Goal: Task Accomplishment & Management: Use online tool/utility

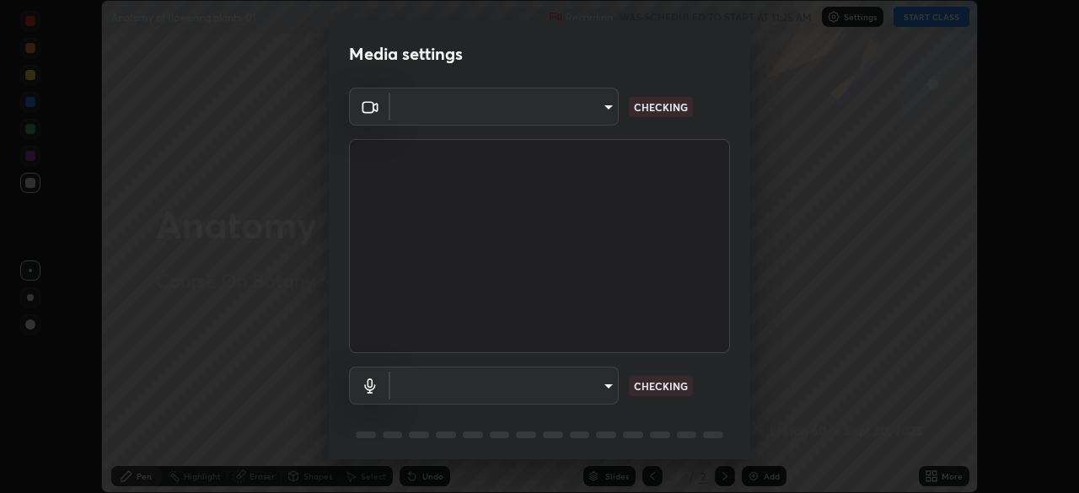
scroll to position [493, 1079]
click at [603, 390] on body "Erase all Anatomy of flowering plants-01 Recording WAS SCHEDULED TO START AT 11…" at bounding box center [539, 246] width 1079 height 493
type input "49997c5035a380d1e4bfd67072f4403f37fcfd6159da511fce73e868ba03c42c"
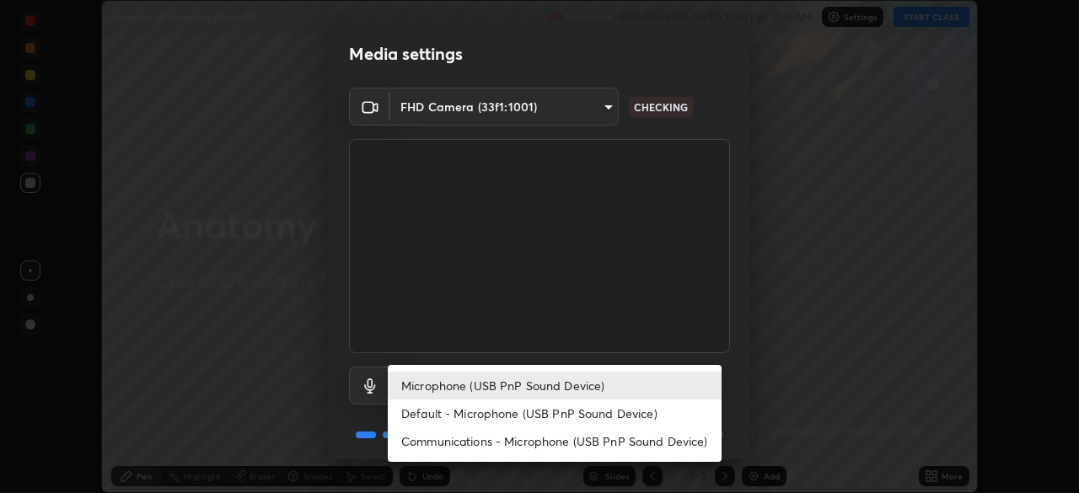
click at [589, 413] on li "Default - Microphone (USB PnP Sound Device)" at bounding box center [555, 413] width 334 height 28
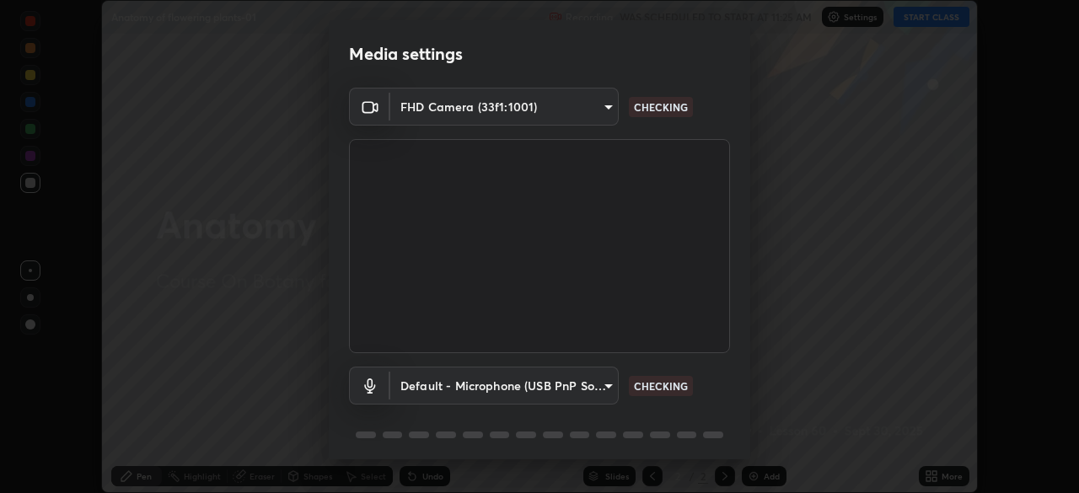
click at [589, 378] on li "Microphone (USB PnP Sound Device)" at bounding box center [513, 386] width 250 height 16
click at [587, 382] on body "Erase all Anatomy of flowering plants-01 Recording WAS SCHEDULED TO START AT 11…" at bounding box center [539, 246] width 1079 height 493
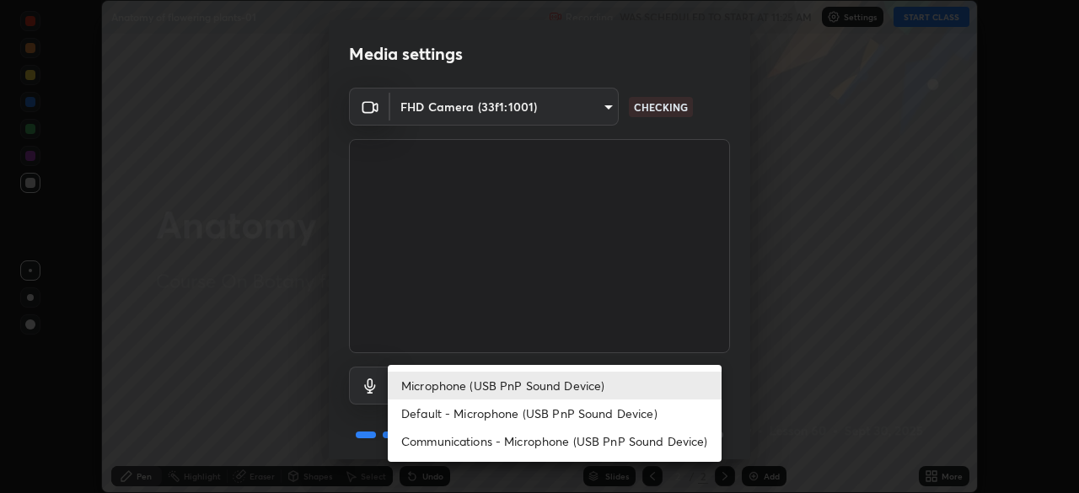
click at [581, 409] on li "Default - Microphone (USB PnP Sound Device)" at bounding box center [555, 413] width 334 height 28
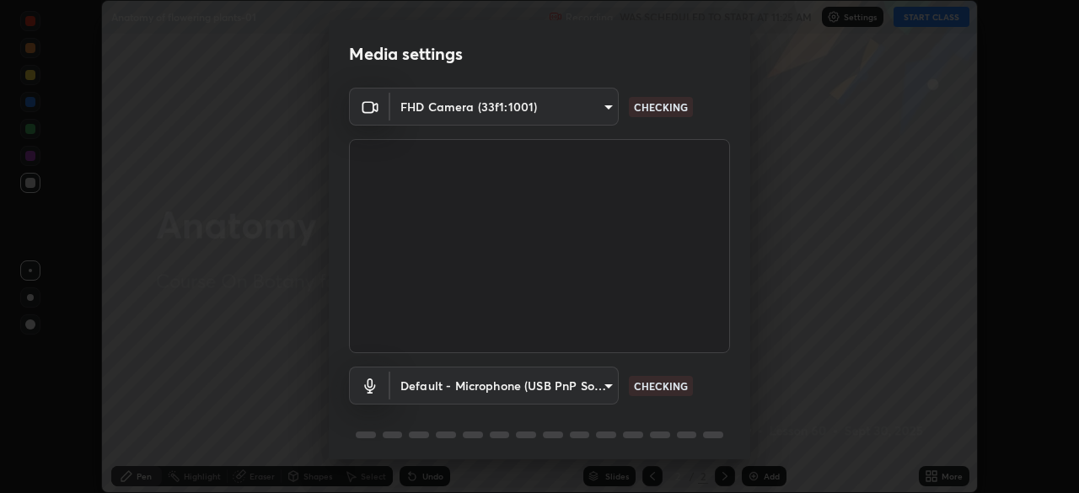
click at [581, 389] on body "Erase all Anatomy of flowering plants-01 Recording WAS SCHEDULED TO START AT 11…" at bounding box center [539, 246] width 1079 height 493
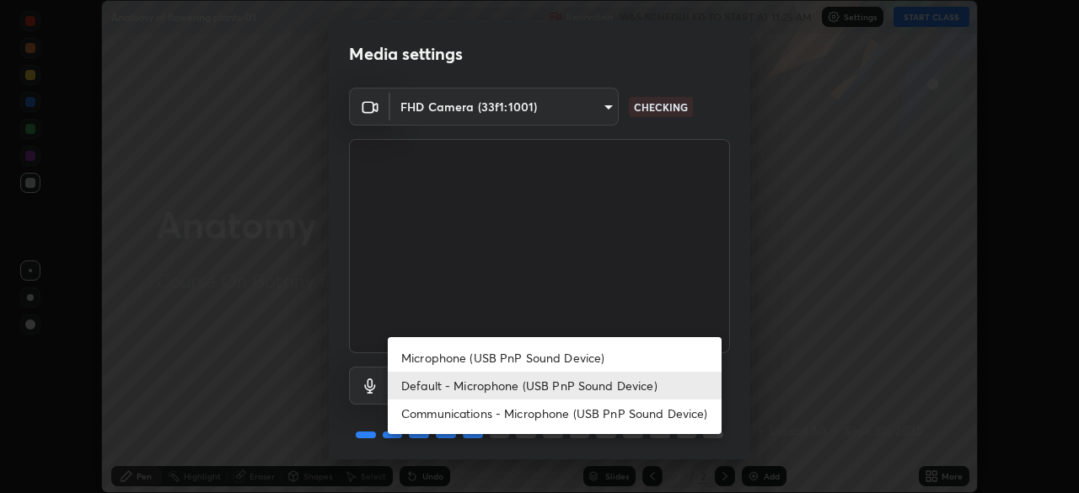
click at [591, 361] on li "Microphone (USB PnP Sound Device)" at bounding box center [555, 358] width 334 height 28
type input "b93cbfc37ea663615e2a2758e13d6489b429ad874a2ce90456402bbb4f5a5e7c"
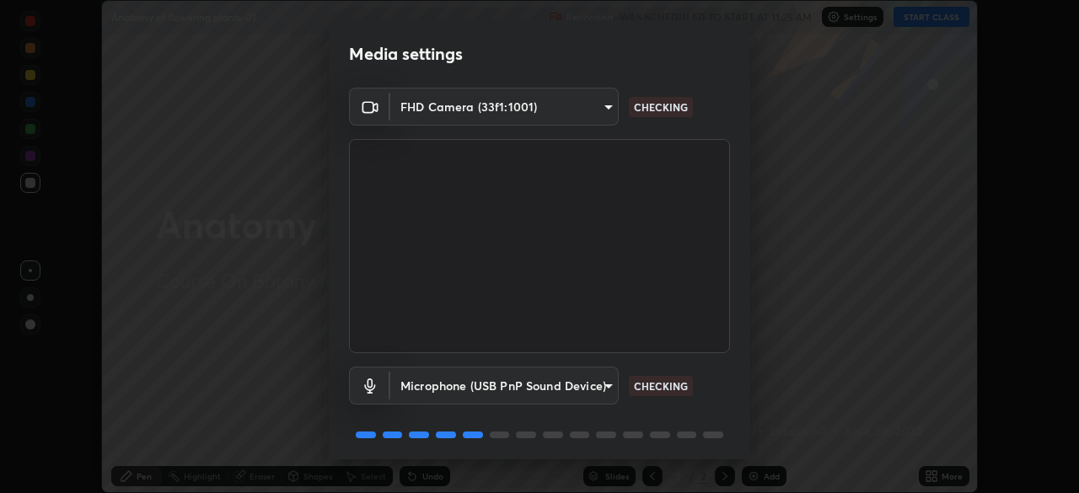
scroll to position [60, 0]
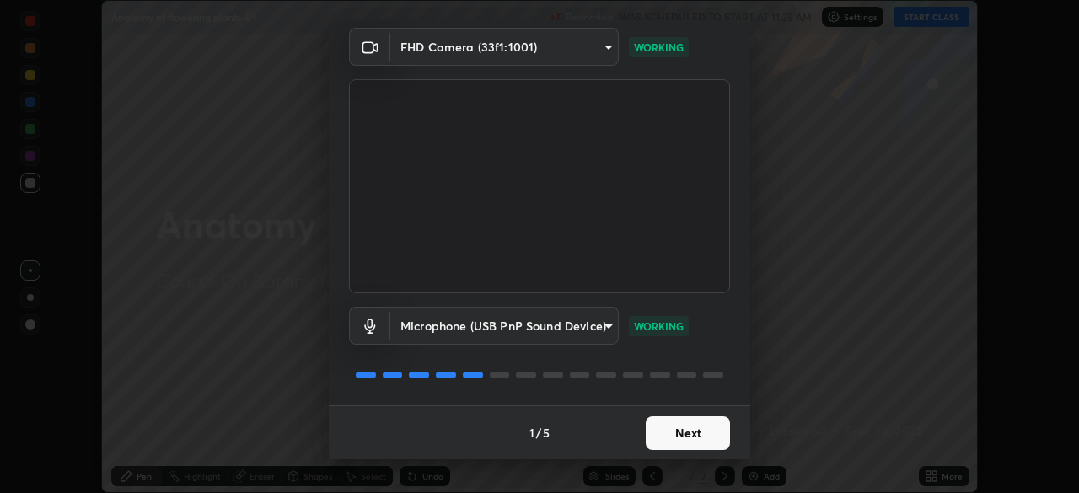
click at [699, 439] on button "Next" at bounding box center [687, 433] width 84 height 34
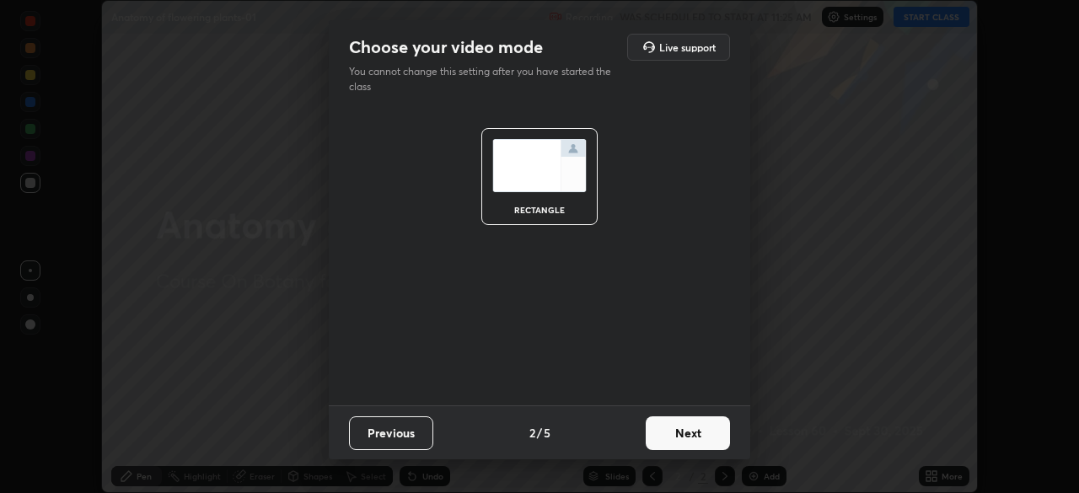
click at [698, 434] on button "Next" at bounding box center [687, 433] width 84 height 34
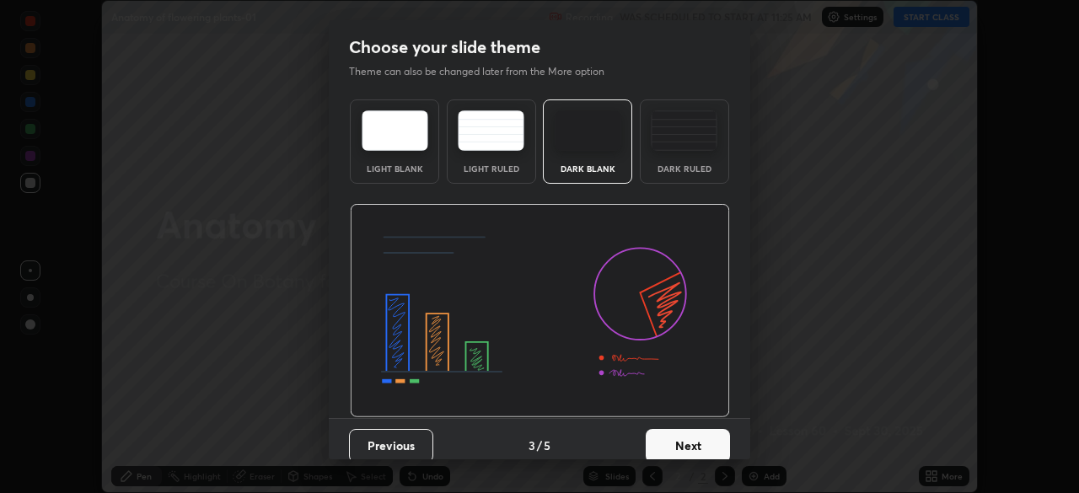
click at [707, 438] on button "Next" at bounding box center [687, 446] width 84 height 34
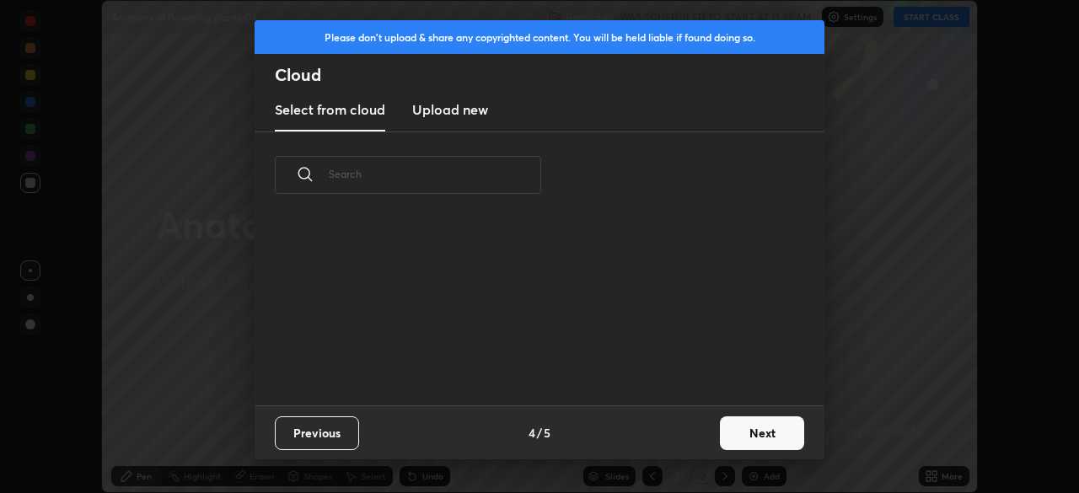
click at [709, 452] on div "Previous 4 / 5 Next" at bounding box center [539, 432] width 570 height 54
click at [732, 429] on button "Next" at bounding box center [762, 433] width 84 height 34
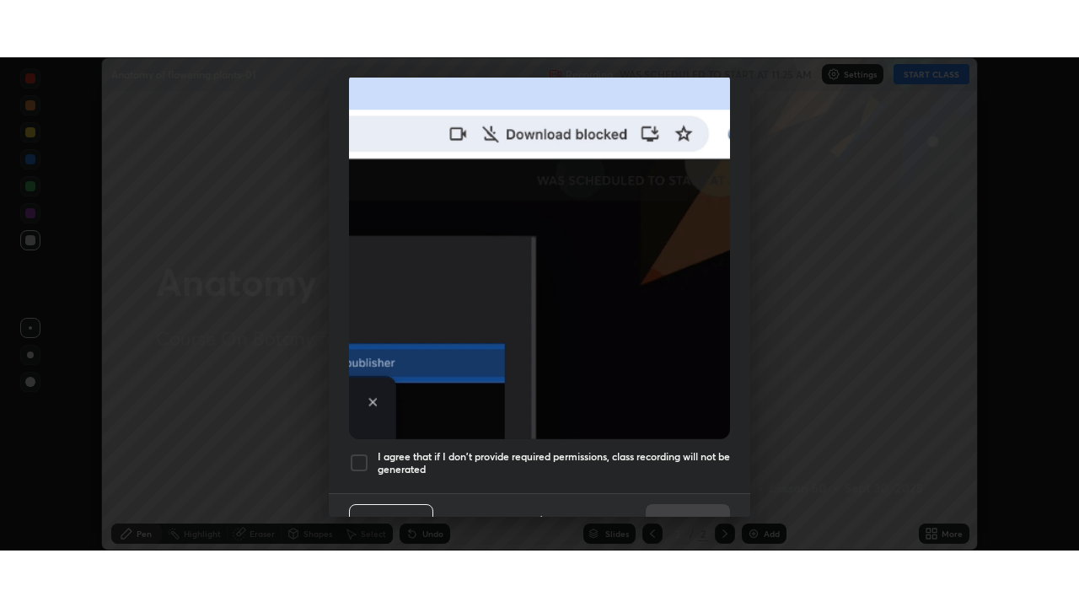
scroll to position [404, 0]
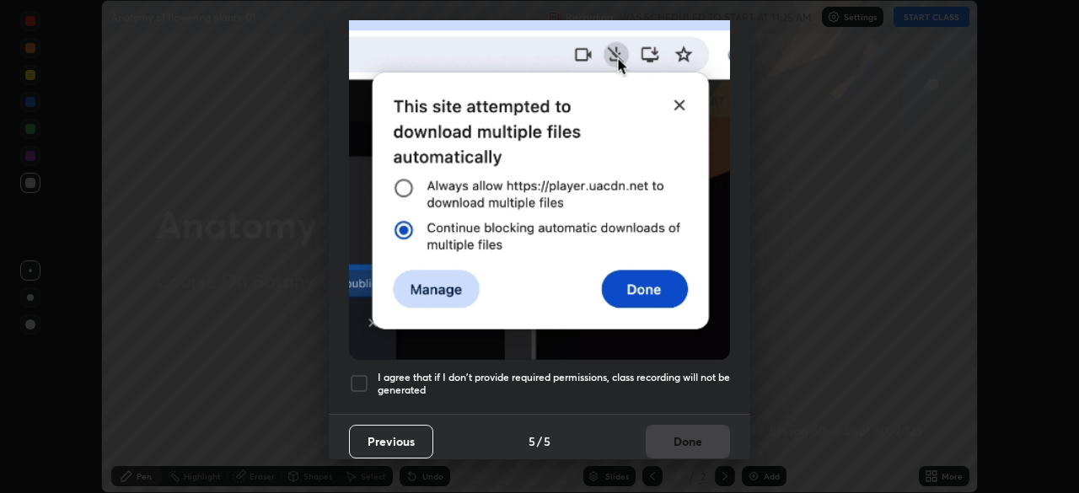
click at [692, 379] on h5 "I agree that if I don't provide required permissions, class recording will not …" at bounding box center [554, 384] width 352 height 26
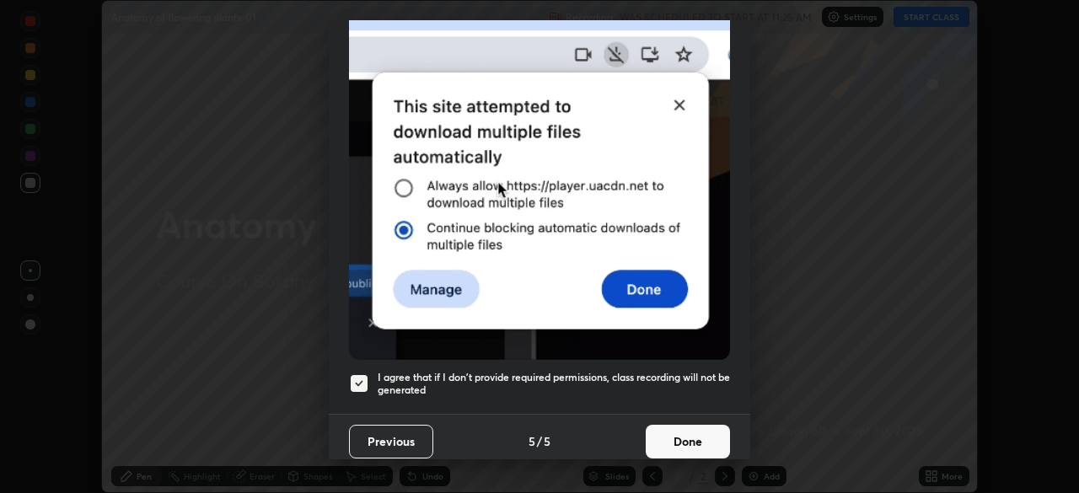
click at [683, 425] on button "Done" at bounding box center [687, 442] width 84 height 34
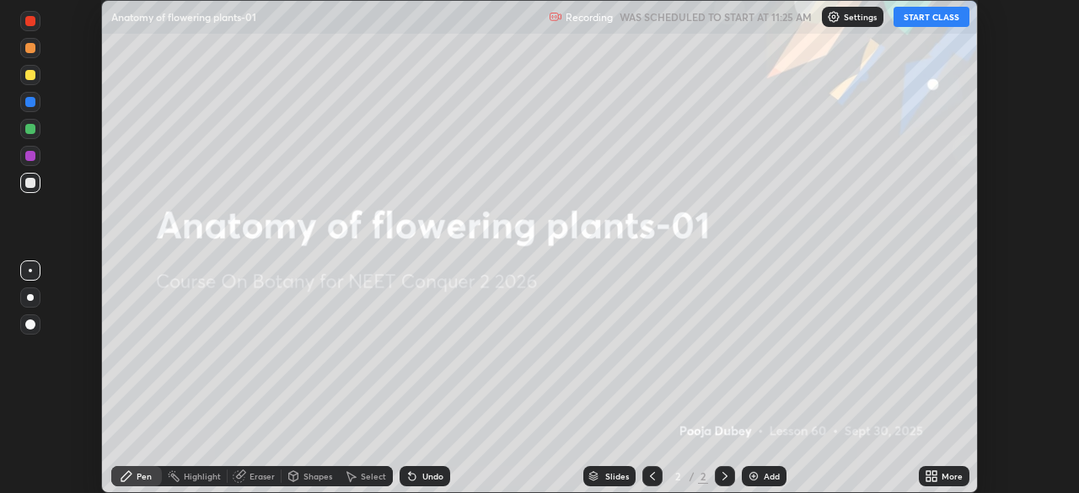
click at [934, 473] on icon at bounding box center [934, 473] width 4 height 4
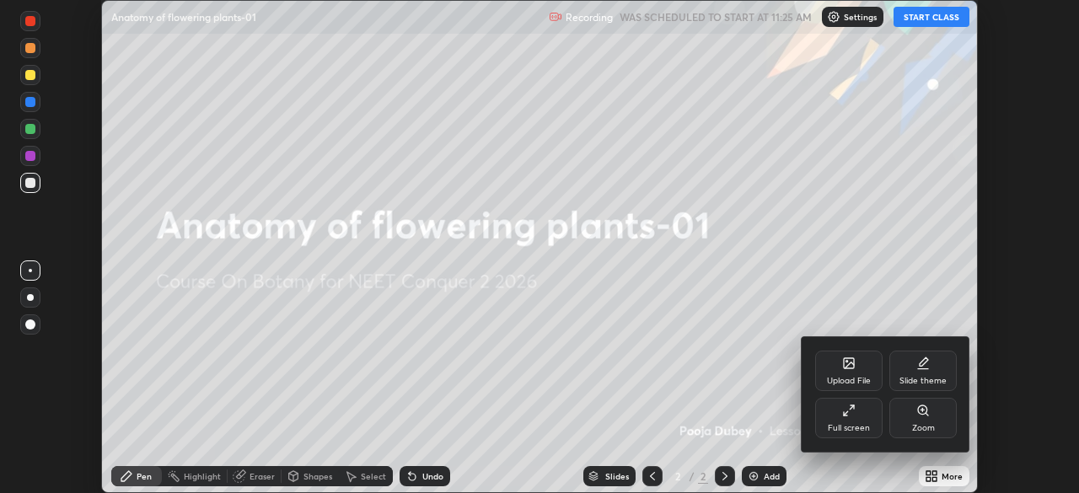
click at [850, 421] on div "Full screen" at bounding box center [848, 418] width 67 height 40
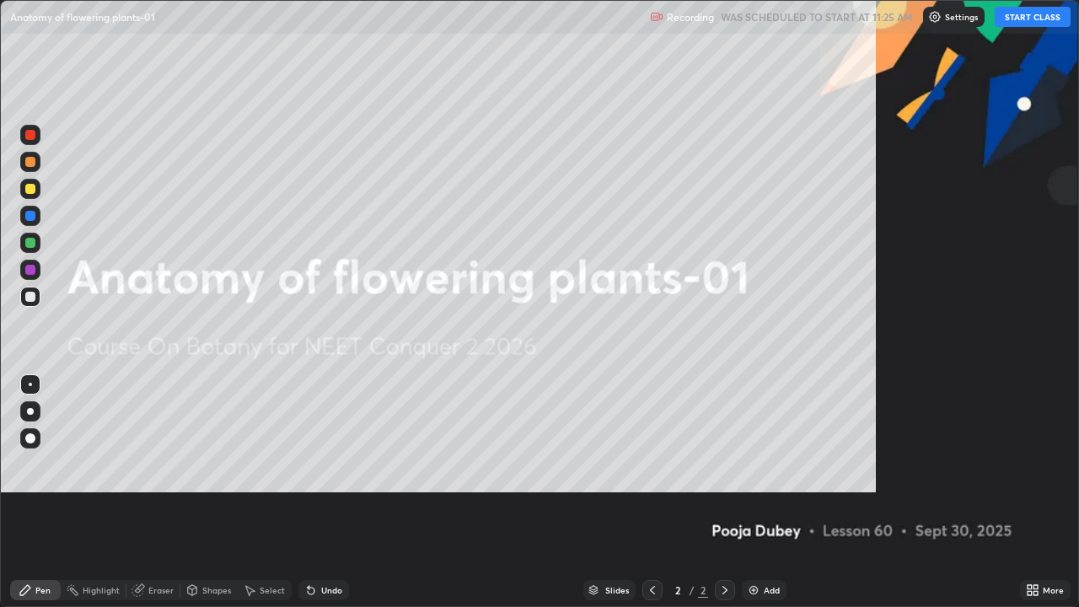
scroll to position [607, 1079]
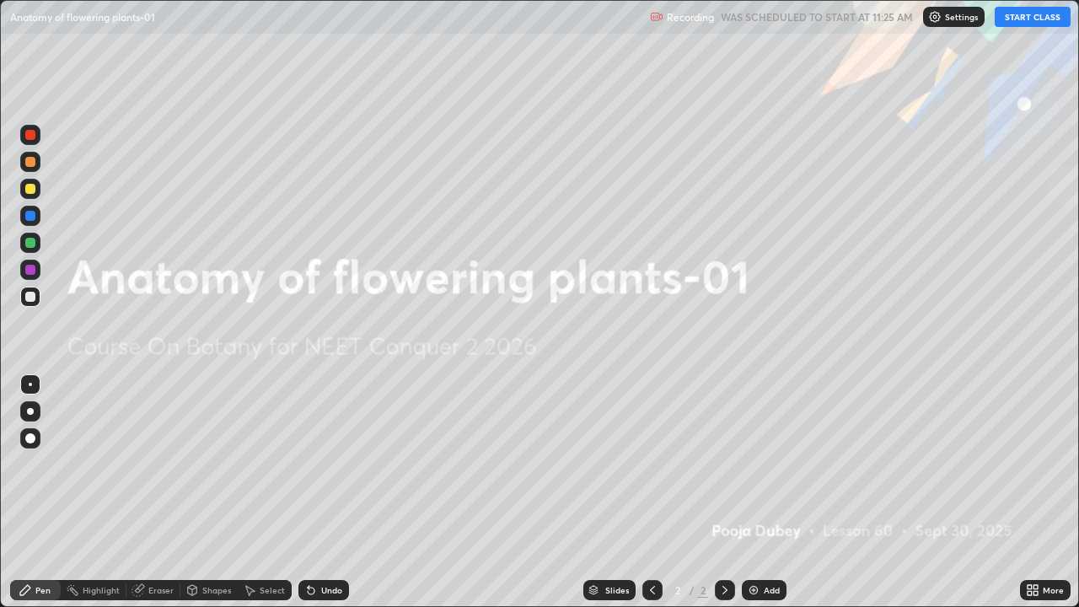
click at [1018, 21] on button "START CLASS" at bounding box center [1032, 17] width 76 height 20
click at [1046, 492] on div "More" at bounding box center [1052, 590] width 21 height 8
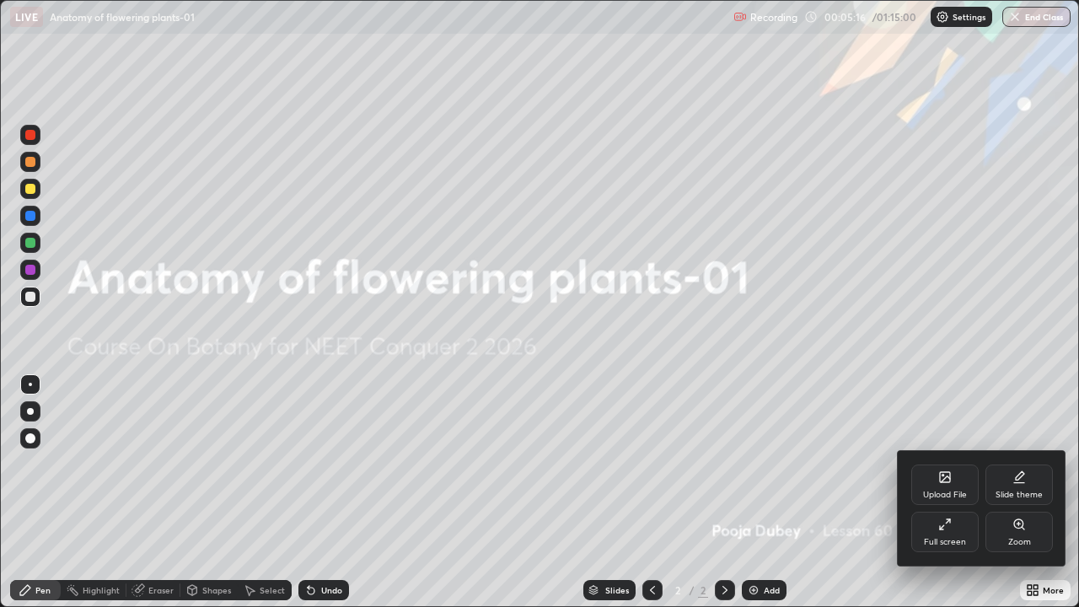
click at [960, 487] on div "Upload File" at bounding box center [944, 484] width 67 height 40
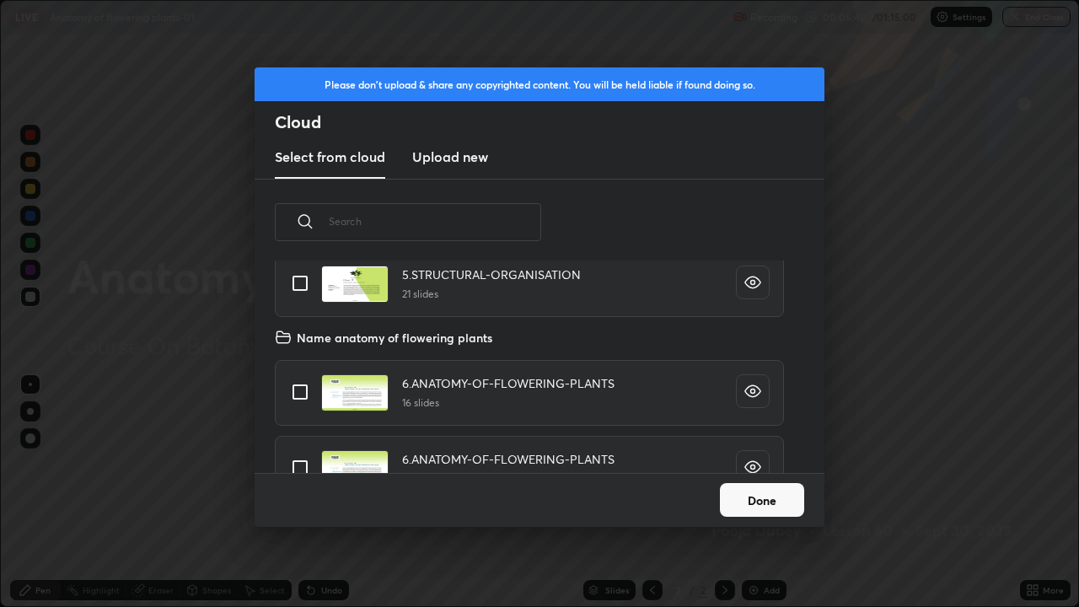
scroll to position [9202, 0]
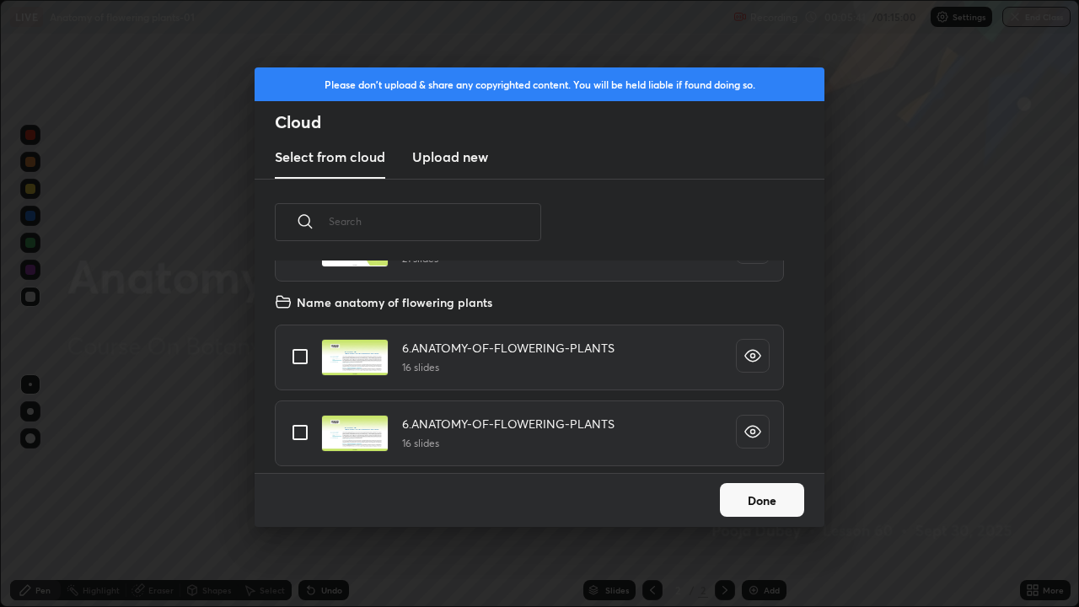
click at [299, 361] on input "grid" at bounding box center [299, 356] width 35 height 35
checkbox input "true"
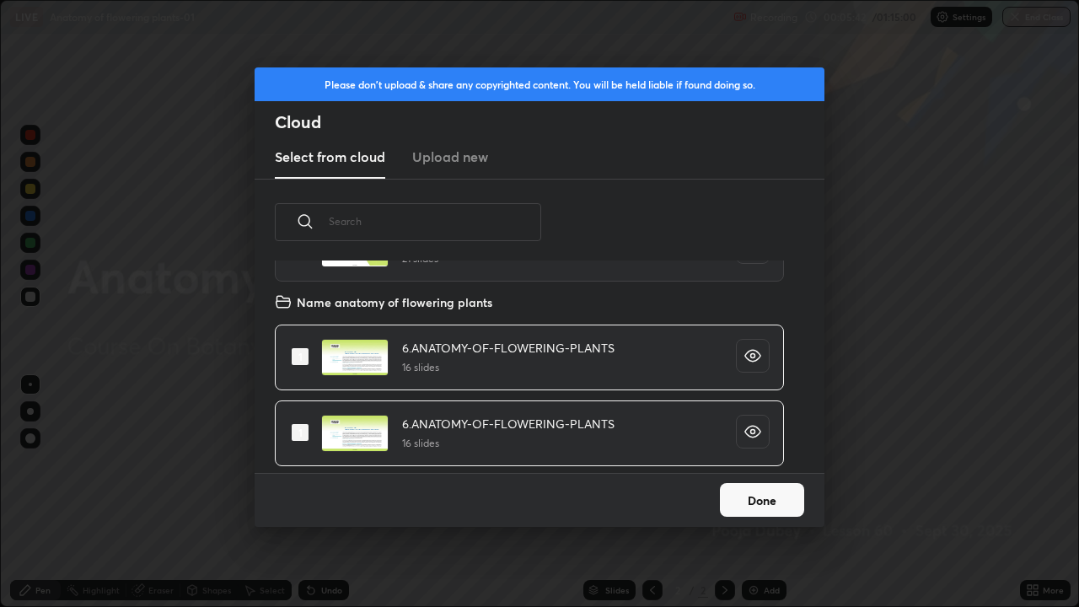
click at [743, 490] on button "Done" at bounding box center [762, 500] width 84 height 34
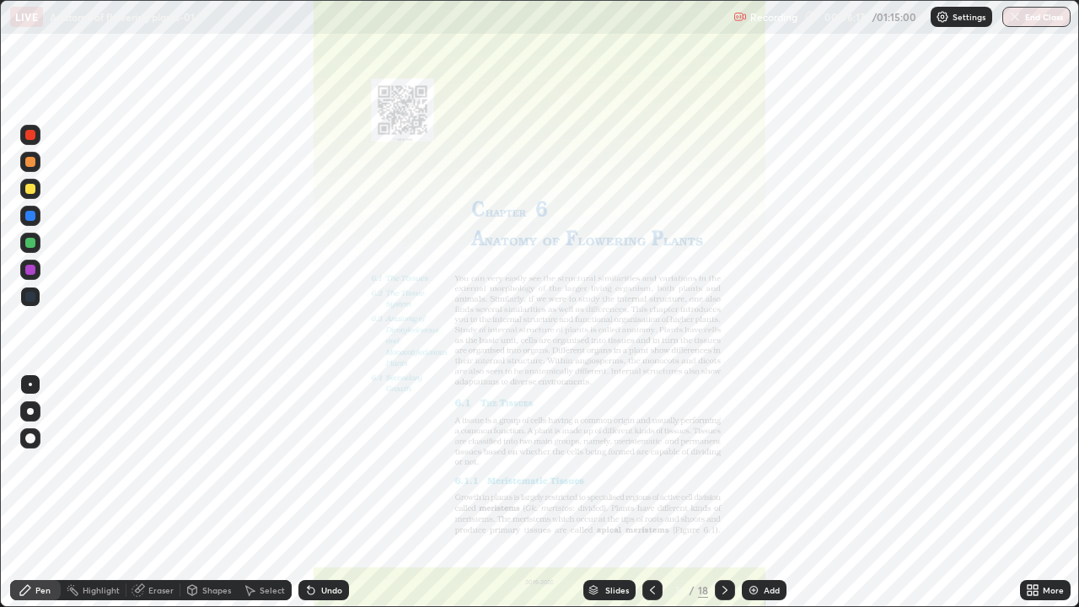
click at [620, 492] on div "Slides" at bounding box center [617, 590] width 24 height 8
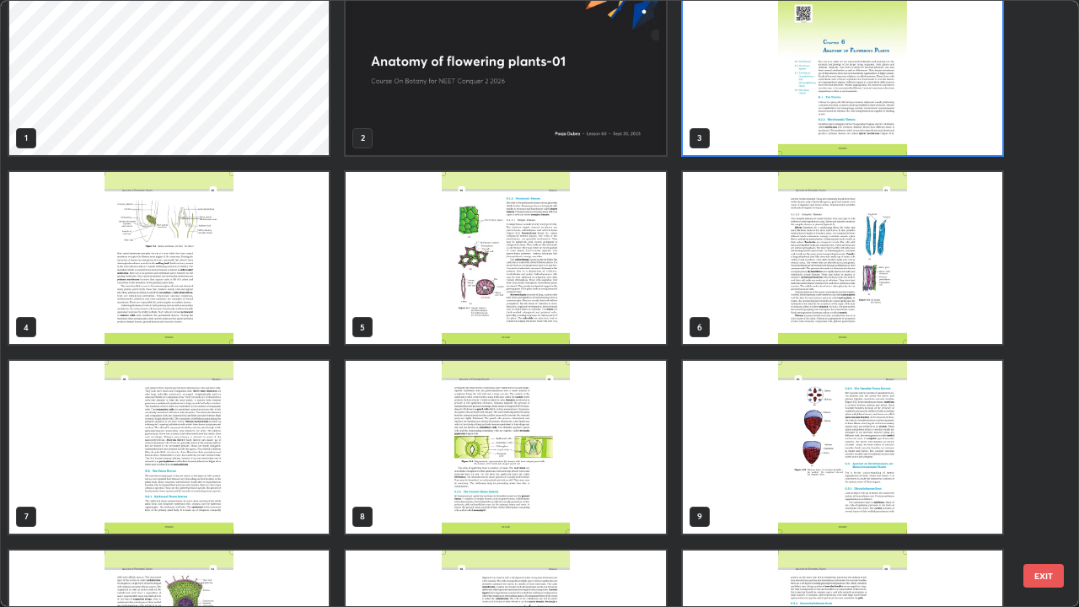
scroll to position [0, 0]
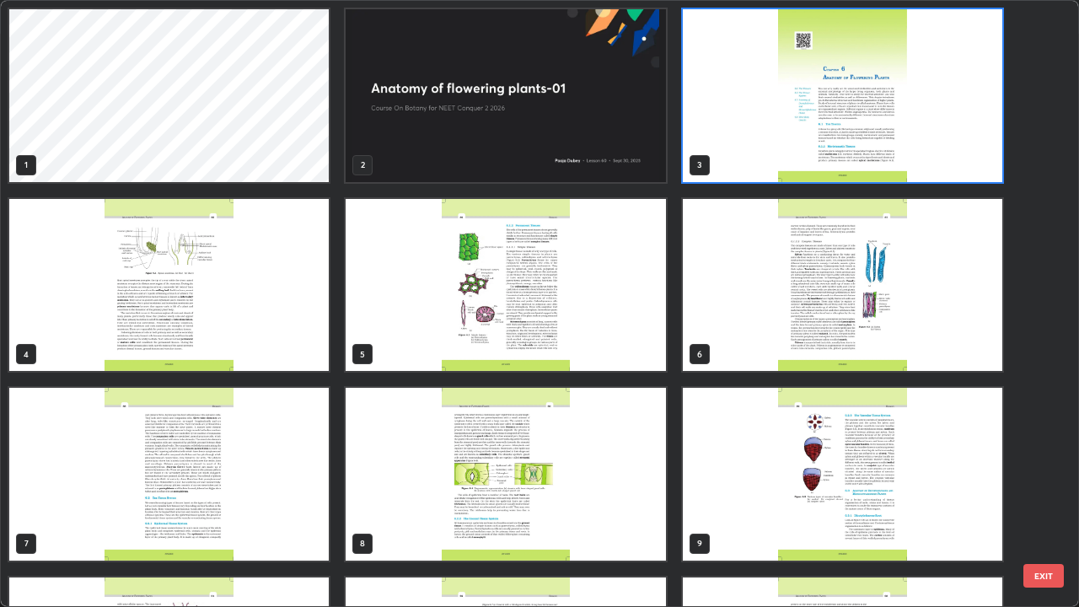
click at [775, 153] on img "grid" at bounding box center [842, 95] width 319 height 173
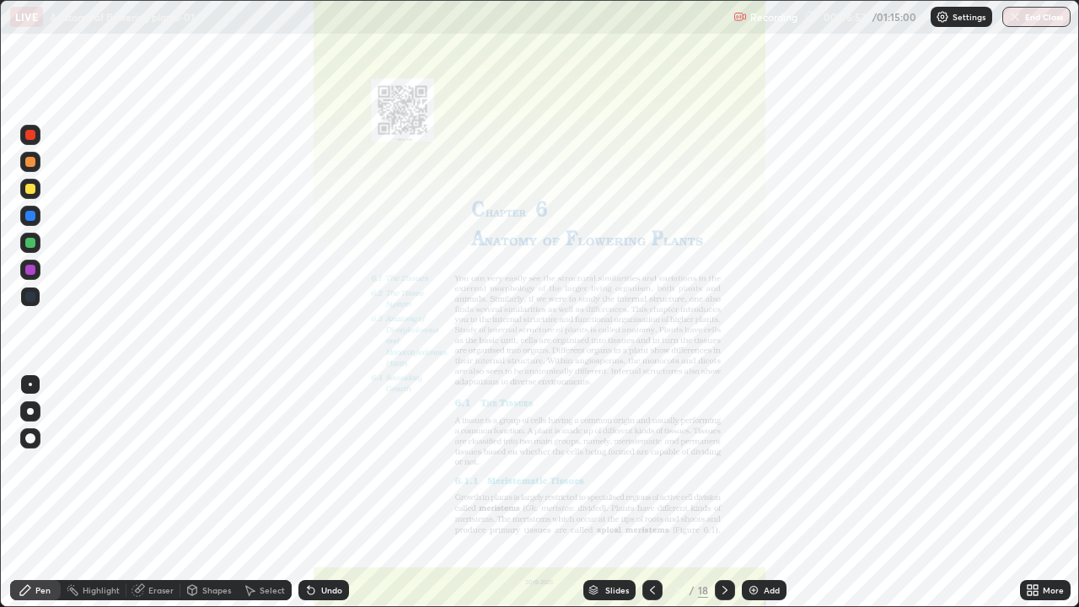
click at [774, 159] on img "grid" at bounding box center [842, 95] width 319 height 173
click at [778, 158] on img "grid" at bounding box center [842, 95] width 319 height 173
click at [720, 492] on icon at bounding box center [724, 589] width 13 height 13
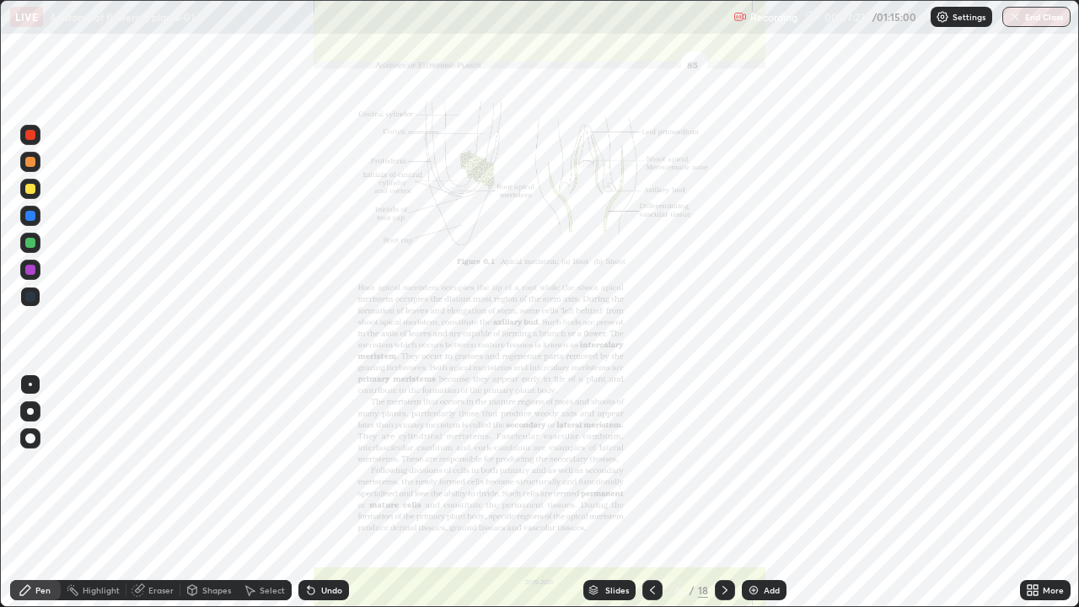
click at [723, 492] on icon at bounding box center [724, 589] width 13 height 13
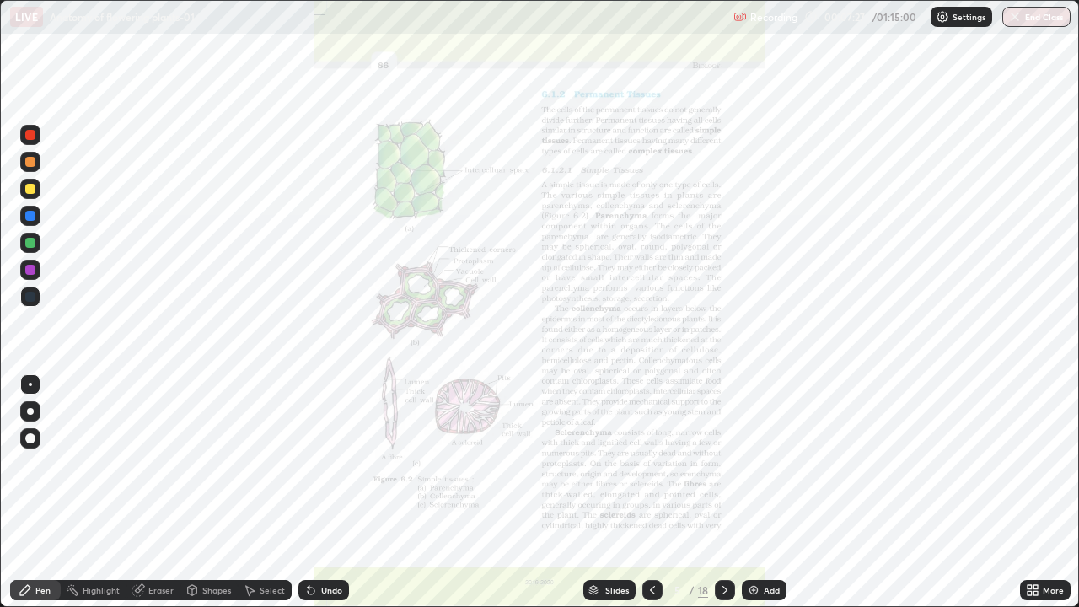
click at [724, 492] on icon at bounding box center [724, 590] width 5 height 8
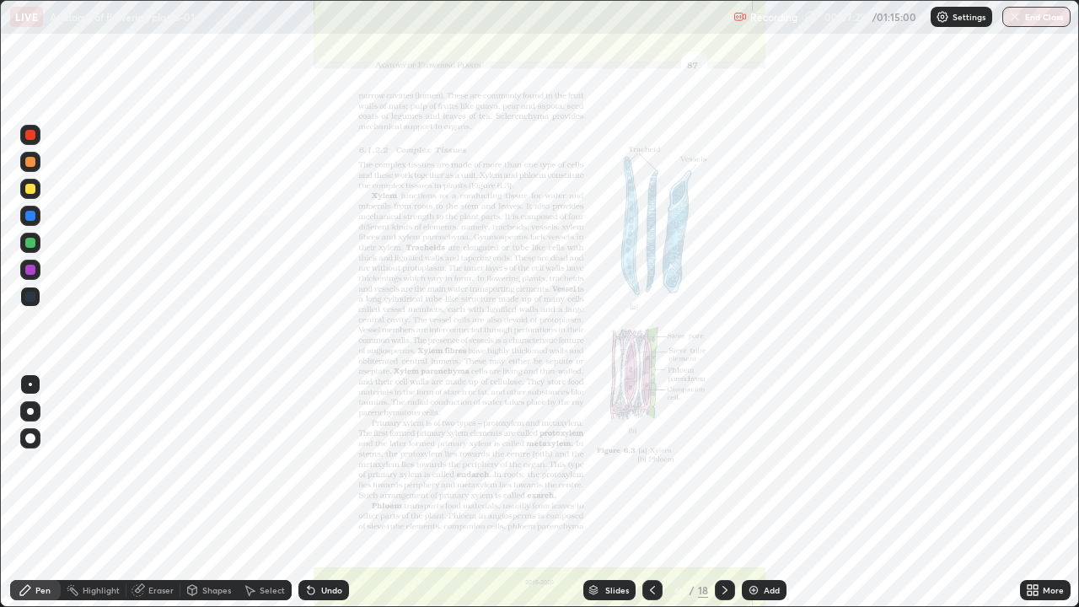
click at [723, 492] on icon at bounding box center [724, 589] width 13 height 13
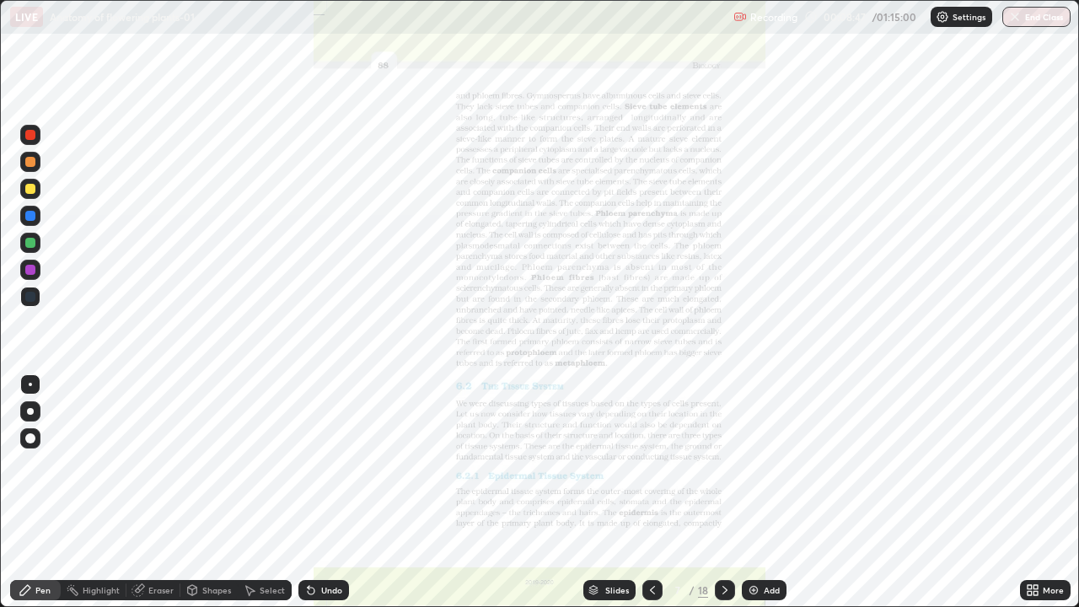
click at [723, 492] on icon at bounding box center [724, 589] width 13 height 13
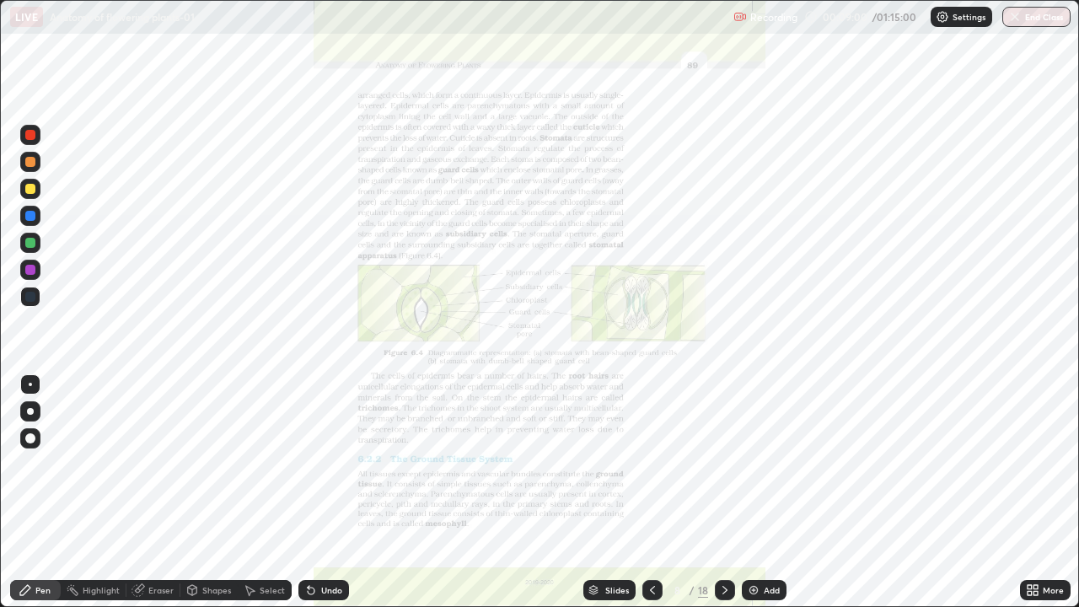
click at [730, 492] on icon at bounding box center [724, 589] width 13 height 13
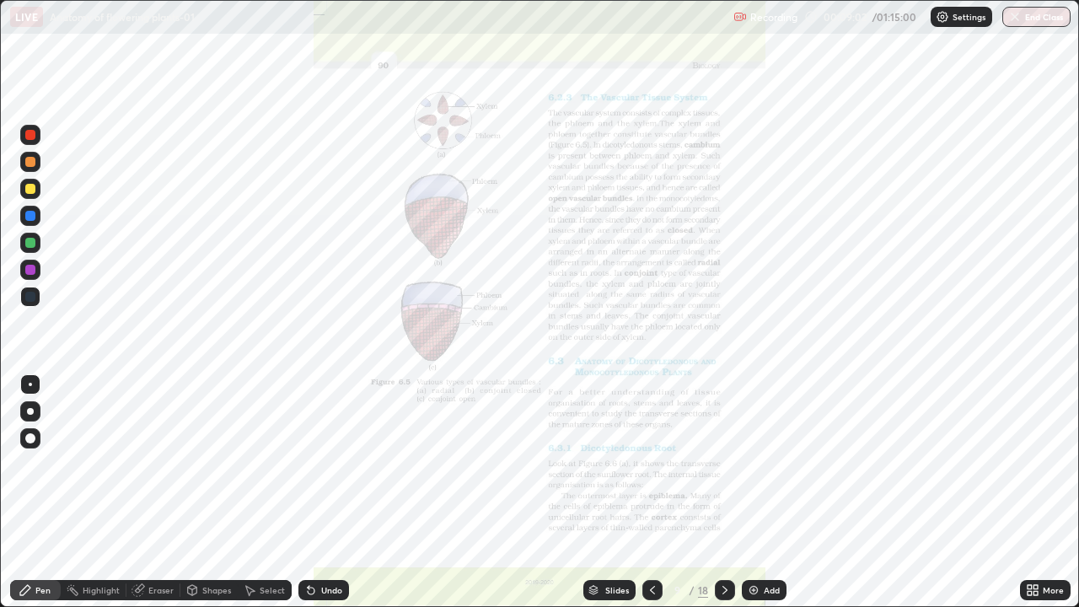
click at [723, 492] on icon at bounding box center [724, 589] width 13 height 13
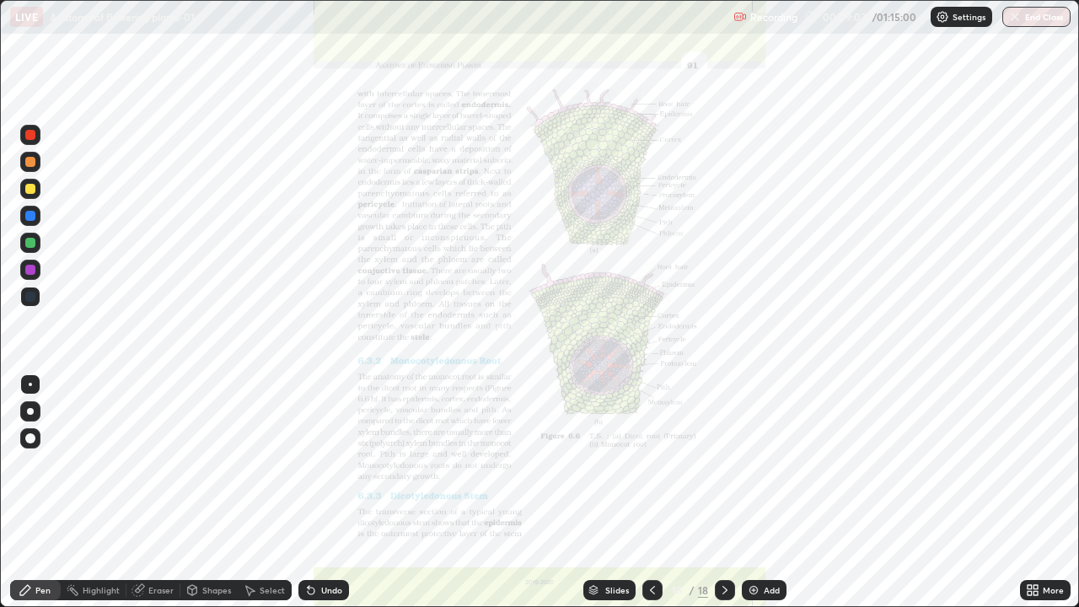
click at [728, 492] on icon at bounding box center [724, 589] width 13 height 13
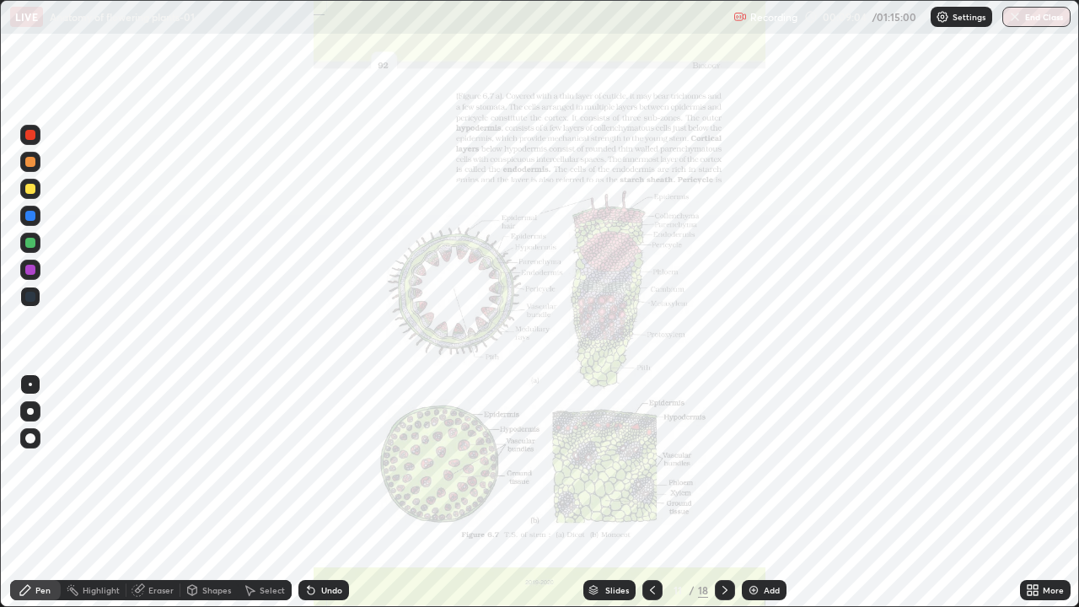
click at [723, 492] on icon at bounding box center [724, 589] width 13 height 13
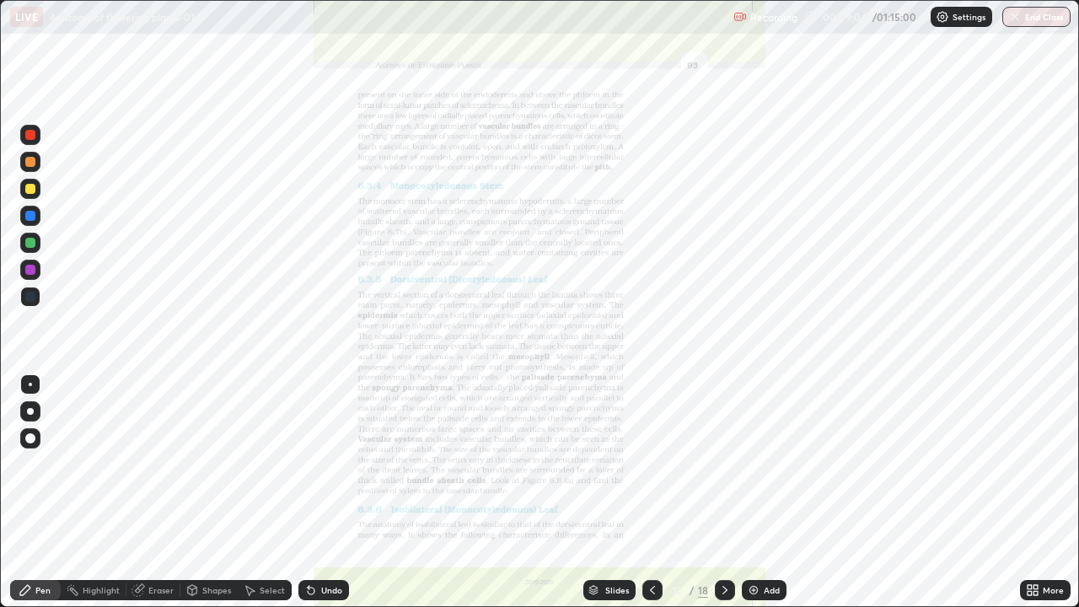
click at [723, 492] on icon at bounding box center [724, 589] width 13 height 13
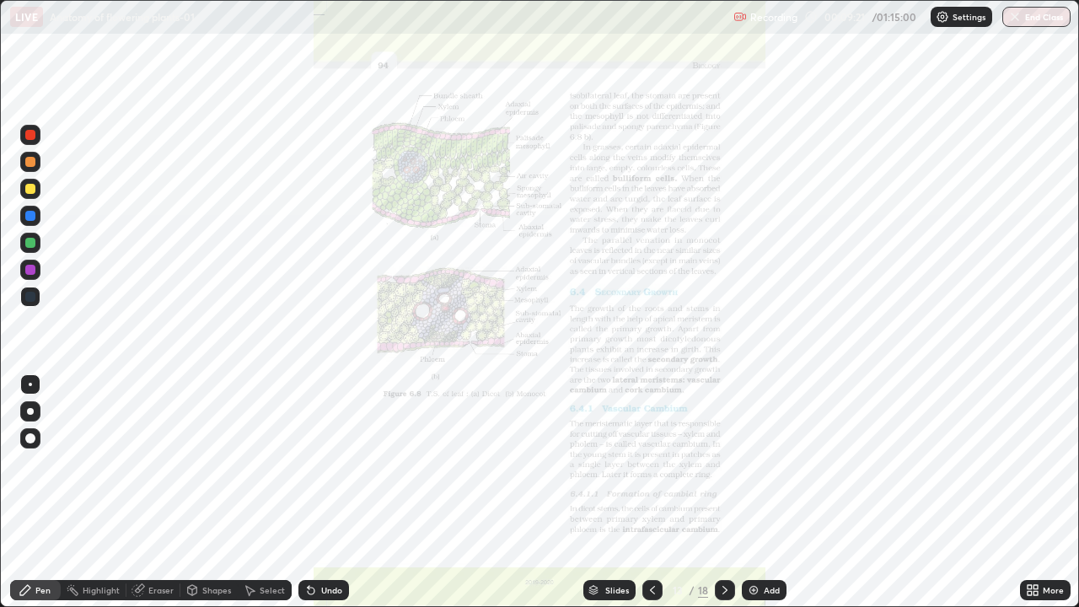
click at [731, 492] on div at bounding box center [725, 590] width 20 height 20
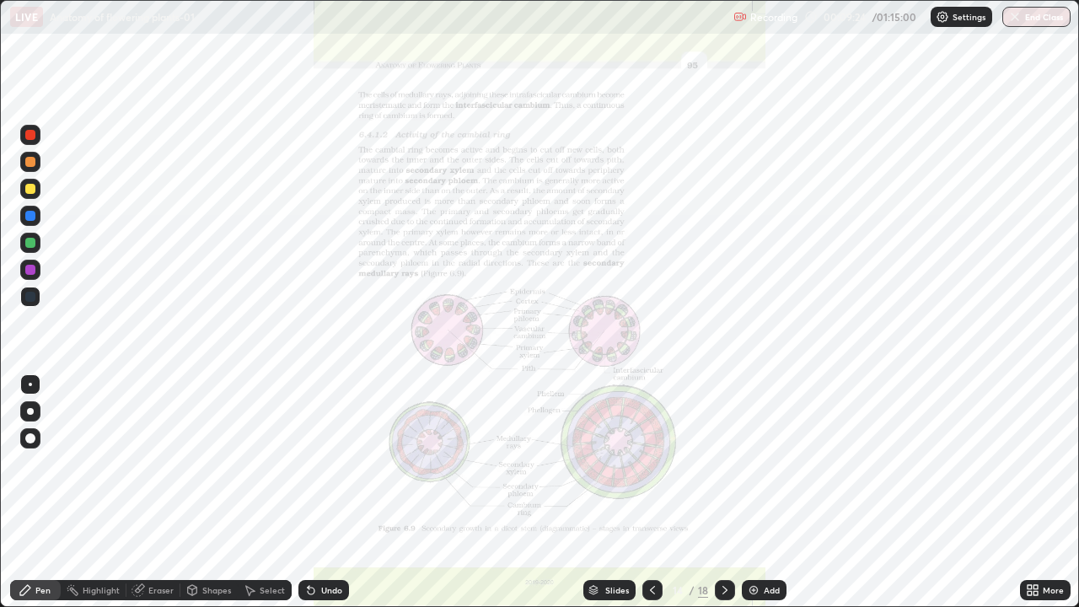
click at [723, 492] on icon at bounding box center [724, 589] width 13 height 13
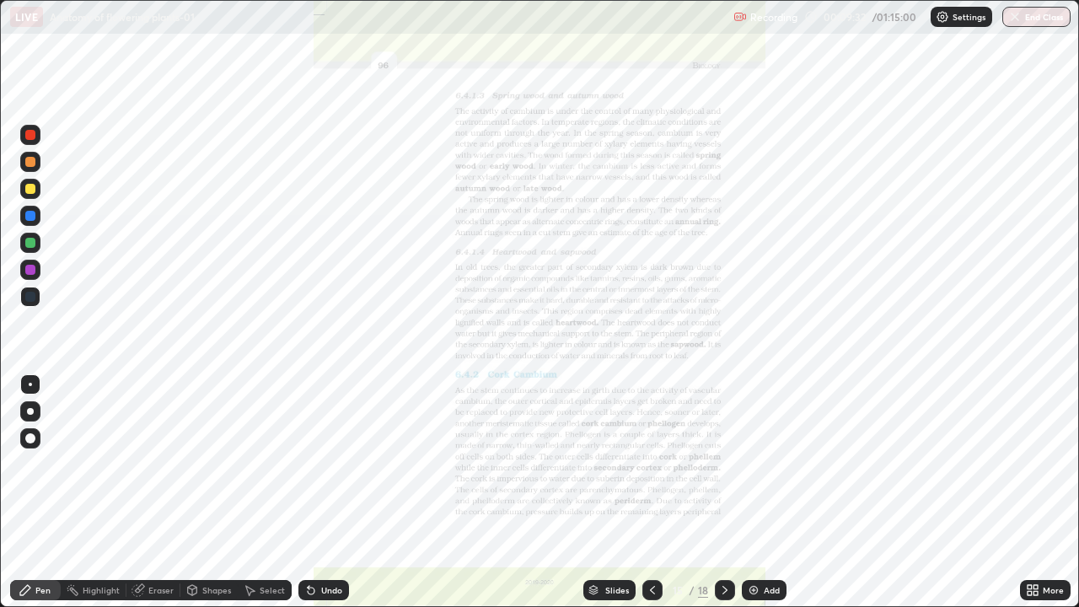
click at [723, 492] on icon at bounding box center [724, 589] width 13 height 13
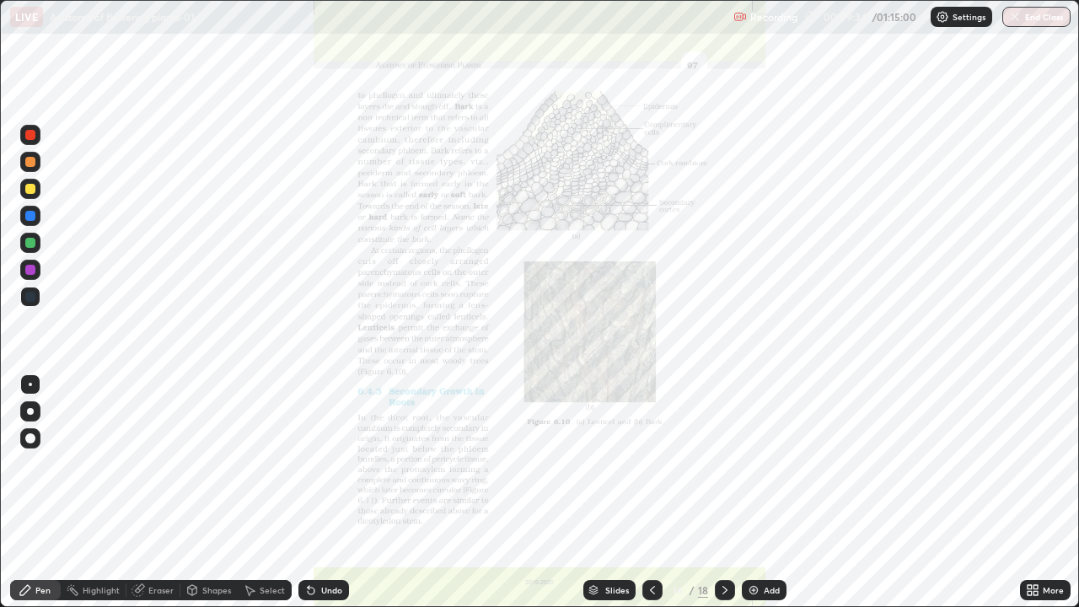
click at [732, 492] on div at bounding box center [725, 590] width 20 height 20
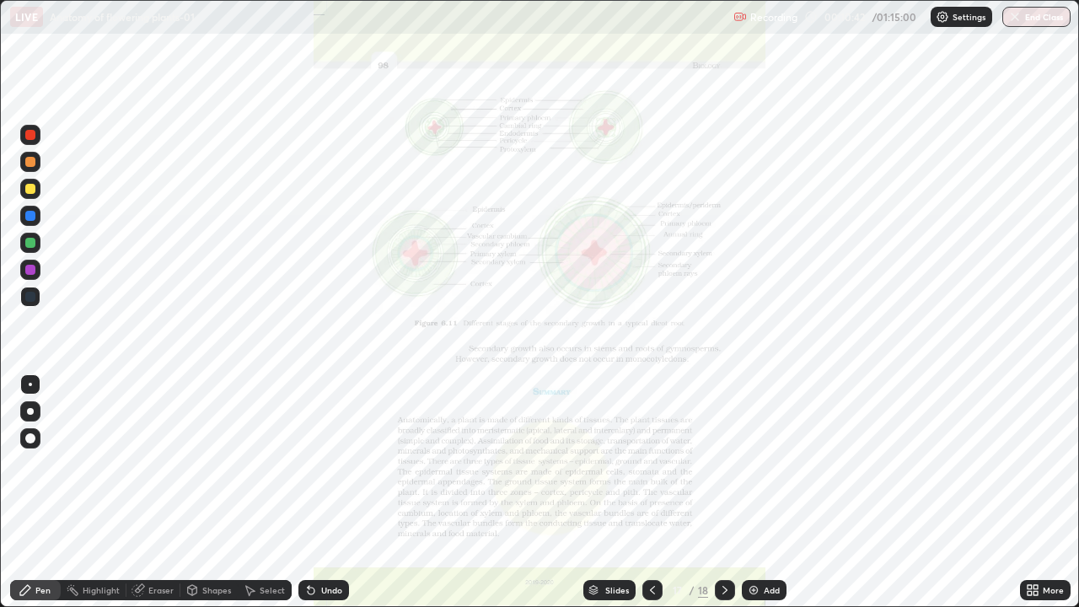
click at [630, 492] on div "Slides" at bounding box center [609, 590] width 52 height 20
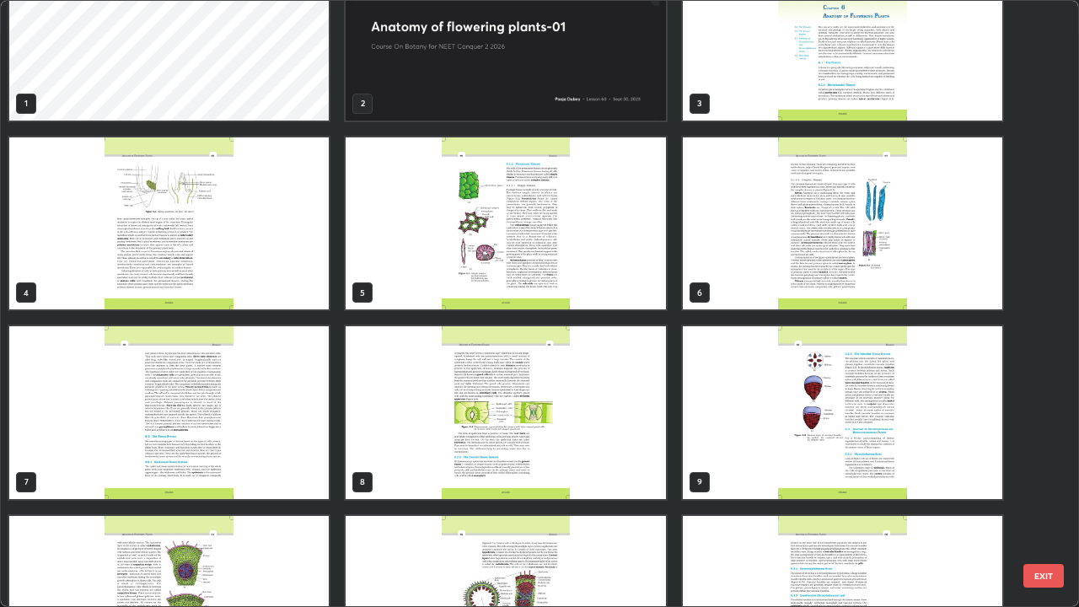
scroll to position [62, 0]
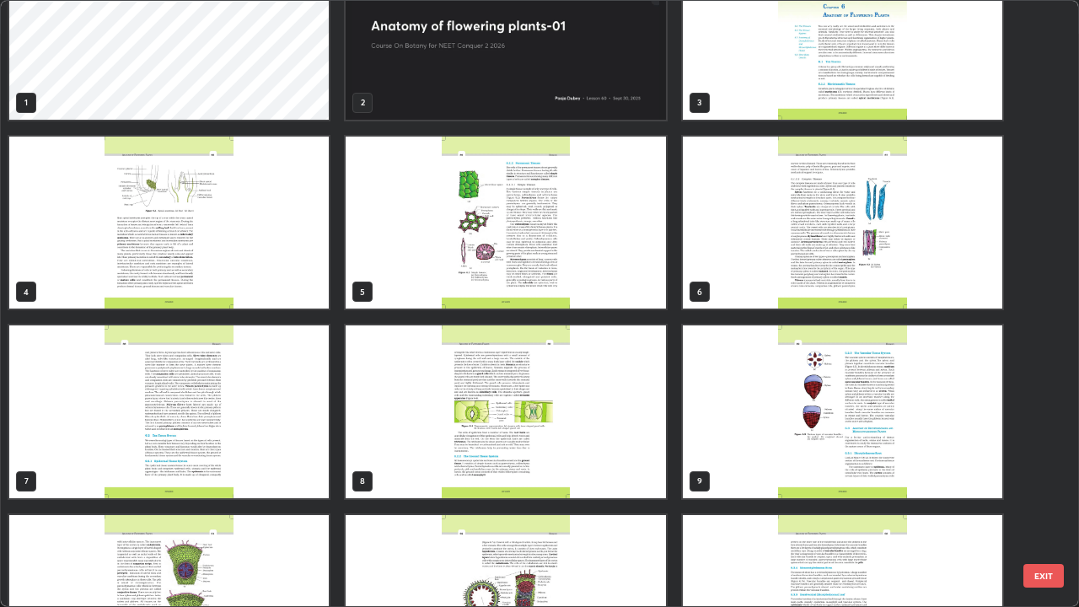
click at [844, 100] on img "grid" at bounding box center [842, 33] width 319 height 173
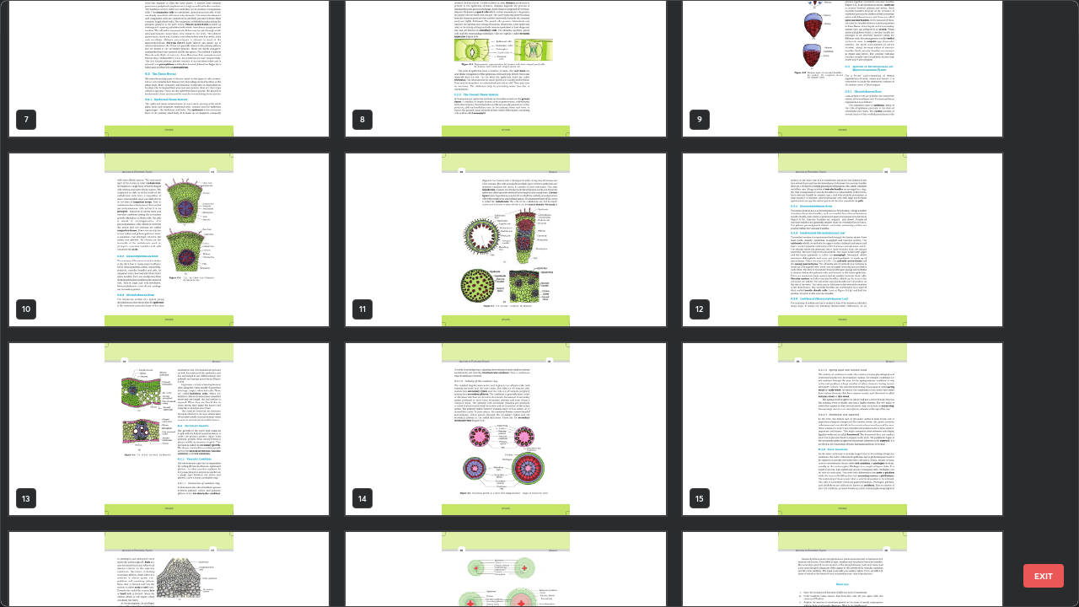
scroll to position [530, 0]
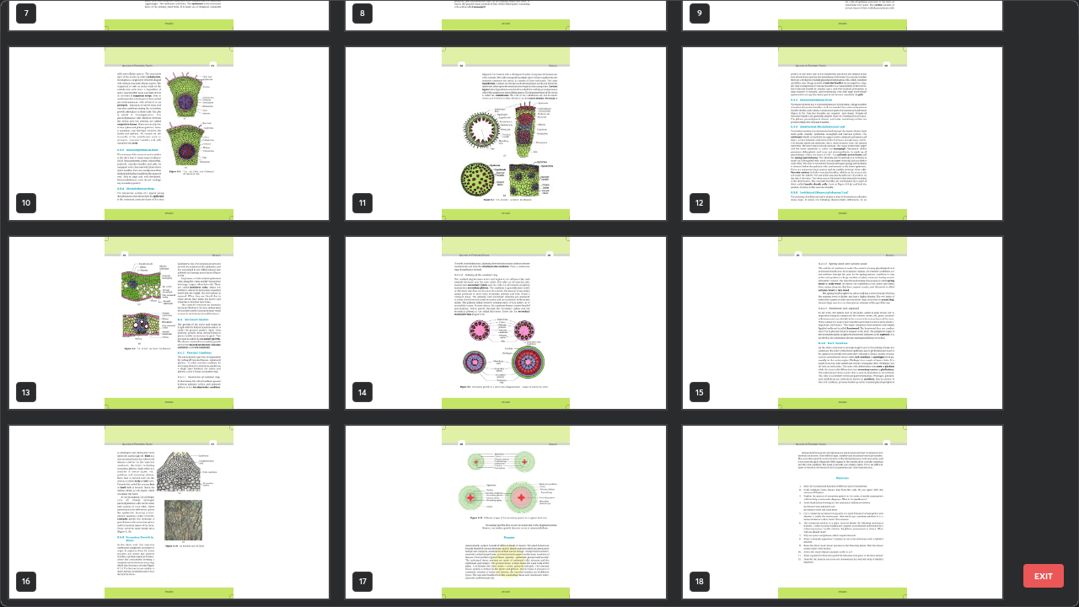
click at [603, 373] on img "grid" at bounding box center [504, 323] width 319 height 173
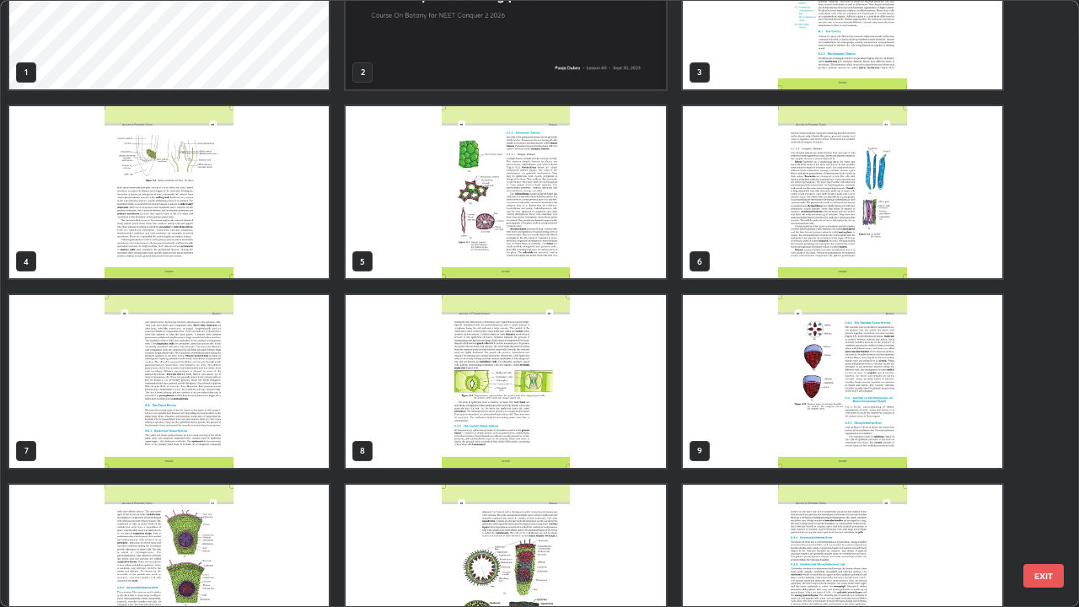
scroll to position [0, 0]
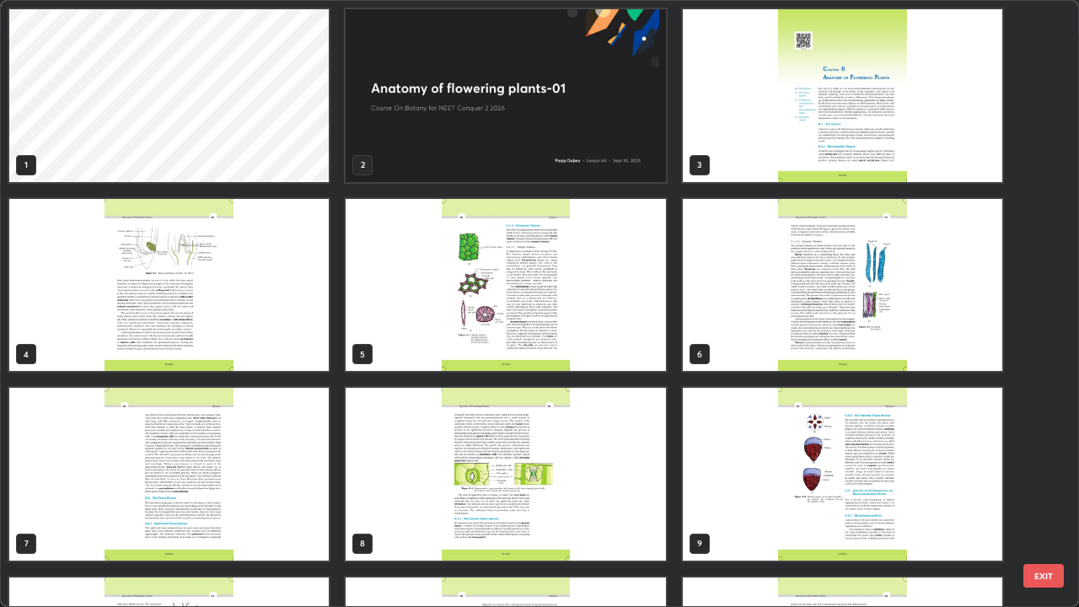
click at [624, 152] on img "grid" at bounding box center [504, 95] width 319 height 173
click at [620, 151] on img "grid" at bounding box center [504, 95] width 319 height 173
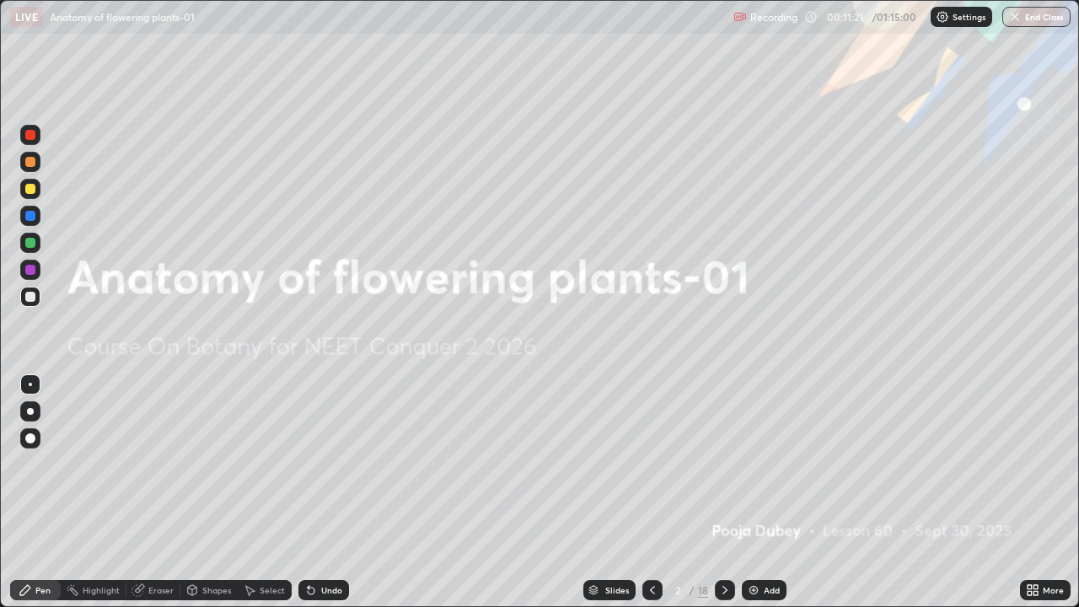
click at [621, 158] on img "grid" at bounding box center [504, 95] width 319 height 173
click at [769, 492] on div "Add" at bounding box center [771, 590] width 16 height 8
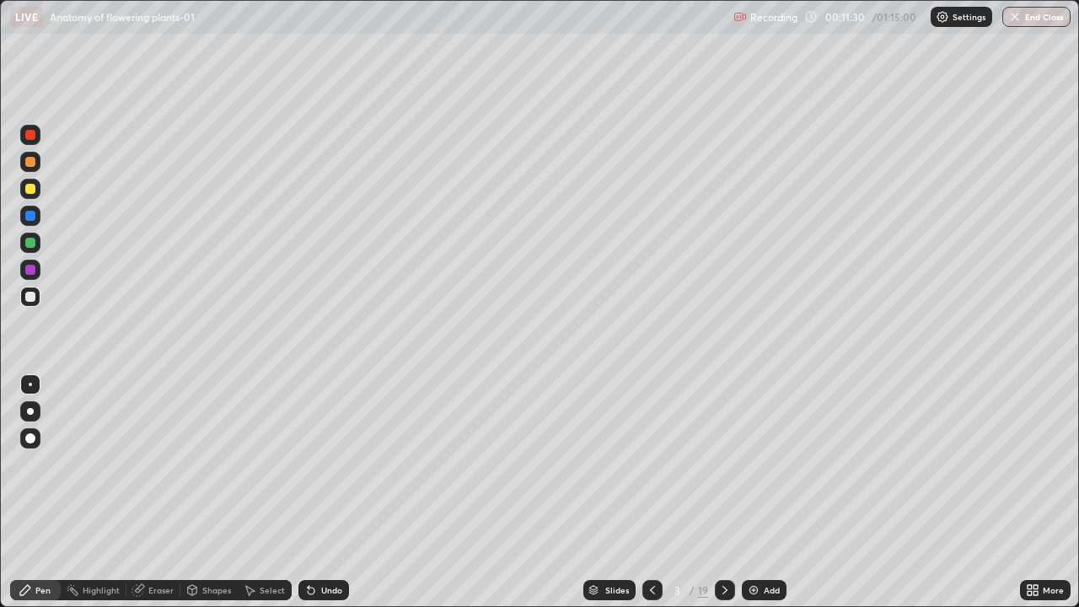
click at [31, 244] on div at bounding box center [30, 243] width 10 height 10
click at [21, 414] on div at bounding box center [30, 411] width 20 height 20
click at [35, 305] on div at bounding box center [30, 296] width 20 height 20
click at [35, 250] on div at bounding box center [30, 243] width 20 height 20
click at [31, 297] on div at bounding box center [30, 297] width 10 height 10
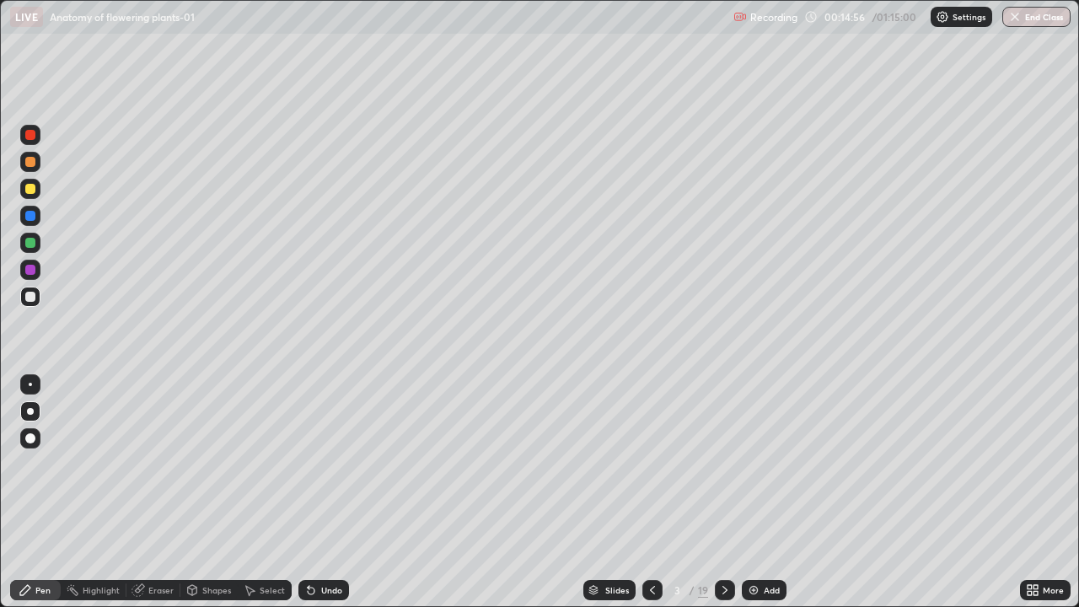
click at [333, 492] on div "Undo" at bounding box center [331, 590] width 21 height 8
click at [328, 492] on div "Undo" at bounding box center [323, 590] width 51 height 20
click at [332, 492] on div "Undo" at bounding box center [323, 590] width 51 height 20
click at [336, 492] on div "Undo" at bounding box center [323, 590] width 51 height 20
click at [35, 138] on div at bounding box center [30, 135] width 20 height 20
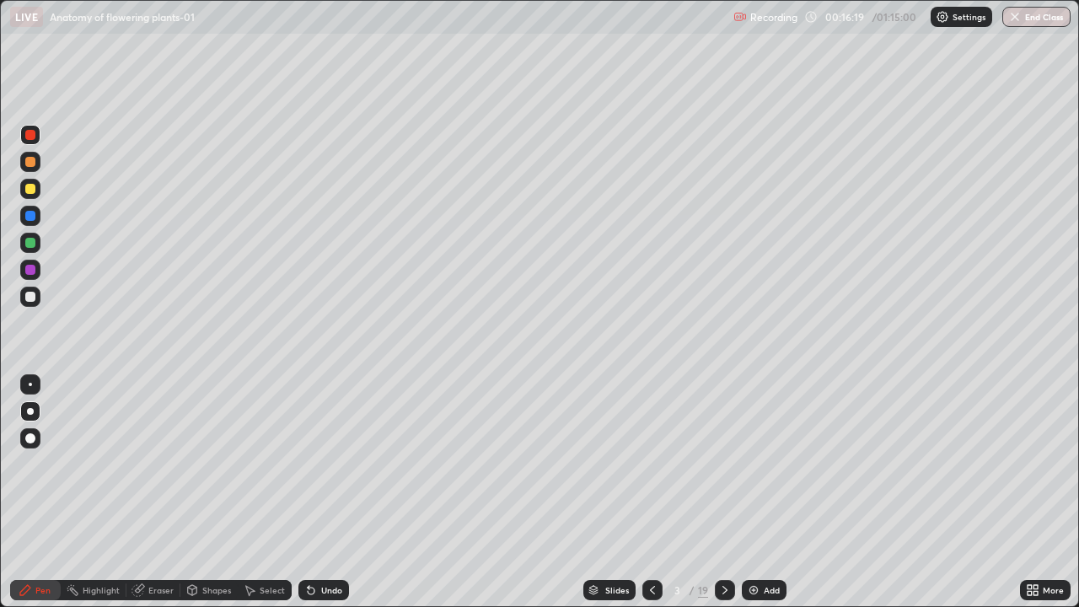
click at [30, 299] on div at bounding box center [30, 297] width 10 height 10
click at [764, 492] on div "Add" at bounding box center [771, 590] width 16 height 8
click at [31, 249] on div at bounding box center [30, 243] width 20 height 20
click at [25, 297] on div at bounding box center [30, 297] width 10 height 10
click at [33, 142] on div at bounding box center [30, 135] width 20 height 20
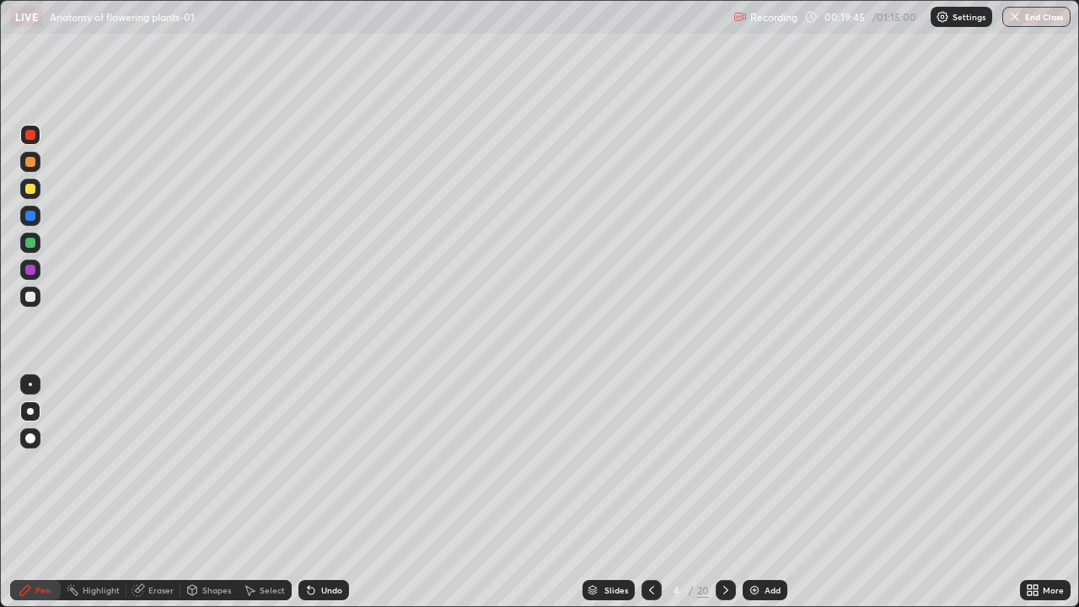
click at [34, 300] on div at bounding box center [30, 297] width 10 height 10
click at [36, 143] on div at bounding box center [30, 135] width 20 height 20
click at [608, 492] on div "Slides" at bounding box center [608, 590] width 52 height 20
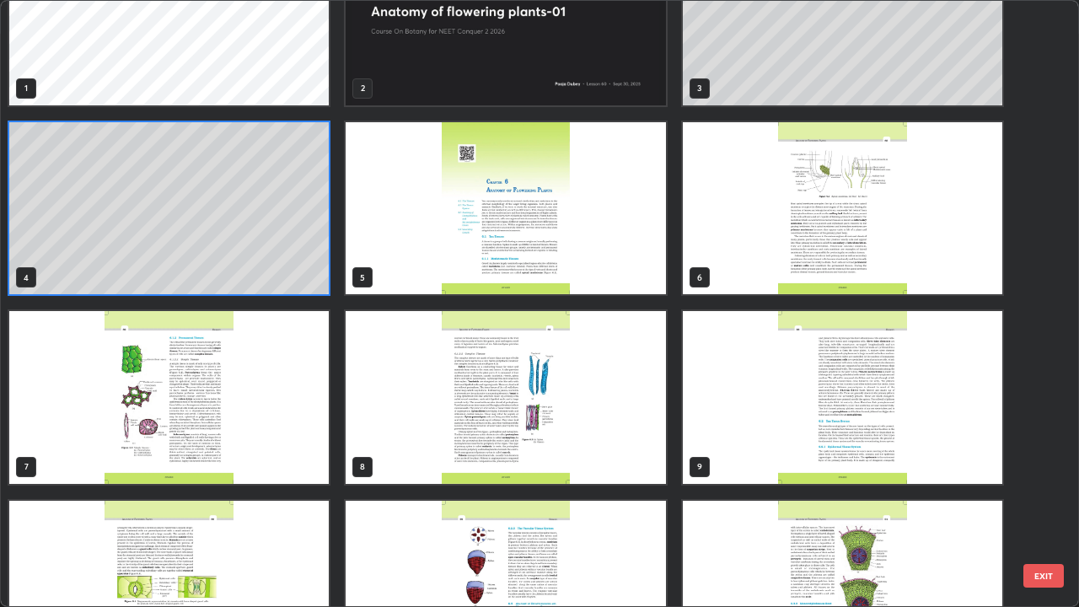
scroll to position [140, 0]
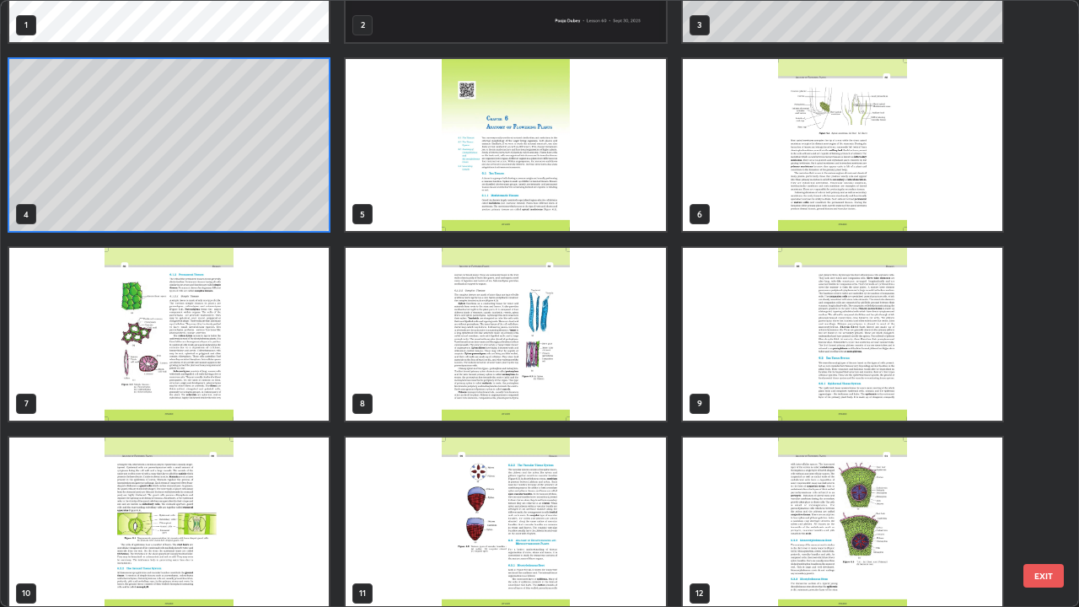
click at [750, 207] on img "grid" at bounding box center [842, 145] width 319 height 173
click at [743, 209] on img "grid" at bounding box center [842, 145] width 319 height 173
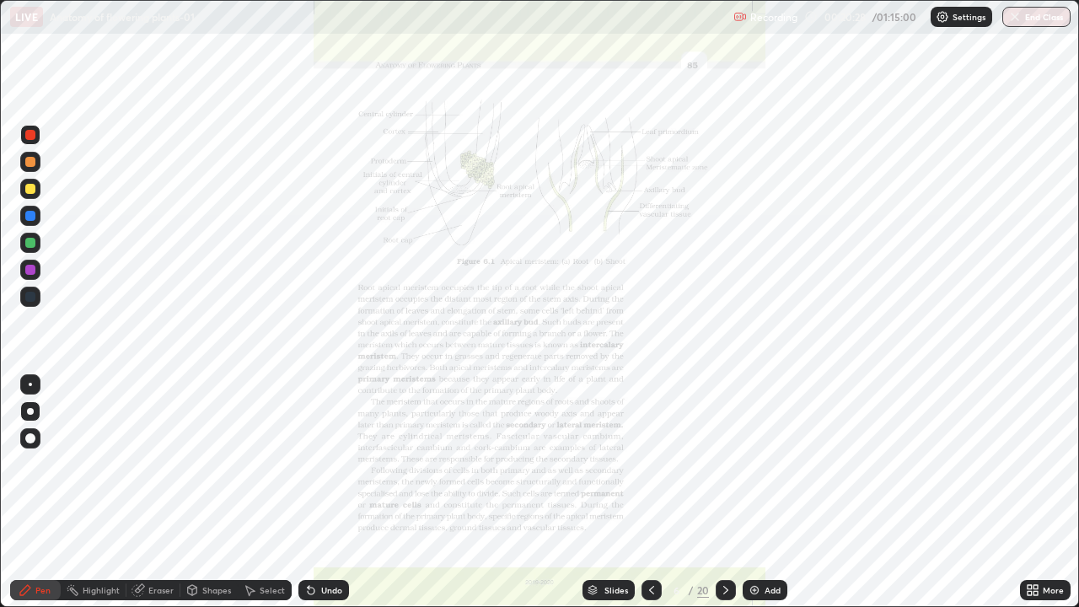
click at [741, 217] on img "grid" at bounding box center [842, 145] width 319 height 173
click at [618, 492] on div "Slides" at bounding box center [616, 590] width 24 height 8
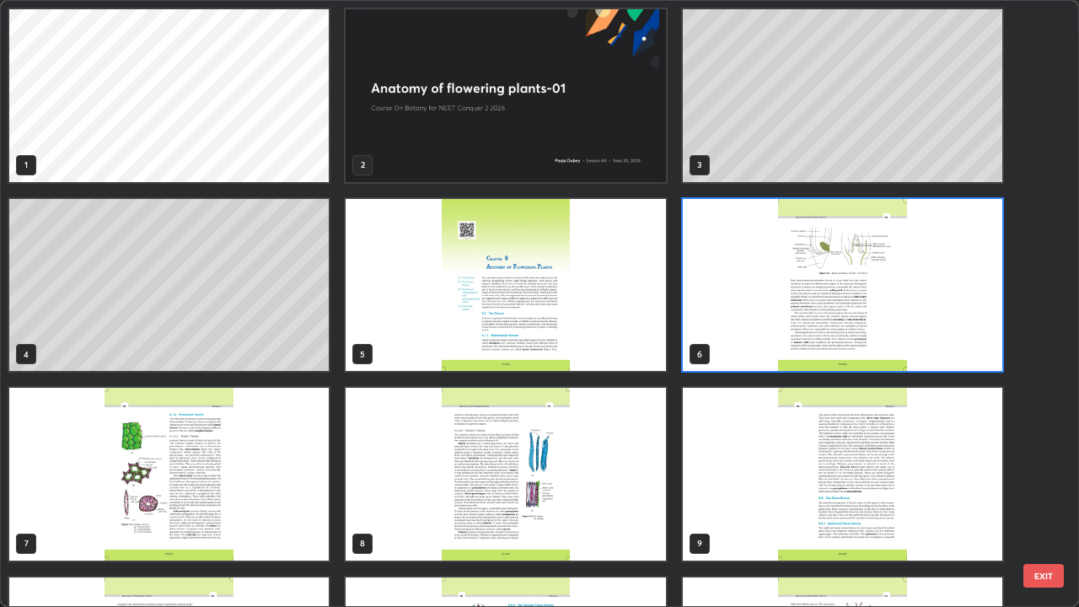
scroll to position [600, 1068]
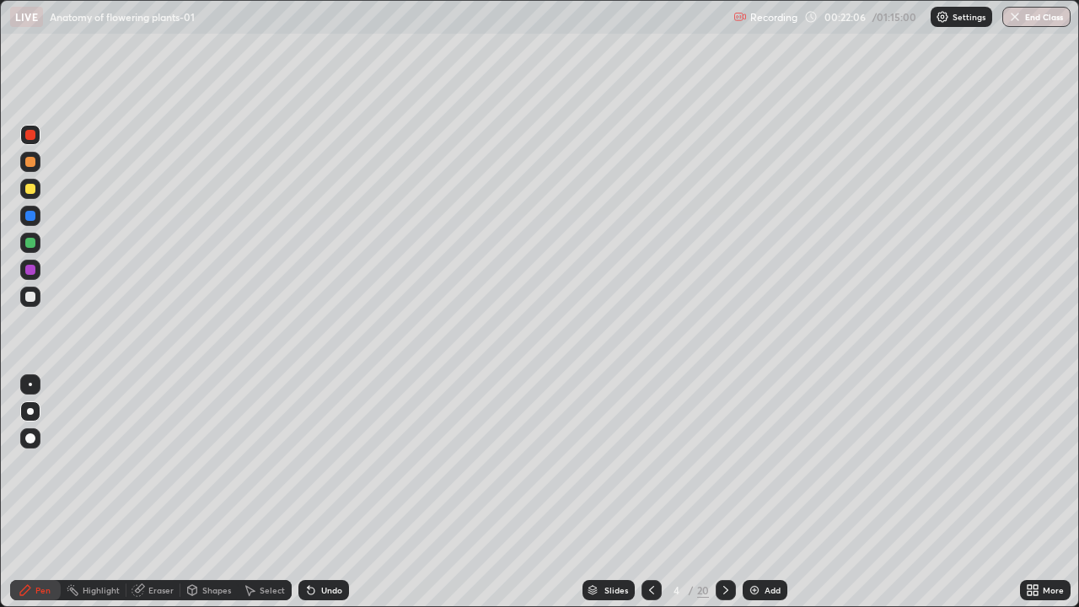
click at [332, 492] on div "Undo" at bounding box center [323, 590] width 51 height 20
click at [324, 492] on div "Undo" at bounding box center [323, 590] width 51 height 20
click at [317, 492] on div "Undo" at bounding box center [323, 590] width 51 height 20
click at [332, 492] on div "Undo" at bounding box center [331, 590] width 21 height 8
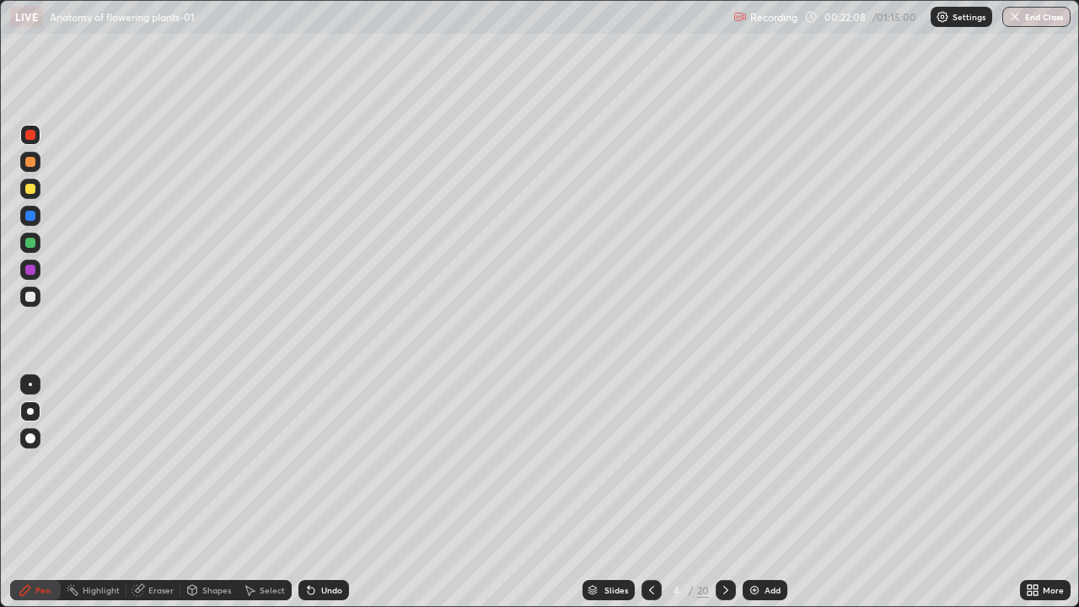
click at [343, 492] on div "Undo" at bounding box center [323, 590] width 51 height 20
click at [336, 492] on div "Undo" at bounding box center [323, 590] width 51 height 20
click at [333, 492] on div "Undo" at bounding box center [331, 590] width 21 height 8
click at [329, 492] on div "Undo" at bounding box center [331, 590] width 21 height 8
click at [325, 492] on div "Undo" at bounding box center [331, 590] width 21 height 8
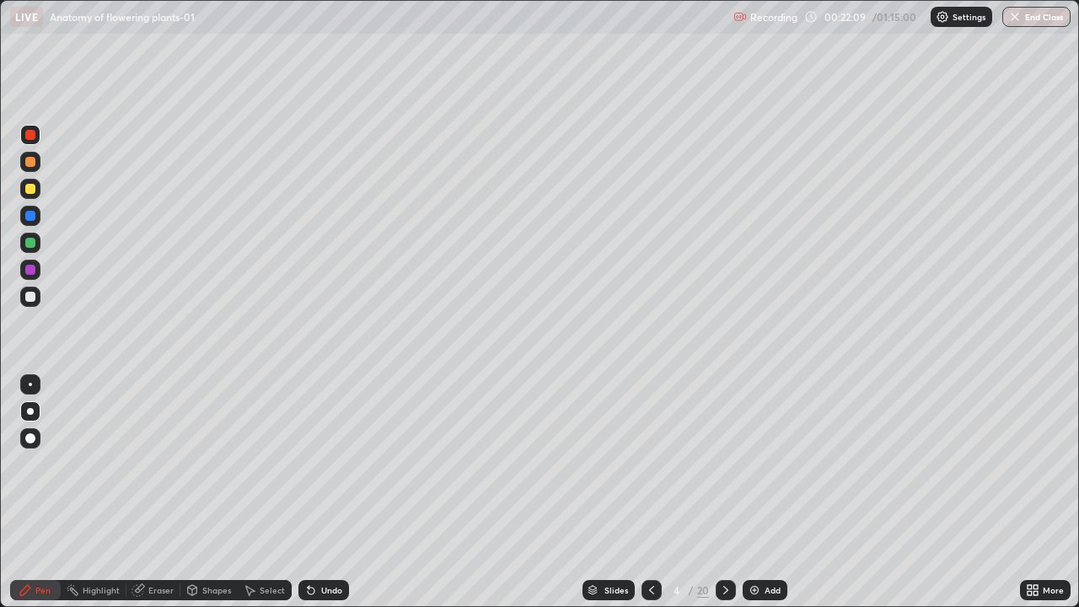
click at [321, 492] on div "Undo" at bounding box center [331, 590] width 21 height 8
click at [313, 492] on div "Undo" at bounding box center [323, 590] width 51 height 20
click at [308, 492] on icon at bounding box center [311, 590] width 7 height 7
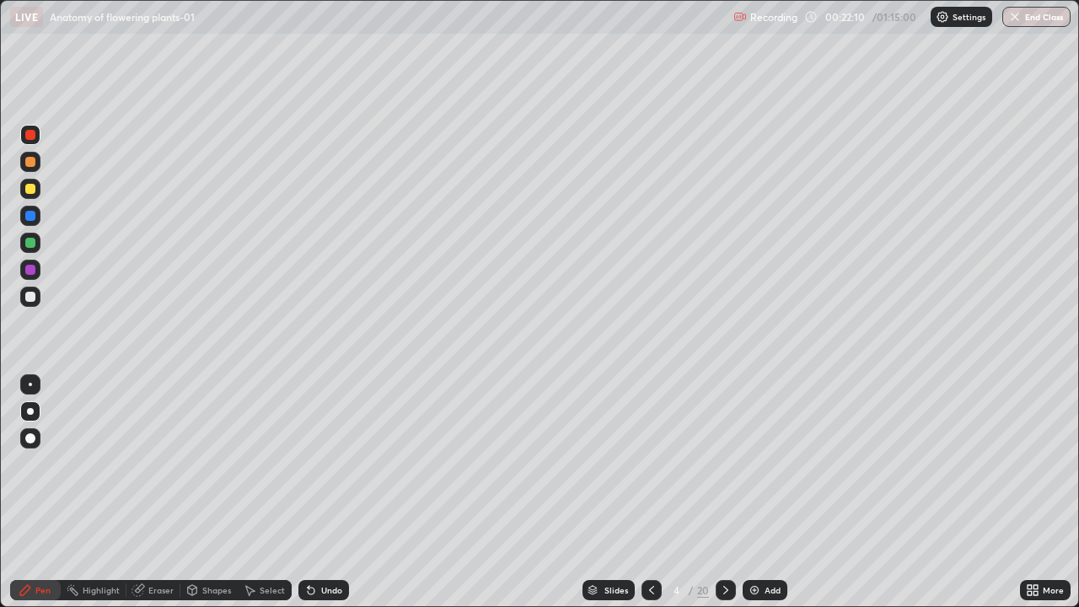
click at [308, 492] on icon at bounding box center [310, 589] width 13 height 13
click at [305, 492] on div "Undo" at bounding box center [323, 590] width 51 height 20
click at [29, 216] on div at bounding box center [30, 216] width 10 height 10
click at [30, 297] on div at bounding box center [30, 297] width 10 height 10
click at [618, 492] on div "Slides" at bounding box center [616, 590] width 24 height 8
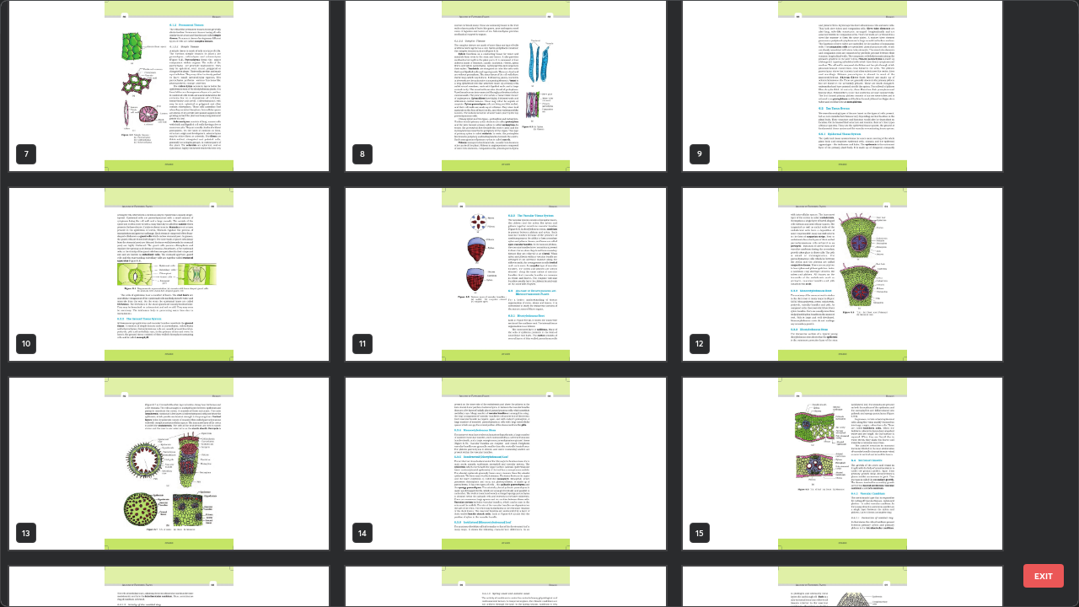
scroll to position [394, 0]
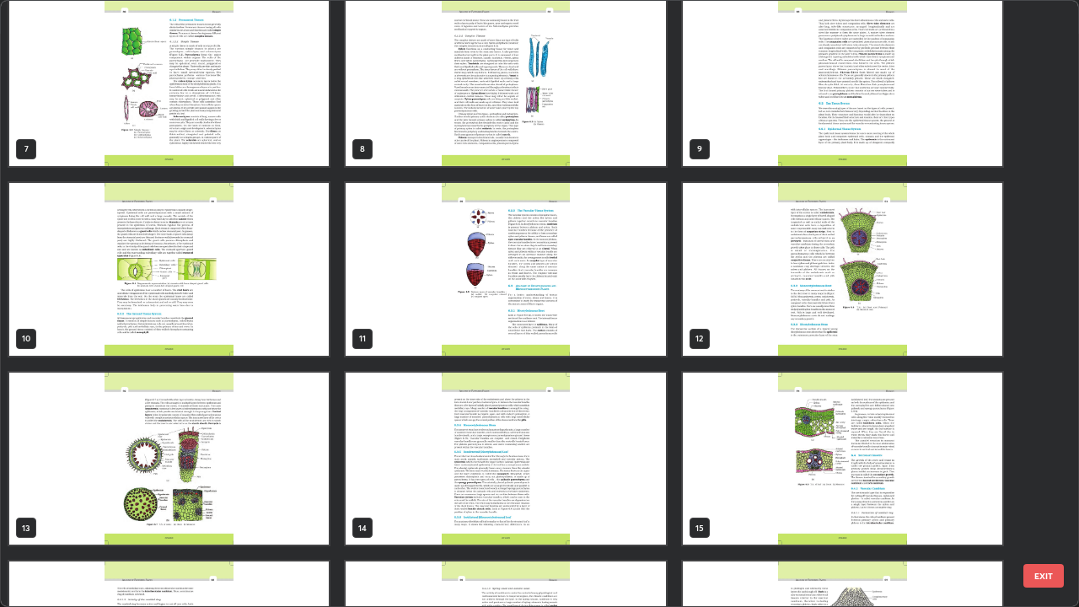
click at [838, 314] on img "grid" at bounding box center [842, 269] width 319 height 173
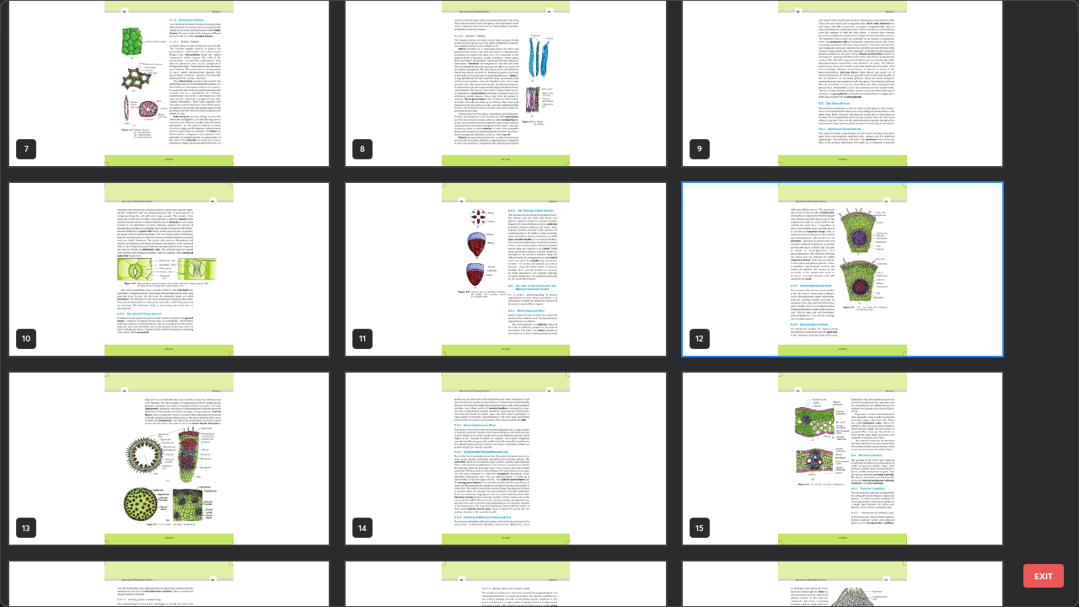
click at [843, 315] on img "grid" at bounding box center [842, 269] width 319 height 173
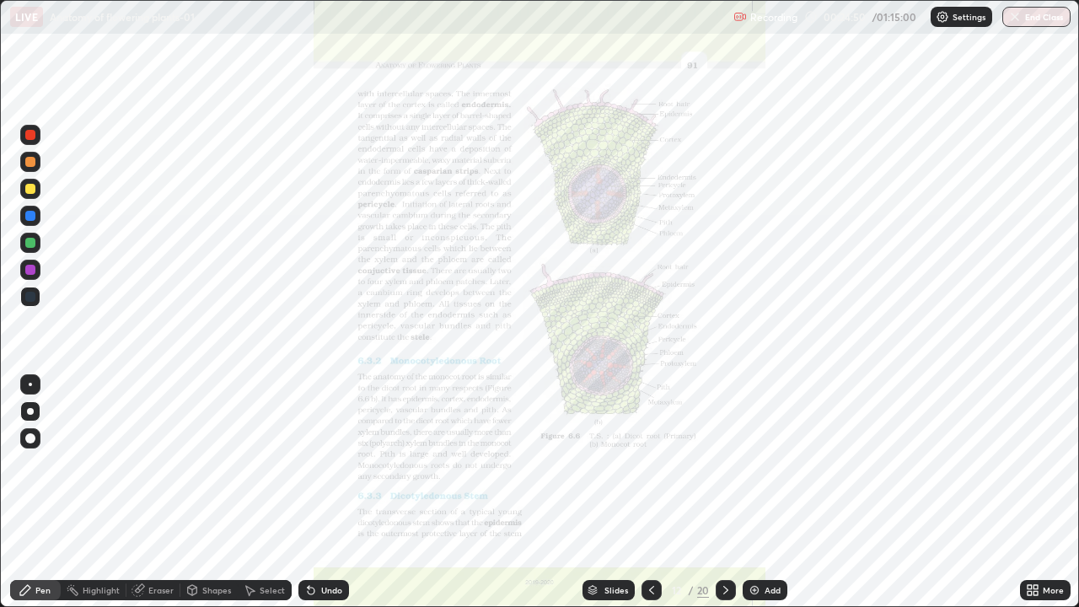
click at [845, 314] on img "grid" at bounding box center [842, 269] width 319 height 173
click at [650, 492] on icon at bounding box center [651, 589] width 13 height 13
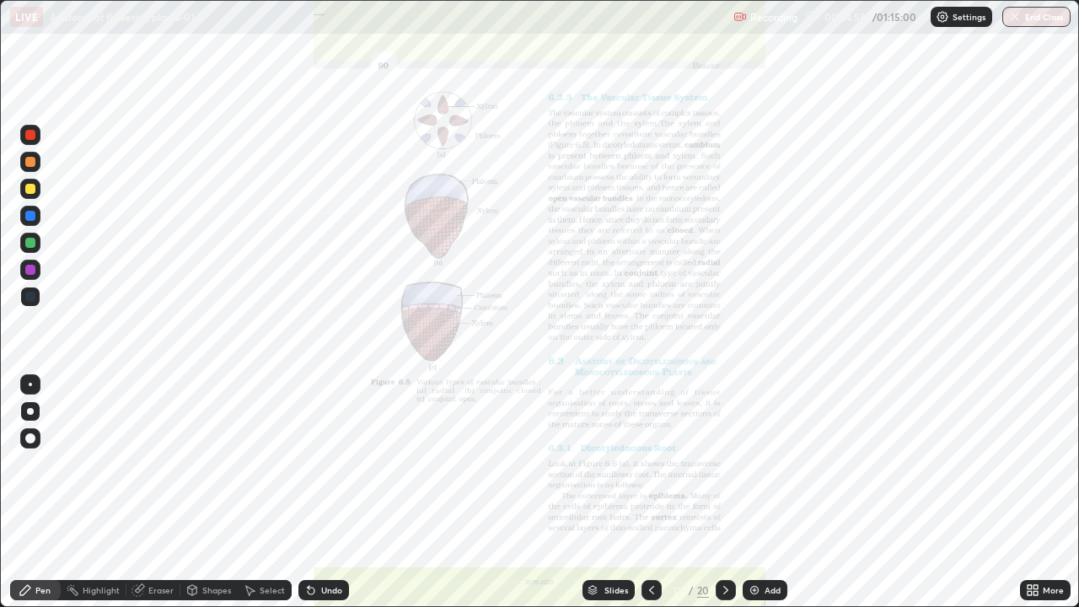
click at [729, 492] on div at bounding box center [725, 590] width 20 height 20
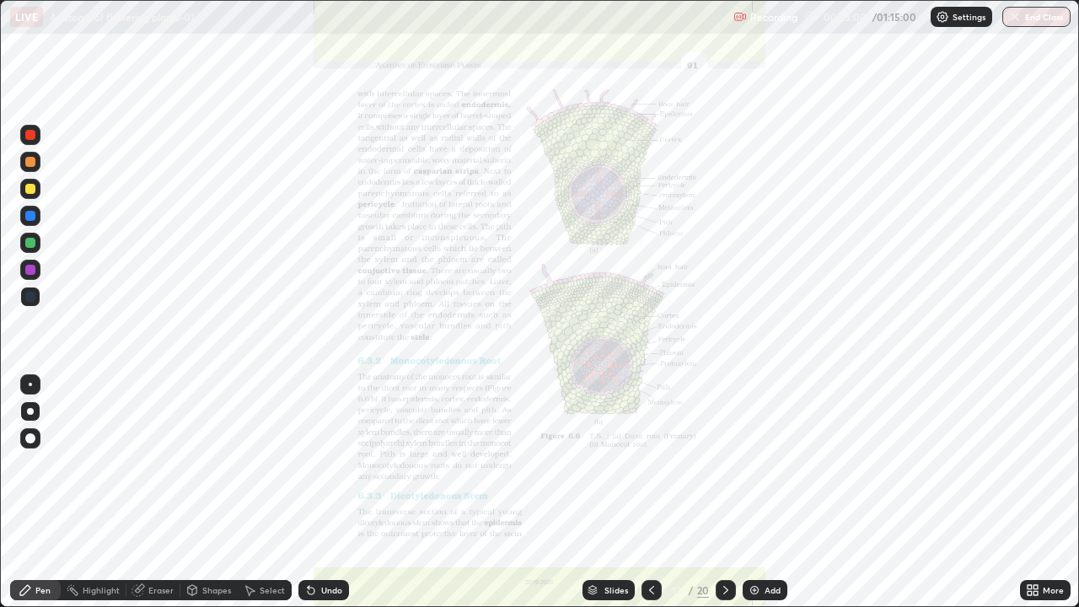
click at [1045, 492] on div "More" at bounding box center [1052, 590] width 21 height 8
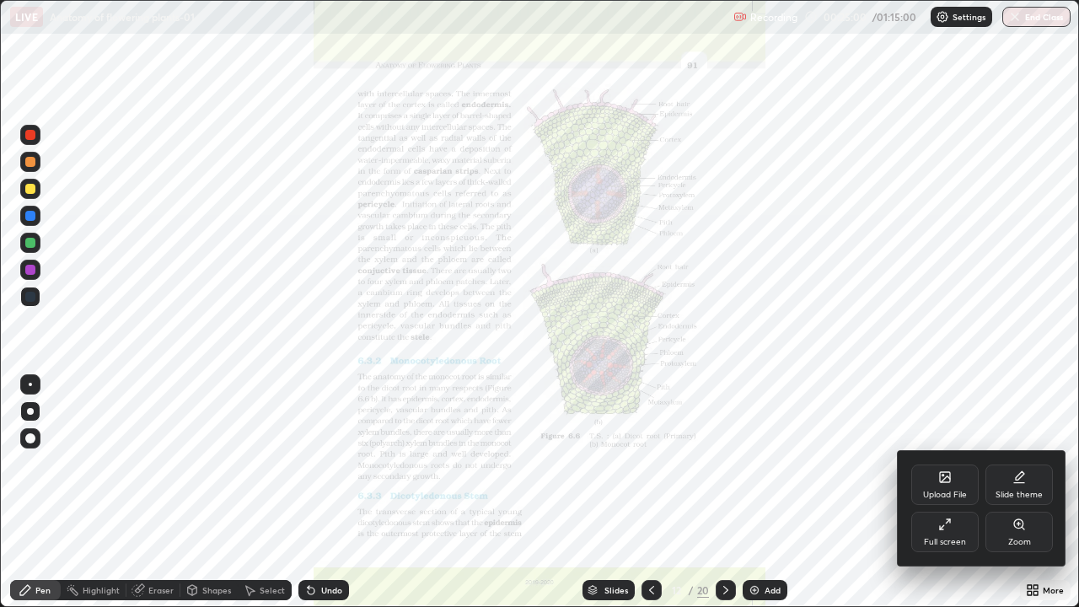
click at [1030, 492] on div "Zoom" at bounding box center [1018, 531] width 67 height 40
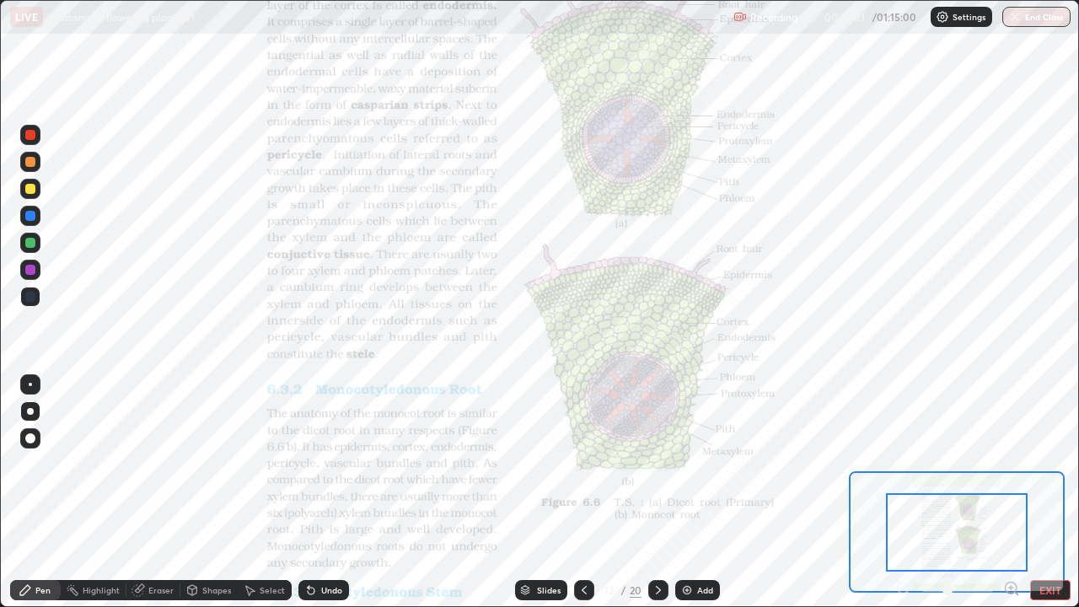
click at [1012, 492] on icon at bounding box center [1011, 587] width 4 height 0
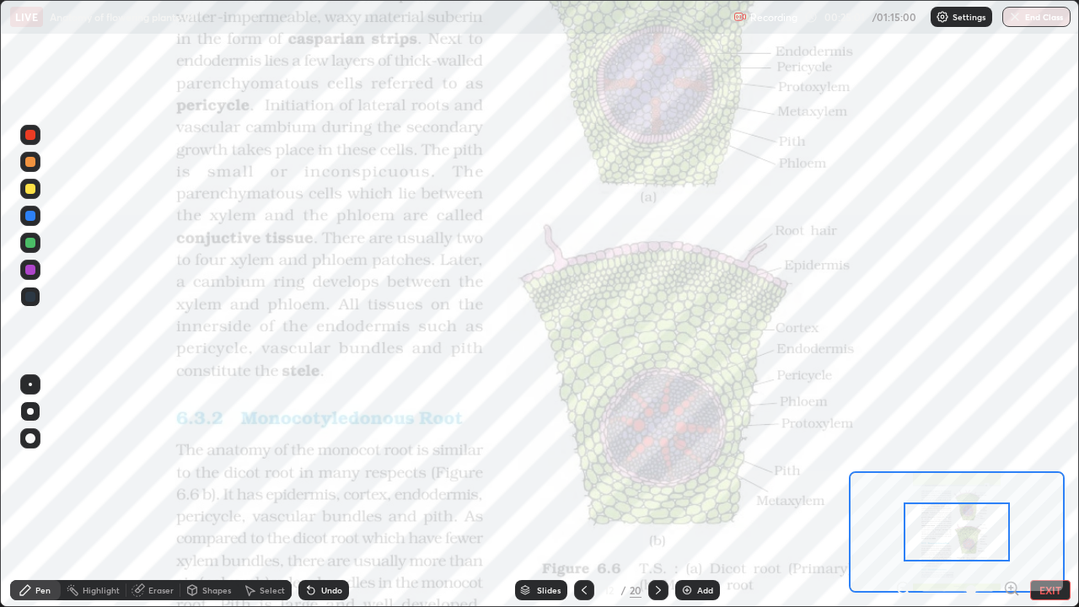
click at [1012, 492] on icon at bounding box center [1011, 587] width 4 height 0
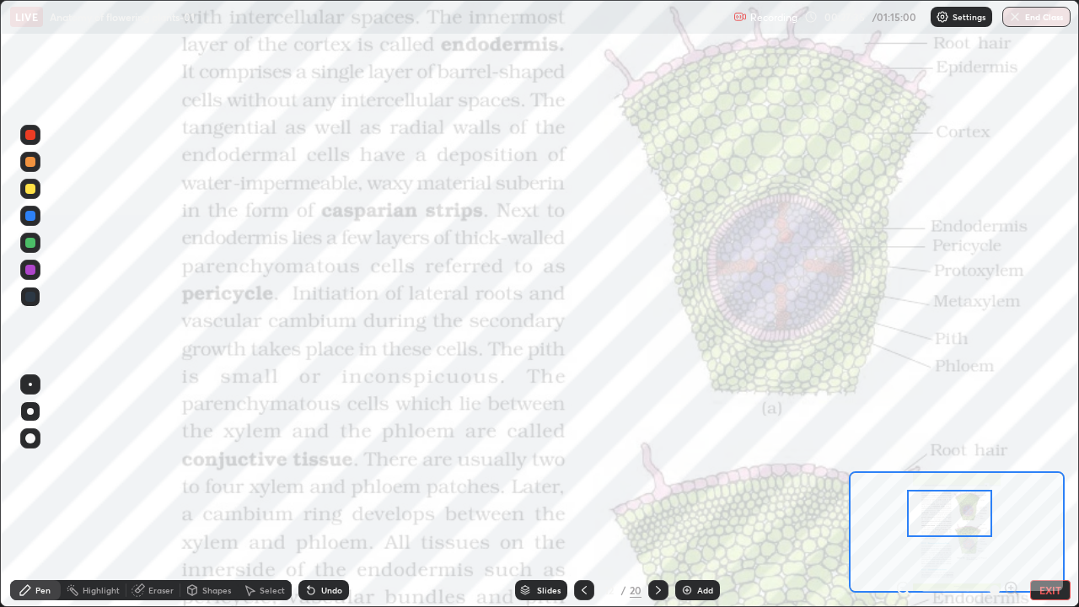
click at [655, 492] on icon at bounding box center [657, 589] width 13 height 13
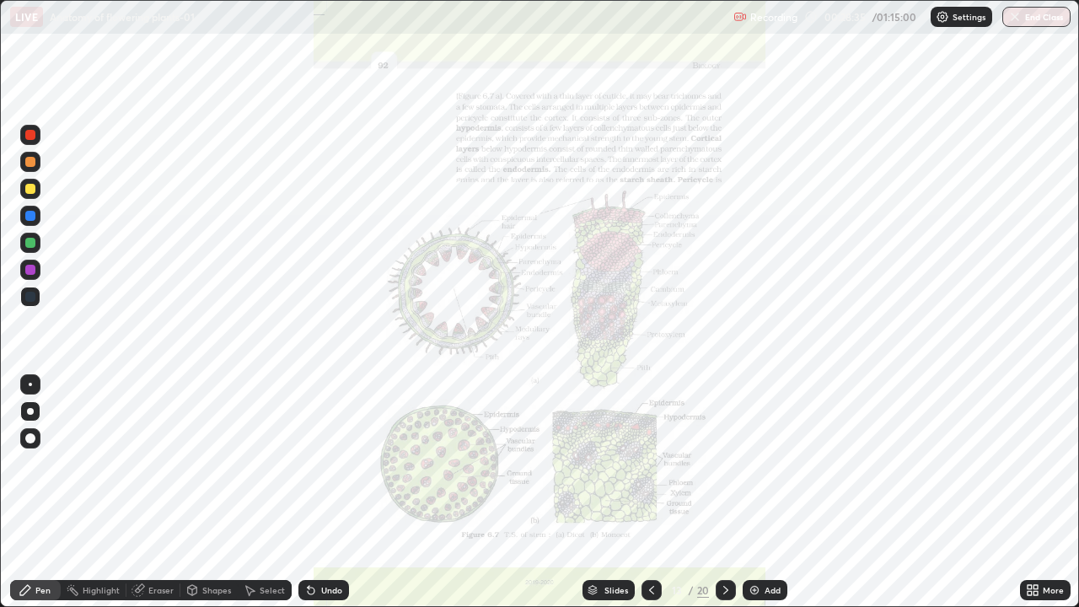
click at [610, 492] on div "Slides" at bounding box center [616, 590] width 24 height 8
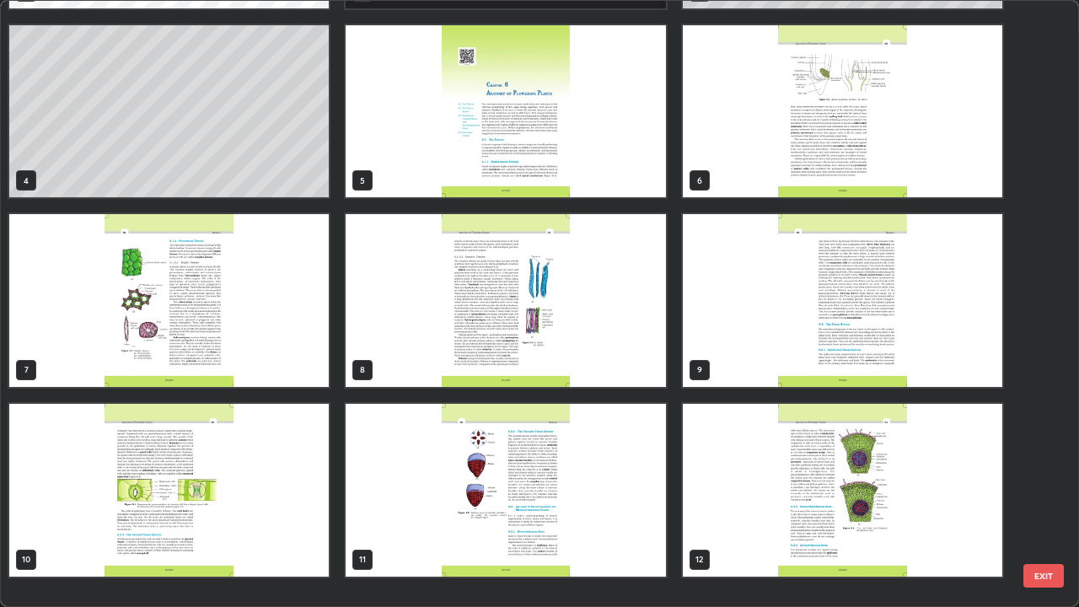
scroll to position [0, 0]
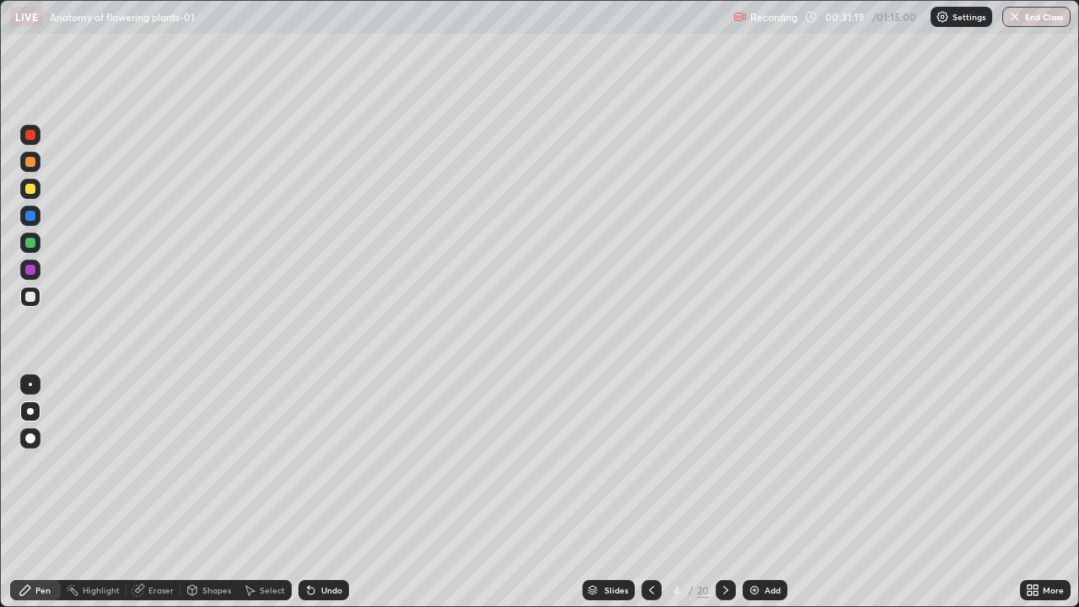
click at [766, 492] on div "Add" at bounding box center [772, 590] width 16 height 8
click at [33, 242] on div at bounding box center [30, 243] width 10 height 10
click at [31, 298] on div at bounding box center [30, 297] width 10 height 10
click at [155, 492] on div "Eraser" at bounding box center [160, 590] width 25 height 8
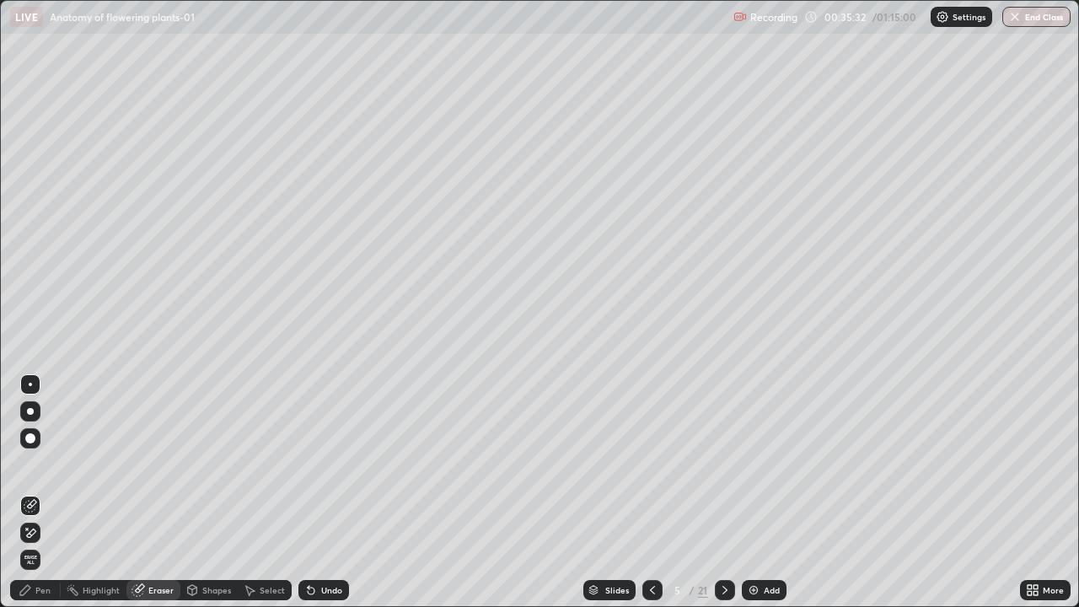
click at [36, 492] on icon at bounding box center [30, 533] width 13 height 14
click at [40, 492] on div "Pen" at bounding box center [42, 590] width 15 height 8
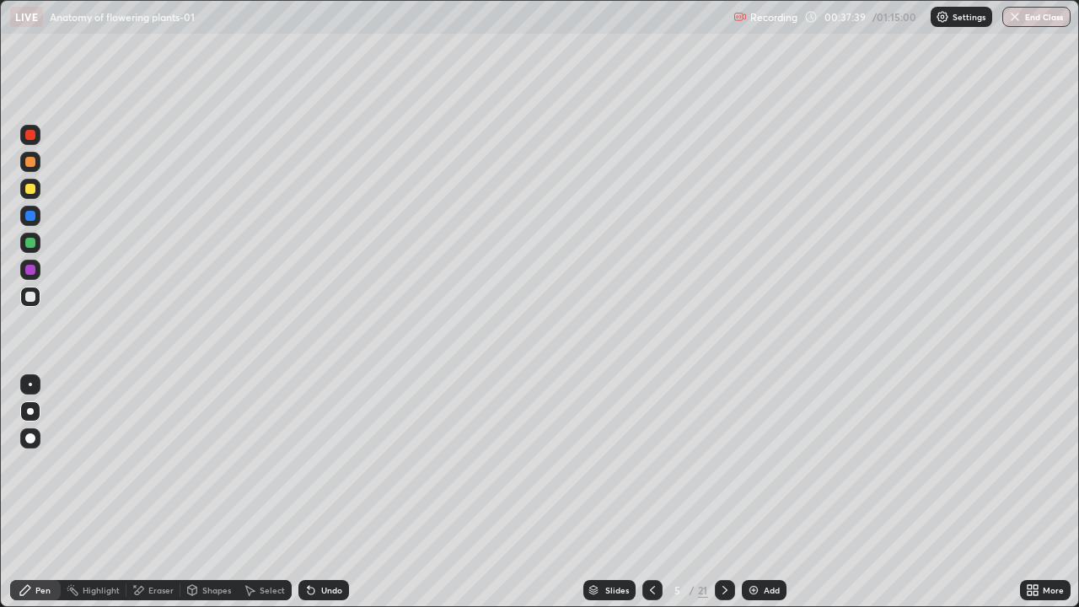
click at [621, 492] on div "Slides" at bounding box center [617, 590] width 24 height 8
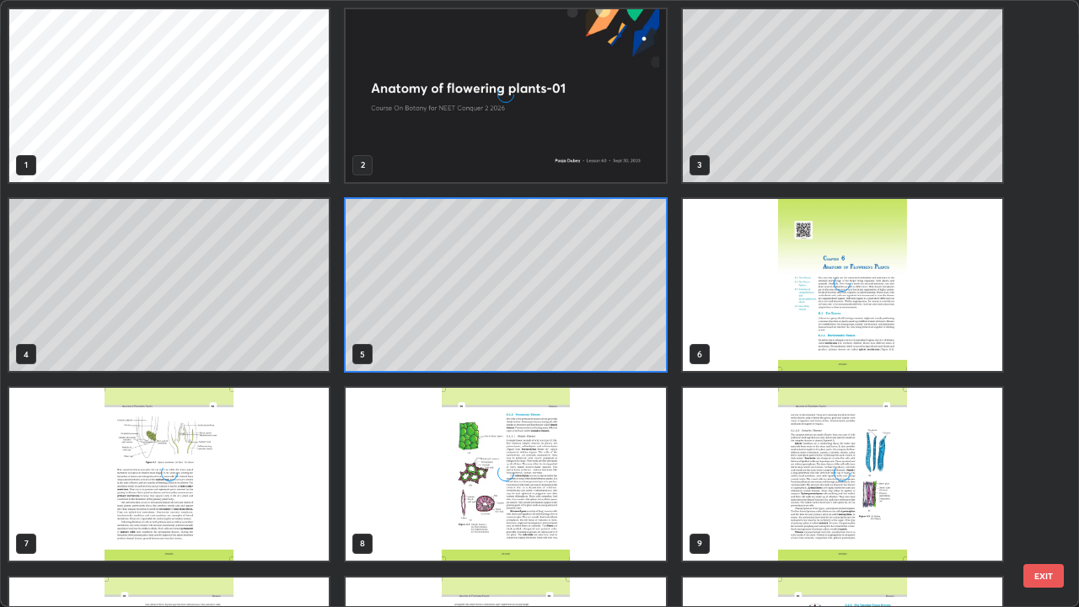
scroll to position [600, 1068]
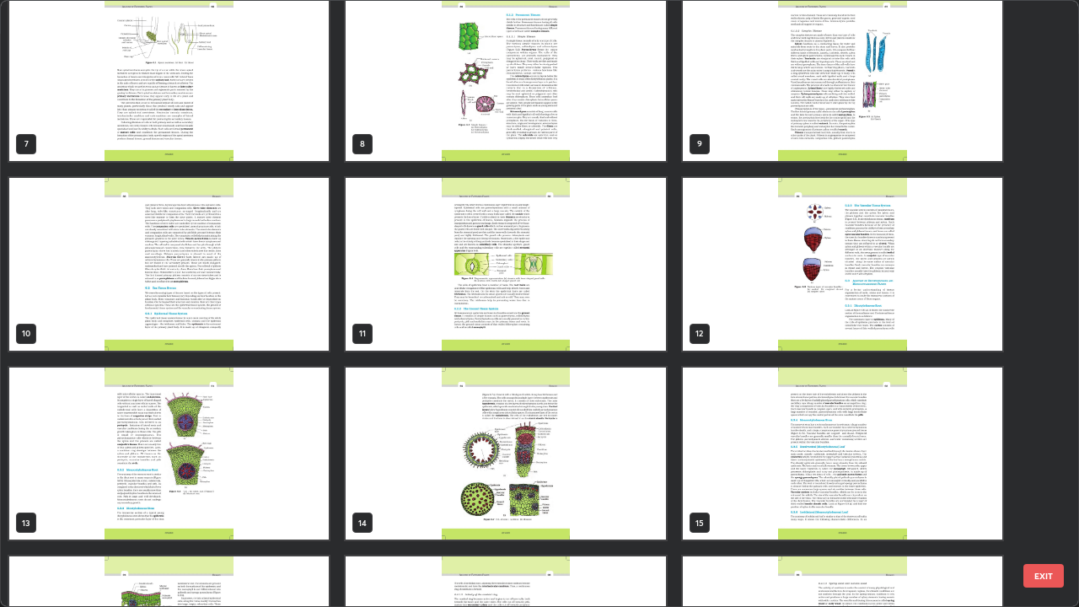
click at [614, 143] on img "grid" at bounding box center [504, 74] width 319 height 173
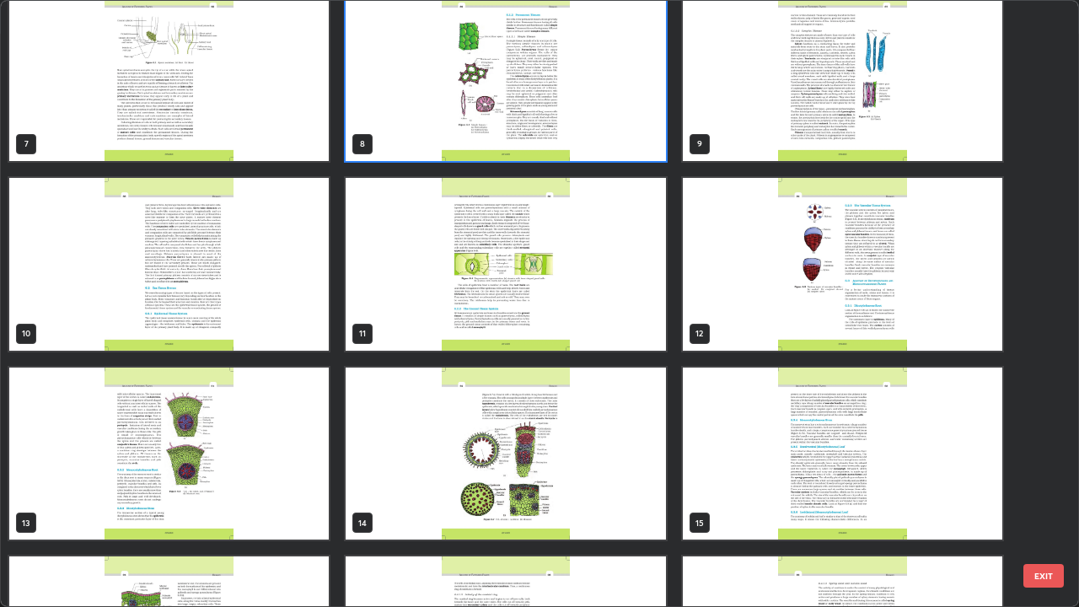
scroll to position [378, 0]
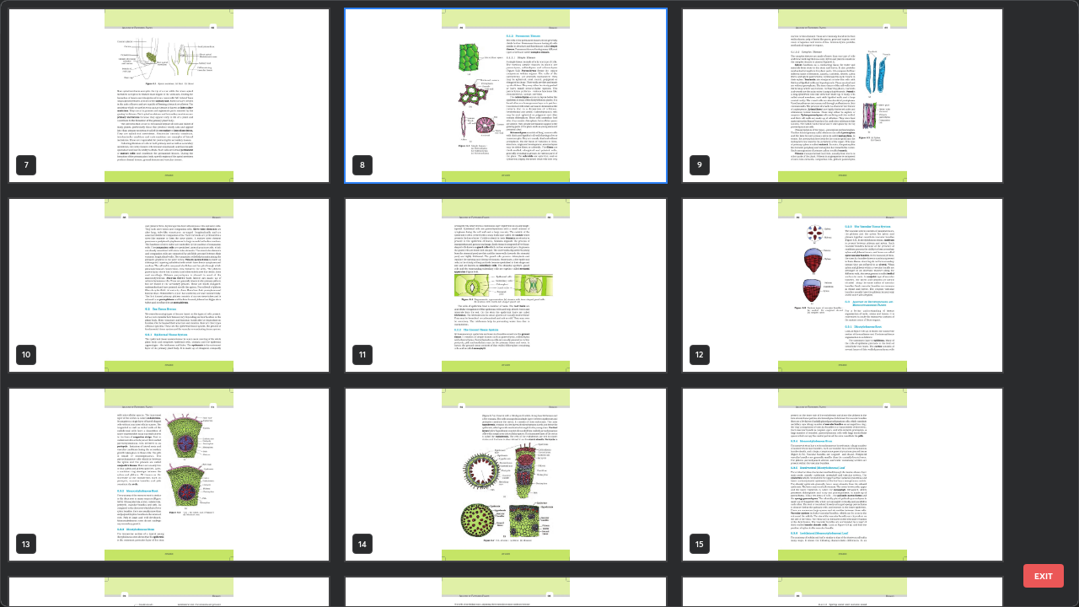
click at [615, 143] on div "7 8 9 10 11 12 13 14 15 16 17 18 19 20 21" at bounding box center [524, 303] width 1047 height 605
click at [622, 141] on img "grid" at bounding box center [504, 95] width 319 height 173
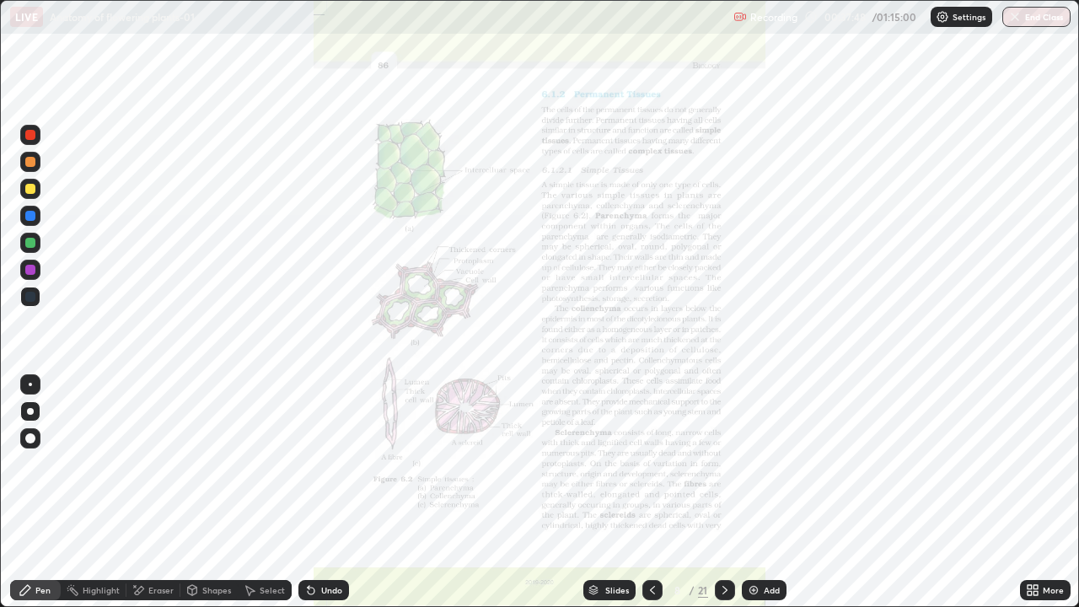
click at [1036, 492] on icon at bounding box center [1035, 593] width 4 height 4
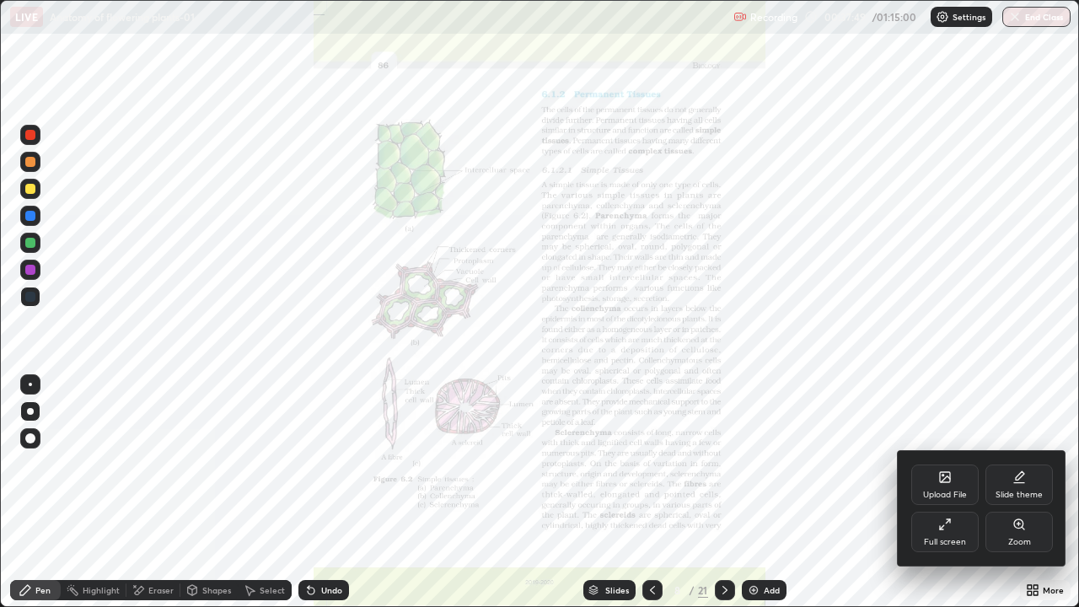
click at [1025, 492] on div "Zoom" at bounding box center [1019, 542] width 23 height 8
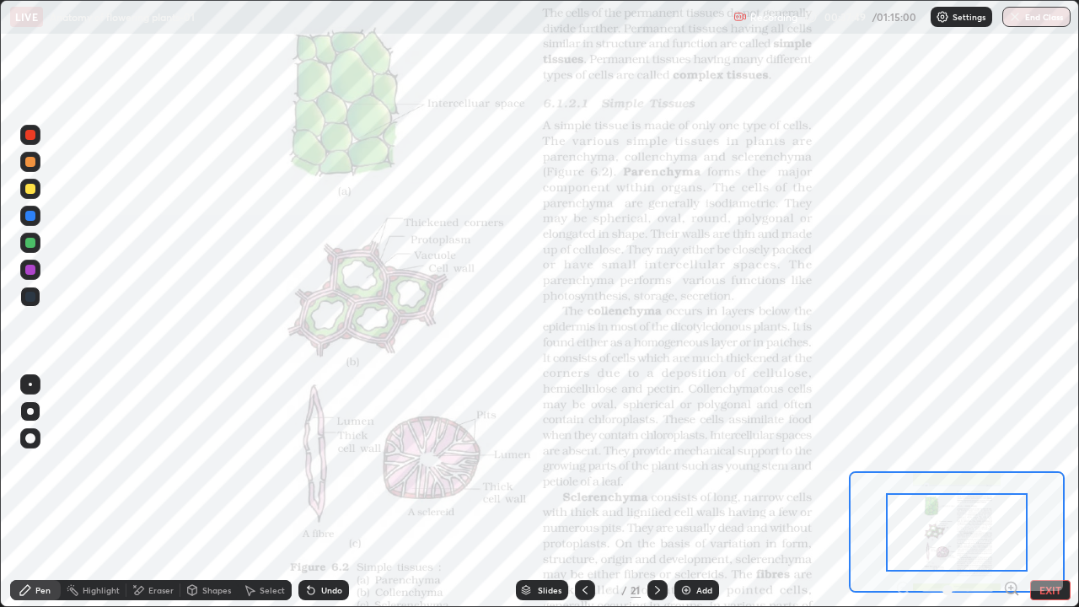
click at [1015, 492] on icon at bounding box center [1016, 593] width 3 height 3
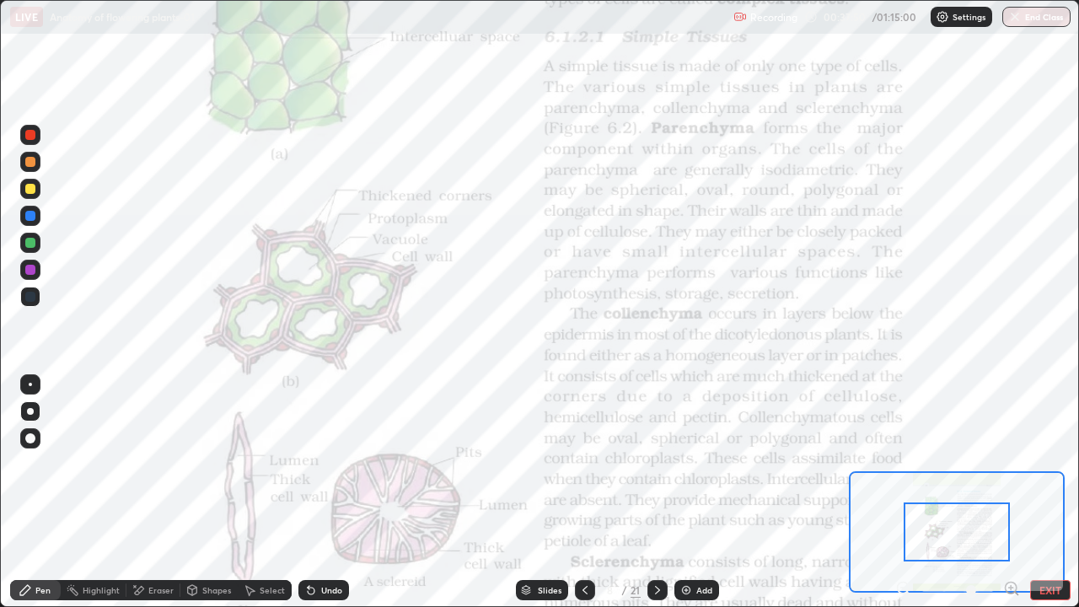
click at [1015, 492] on icon at bounding box center [1016, 593] width 3 height 3
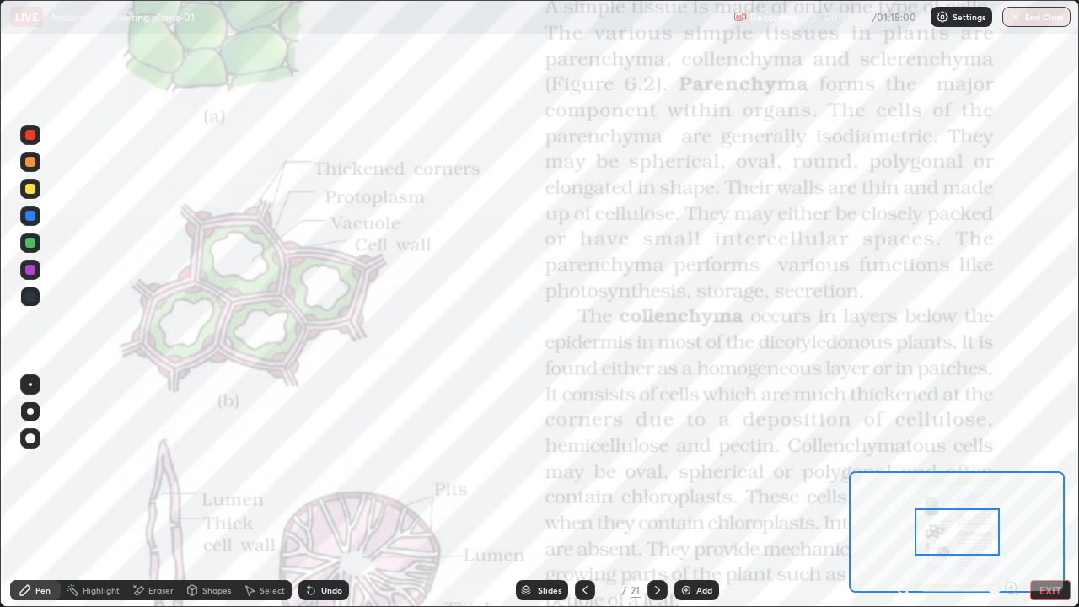
click at [554, 492] on div "Slides" at bounding box center [550, 590] width 24 height 8
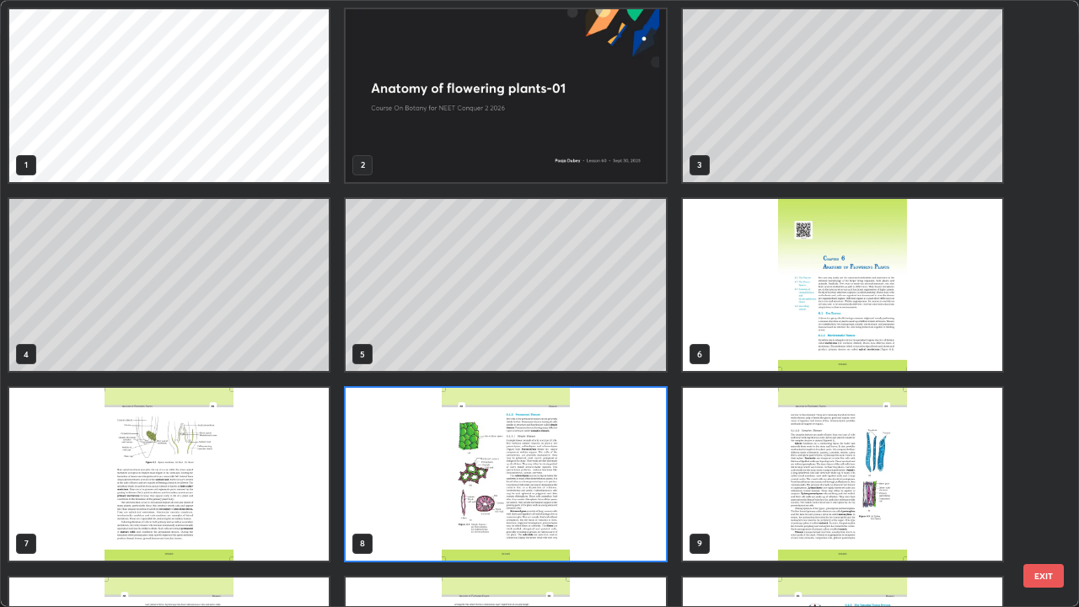
scroll to position [600, 1068]
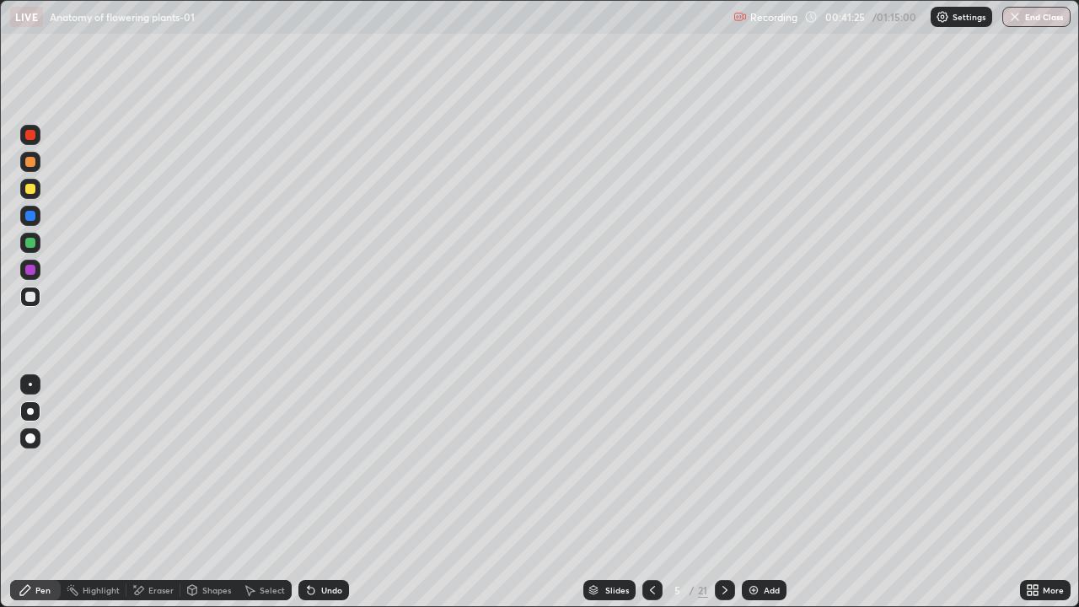
click at [752, 492] on img at bounding box center [753, 589] width 13 height 13
click at [34, 251] on div at bounding box center [30, 243] width 20 height 20
click at [312, 492] on icon at bounding box center [311, 590] width 7 height 7
click at [30, 190] on div at bounding box center [30, 189] width 10 height 10
click at [32, 299] on div at bounding box center [30, 297] width 10 height 10
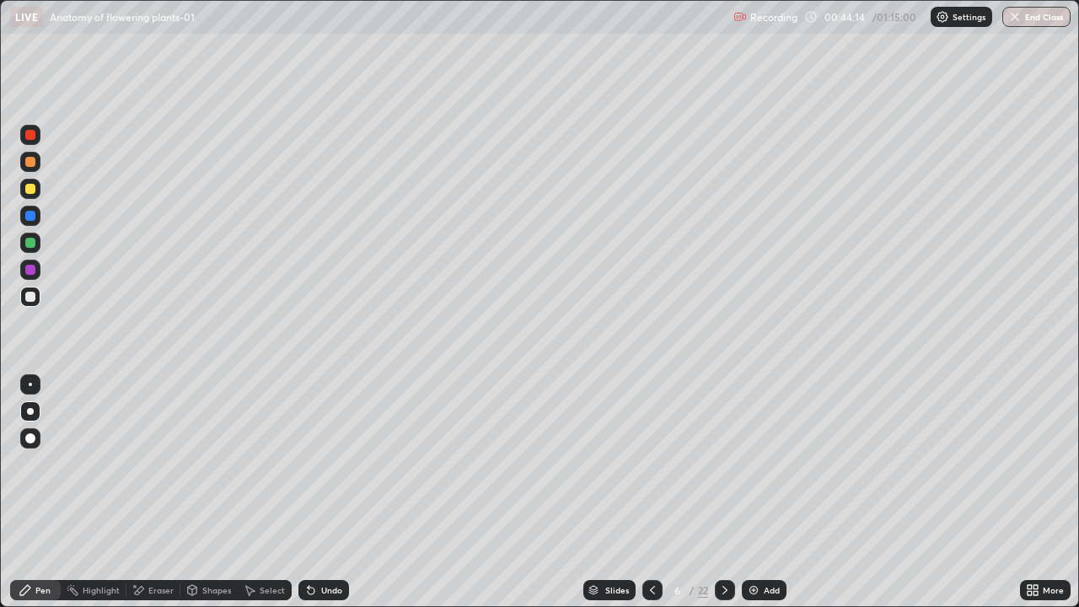
click at [652, 492] on icon at bounding box center [651, 589] width 13 height 13
click at [653, 492] on div at bounding box center [652, 590] width 20 height 20
click at [608, 492] on div "Slides" at bounding box center [617, 590] width 24 height 8
click at [166, 492] on div "Eraser" at bounding box center [160, 590] width 25 height 8
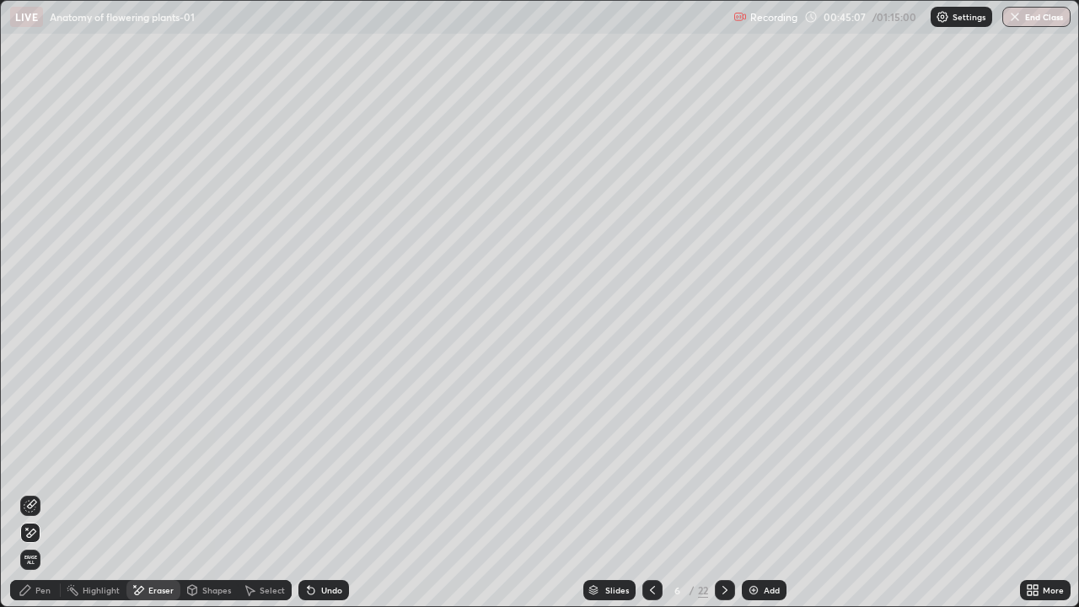
click at [321, 492] on div "Undo" at bounding box center [331, 590] width 21 height 8
click at [40, 492] on div "Pen" at bounding box center [42, 590] width 15 height 8
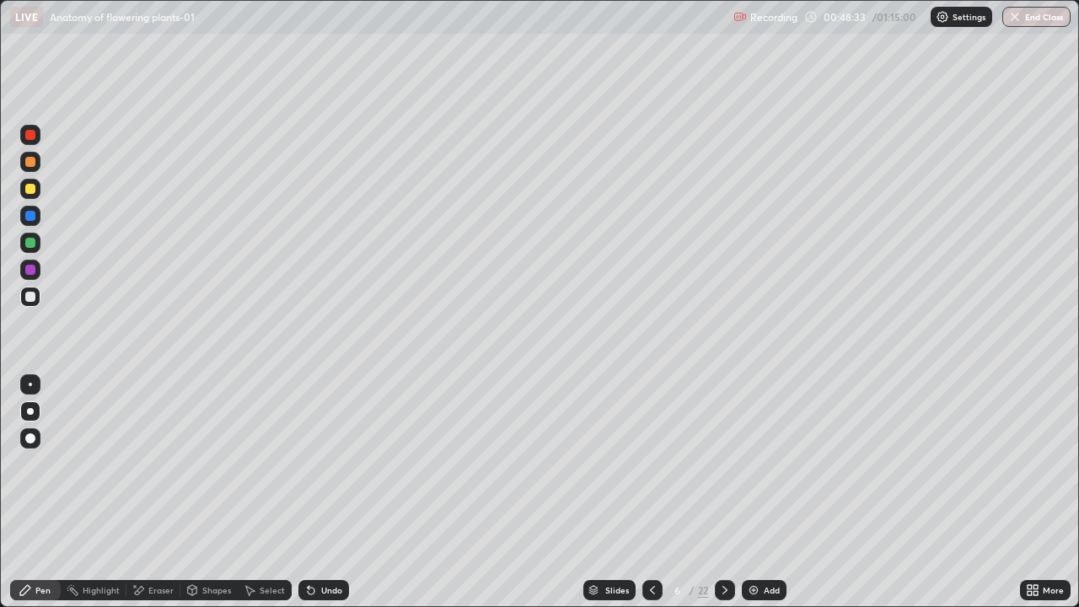
click at [163, 492] on div "Eraser" at bounding box center [160, 590] width 25 height 8
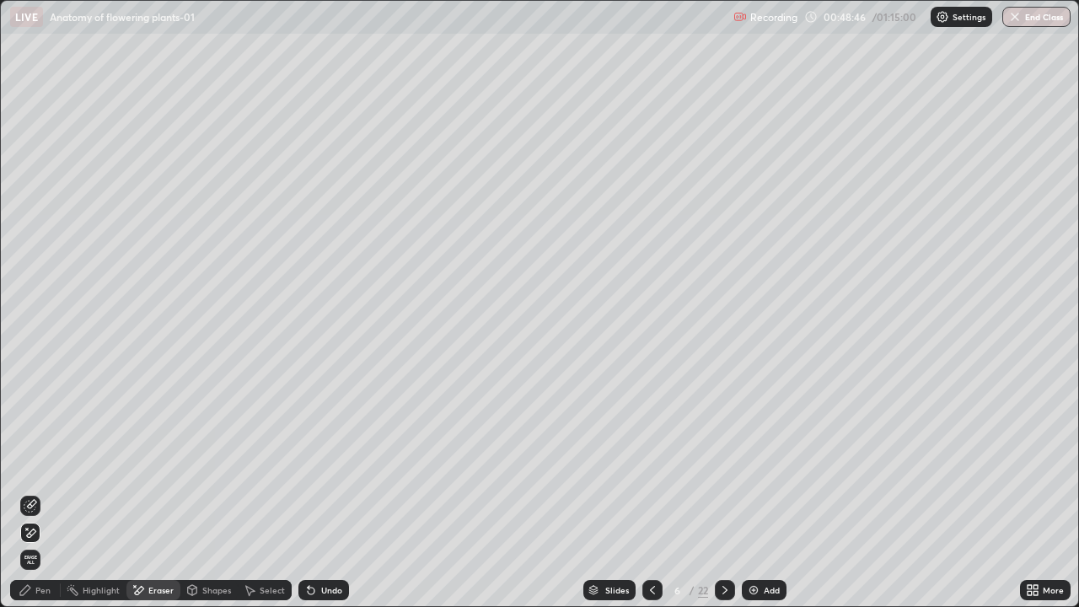
click at [28, 492] on icon at bounding box center [25, 590] width 10 height 10
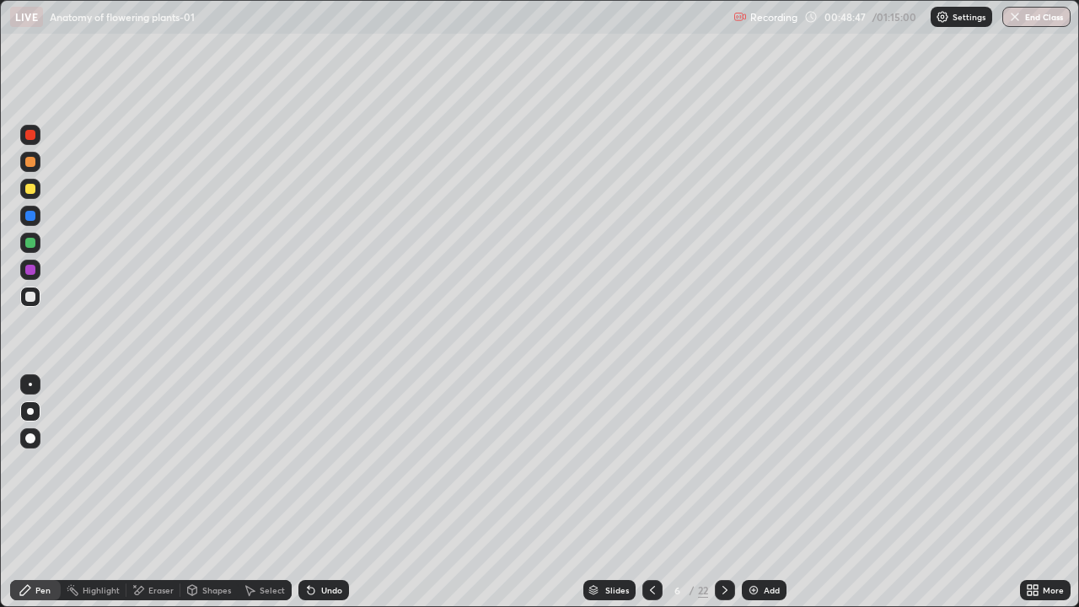
click at [29, 249] on div at bounding box center [30, 243] width 20 height 20
click at [37, 303] on div at bounding box center [30, 296] width 20 height 20
click at [778, 492] on div "Add" at bounding box center [771, 590] width 16 height 8
click at [757, 492] on img at bounding box center [753, 589] width 13 height 13
click at [163, 492] on div "Eraser" at bounding box center [160, 590] width 25 height 8
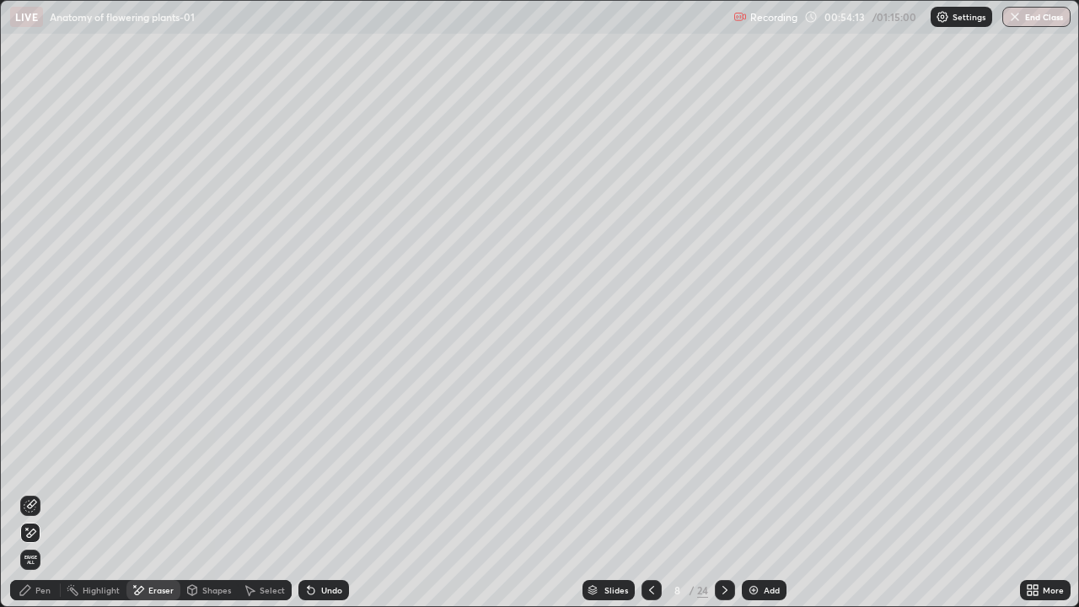
click at [29, 492] on icon at bounding box center [25, 589] width 13 height 13
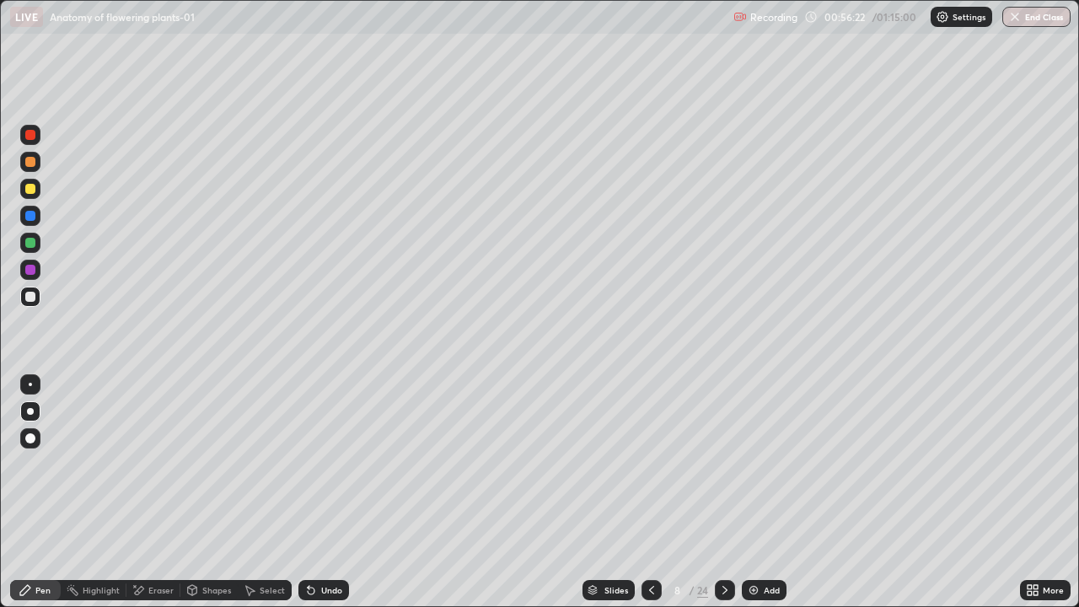
click at [614, 492] on div "Slides" at bounding box center [608, 590] width 52 height 20
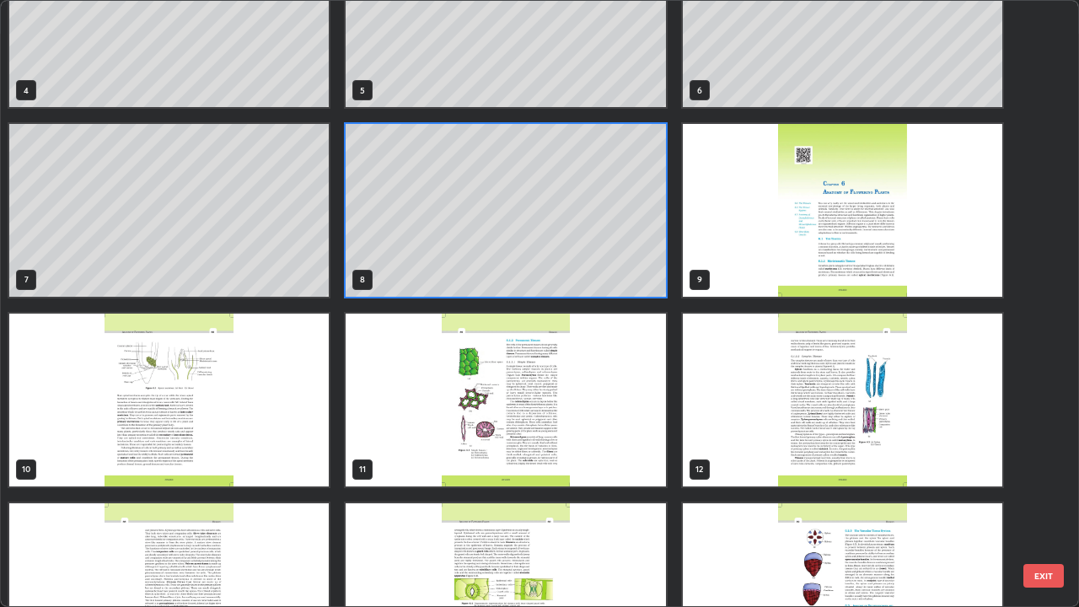
scroll to position [307, 0]
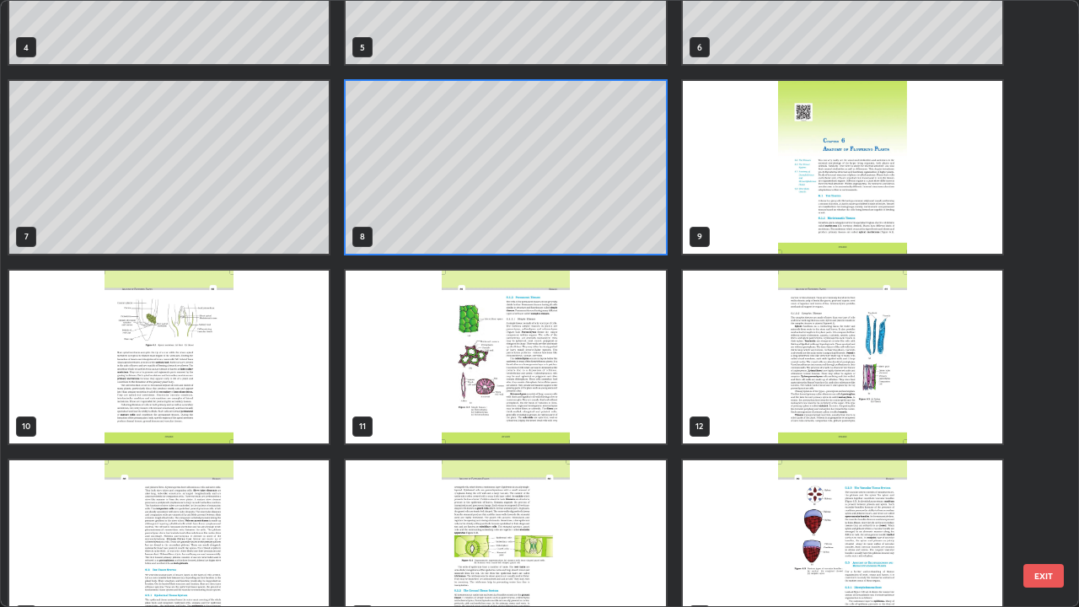
click at [315, 398] on img "grid" at bounding box center [168, 356] width 319 height 173
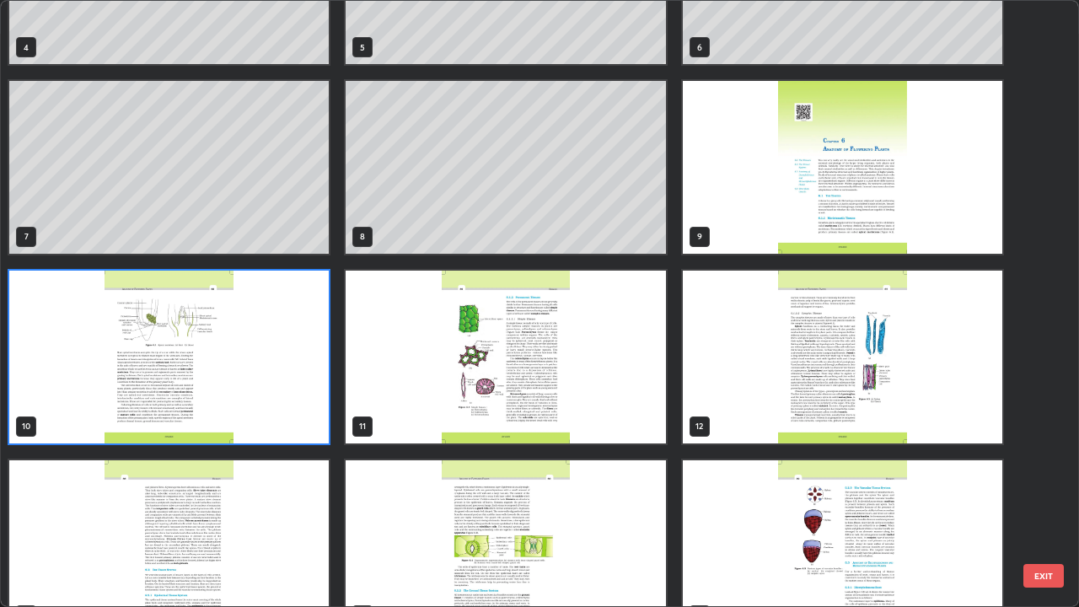
click at [310, 396] on img "grid" at bounding box center [168, 356] width 319 height 173
click at [313, 388] on img "grid" at bounding box center [168, 356] width 319 height 173
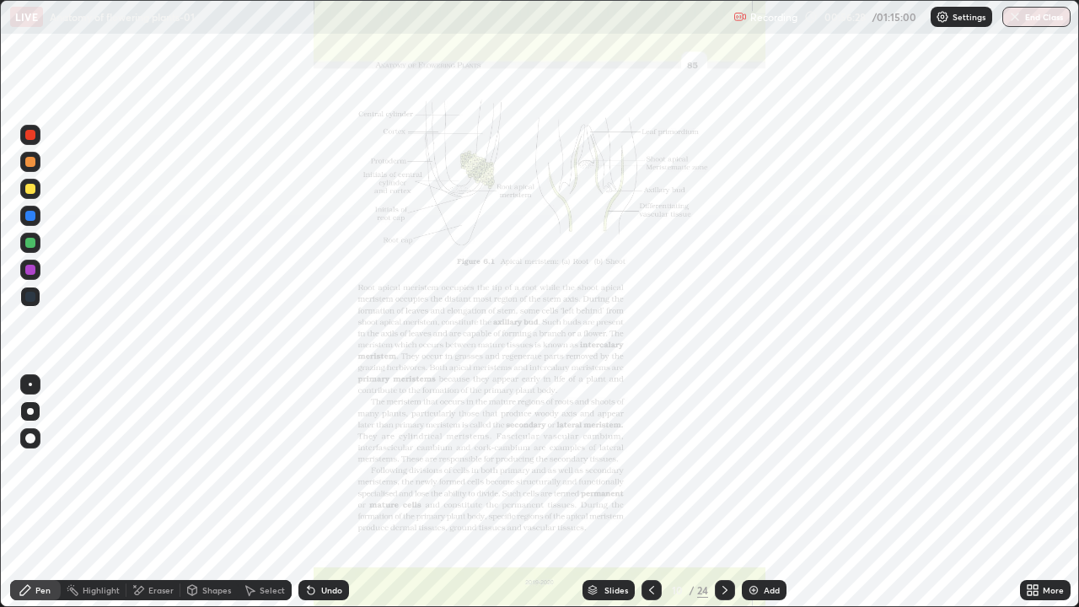
click at [180, 492] on div "Shapes" at bounding box center [208, 590] width 57 height 20
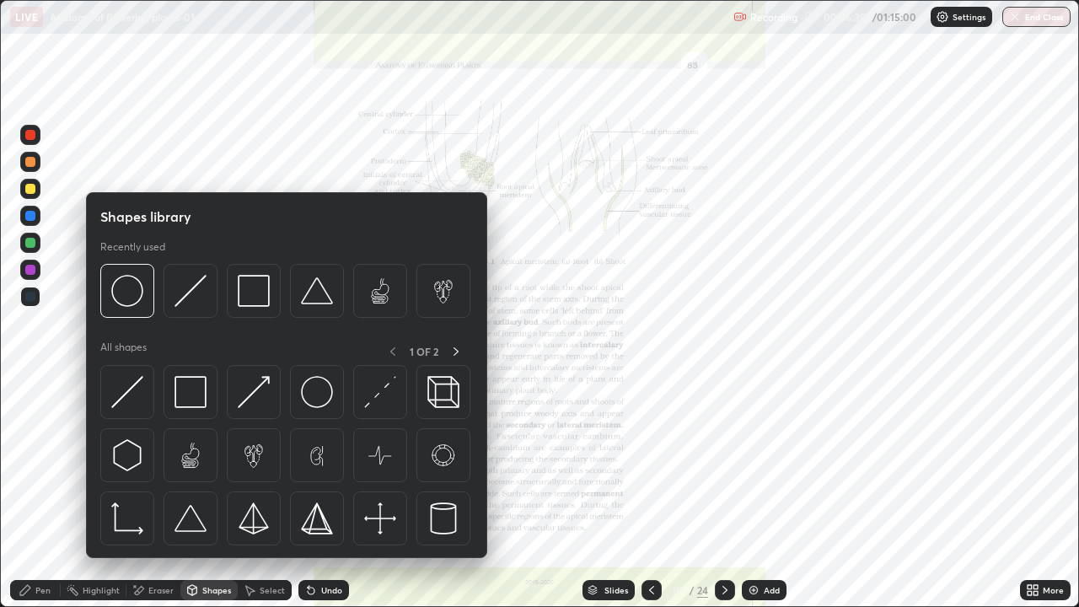
click at [158, 492] on div "Eraser" at bounding box center [160, 590] width 25 height 8
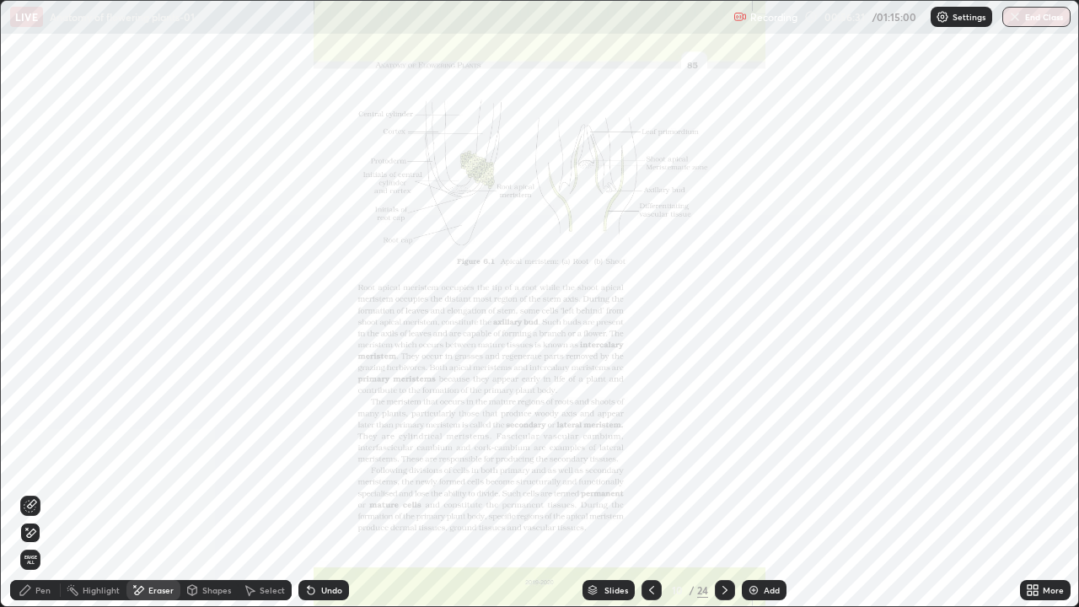
click at [30, 492] on span "Erase all" at bounding box center [30, 559] width 19 height 10
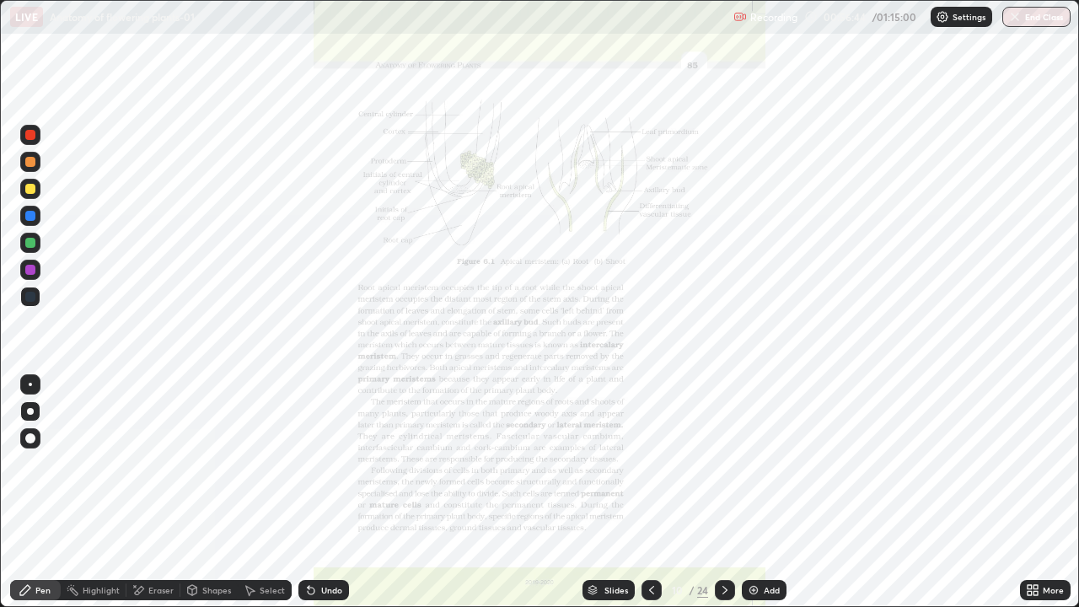
click at [1047, 492] on div "More" at bounding box center [1045, 590] width 51 height 20
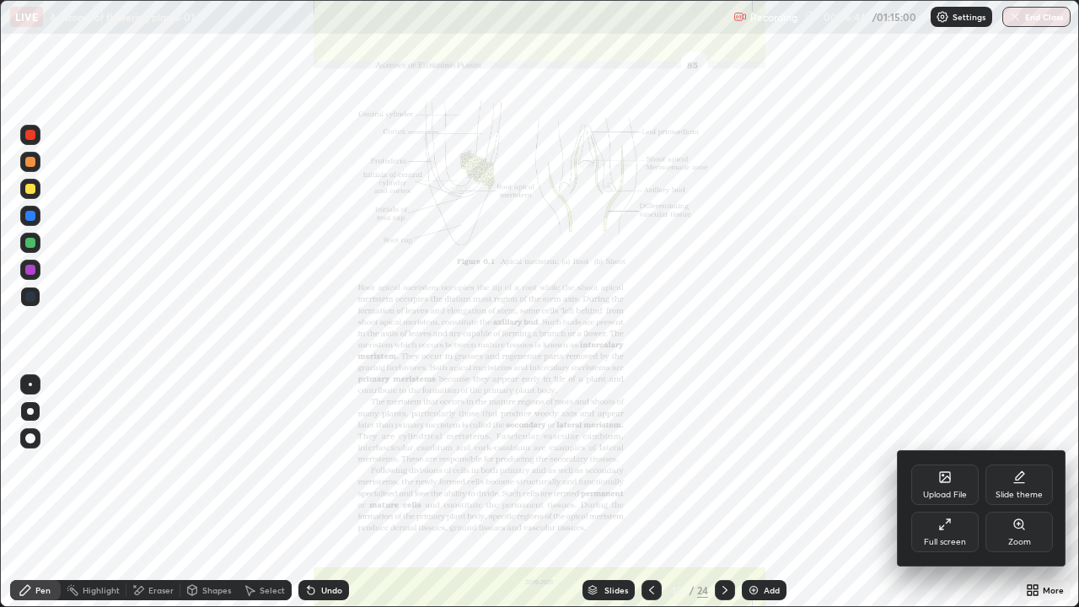
click at [1031, 492] on div "Zoom" at bounding box center [1018, 531] width 67 height 40
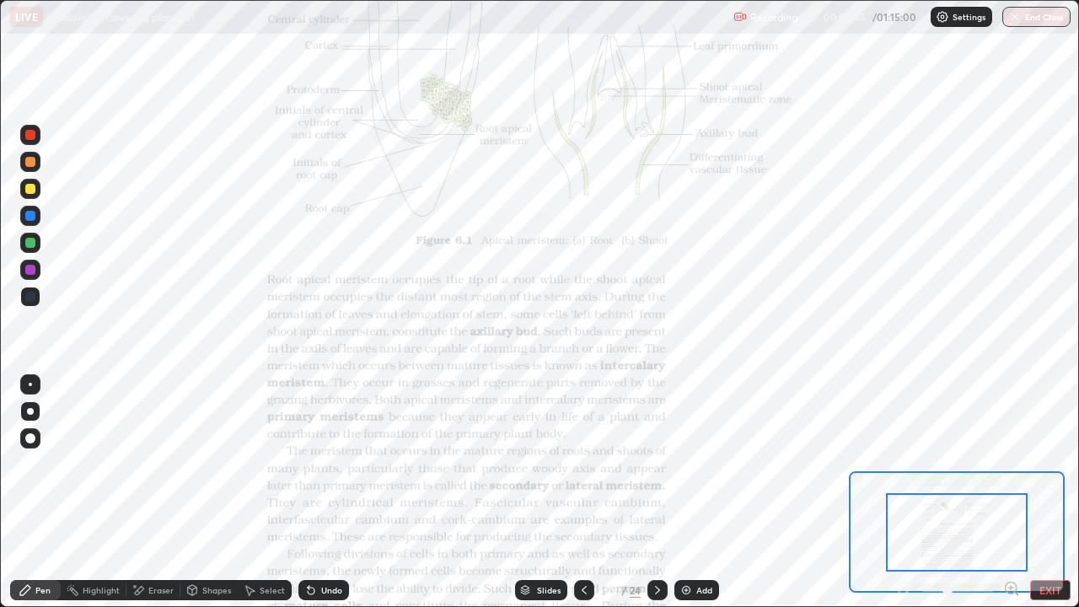
click at [1019, 492] on icon at bounding box center [1011, 588] width 17 height 17
click at [1016, 492] on icon at bounding box center [1011, 588] width 17 height 17
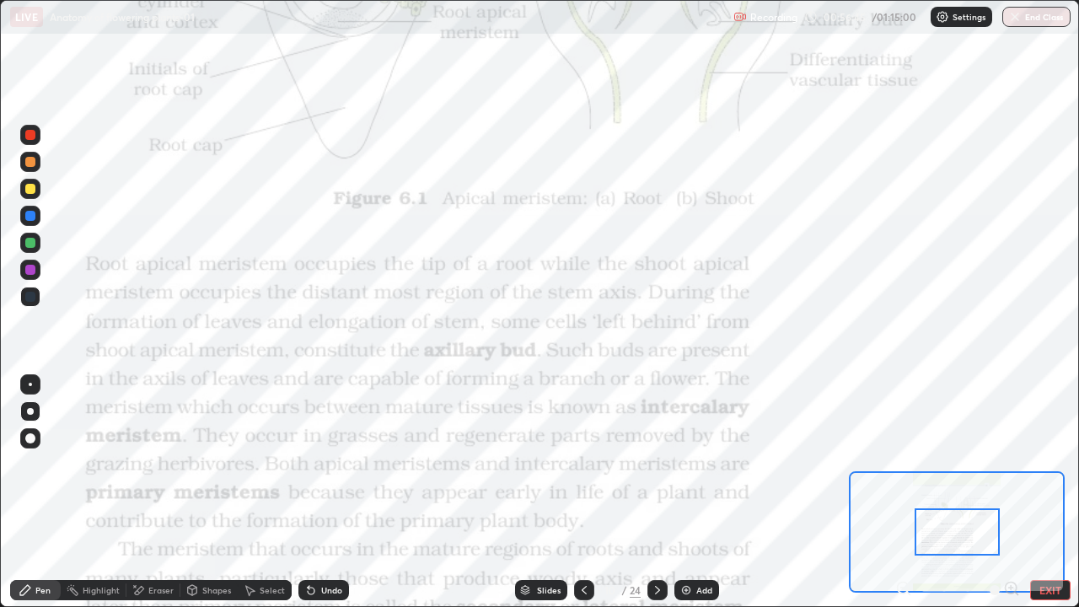
click at [1014, 492] on div "Pen Highlight Eraser Shapes Select Undo Slides 10 / 24 Add EXIT" at bounding box center [539, 590] width 1079 height 34
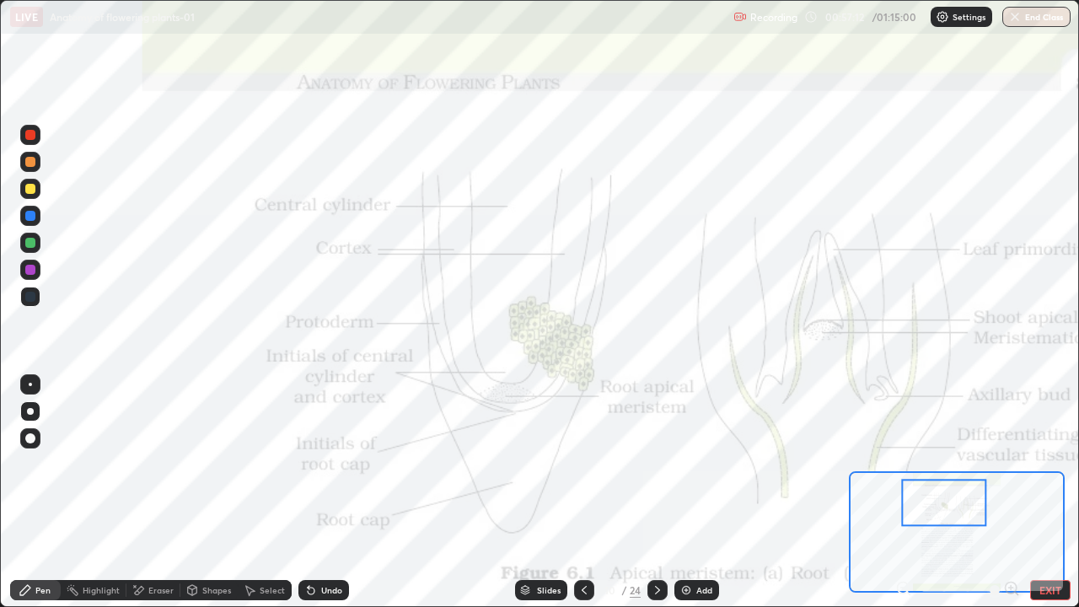
click at [559, 492] on div "Slides" at bounding box center [541, 590] width 52 height 20
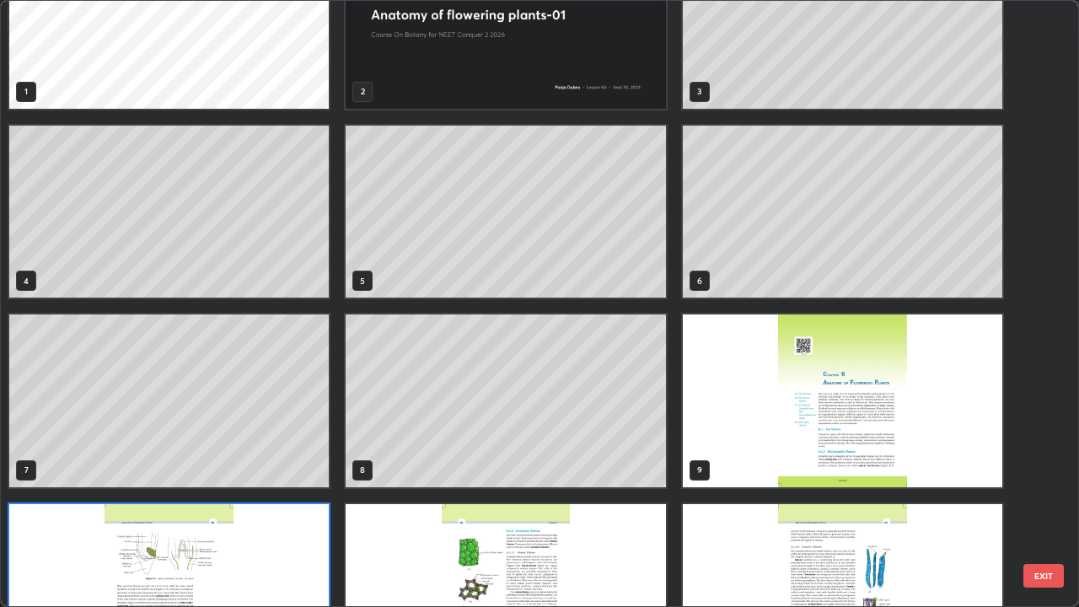
scroll to position [0, 0]
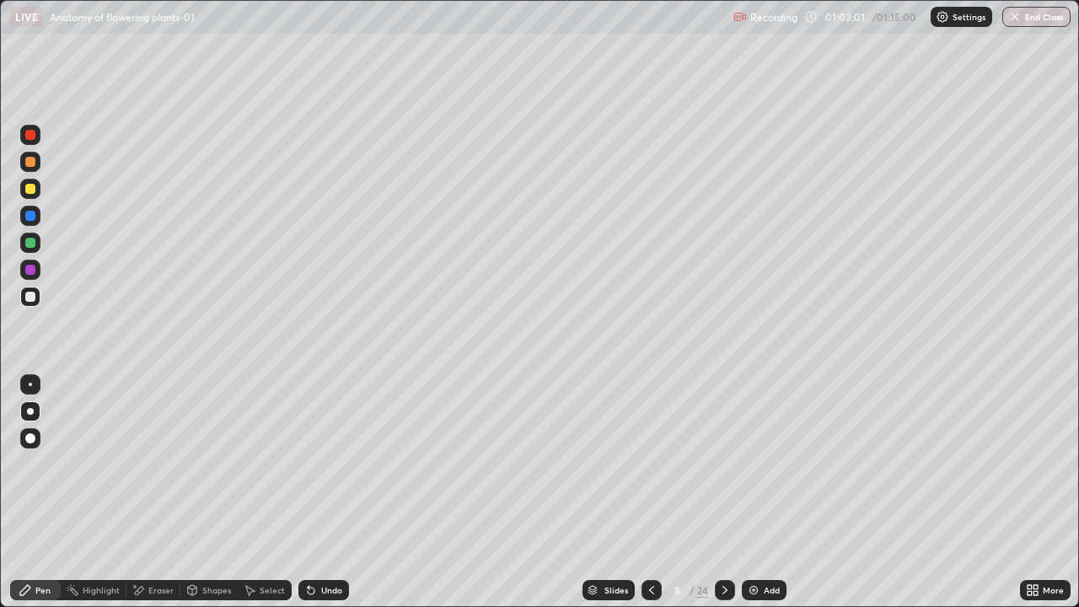
click at [1017, 24] on button "End Class" at bounding box center [1036, 17] width 68 height 20
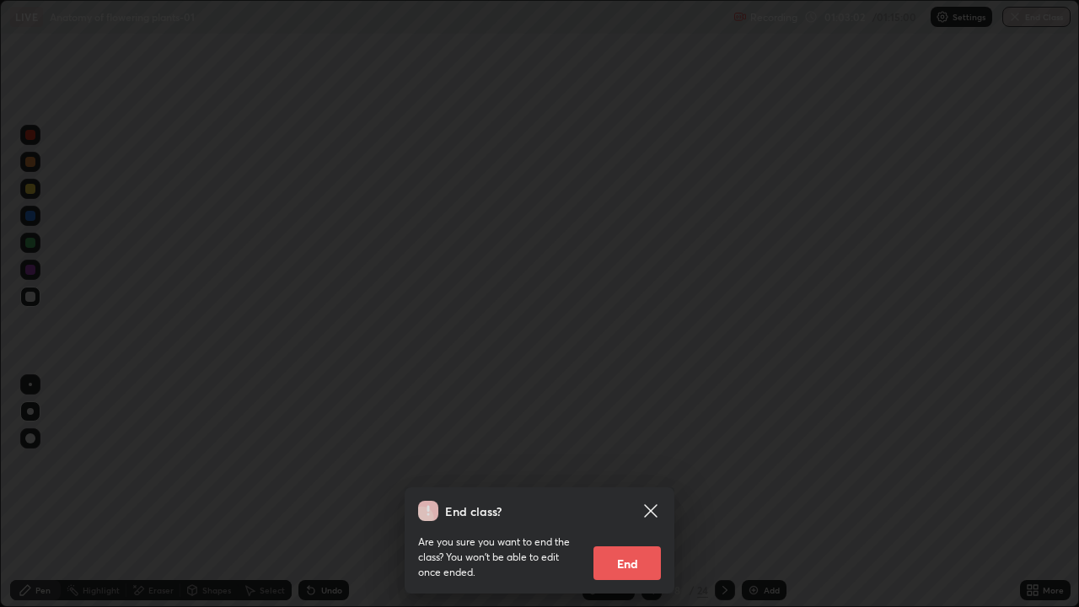
click at [655, 492] on button "End" at bounding box center [626, 563] width 67 height 34
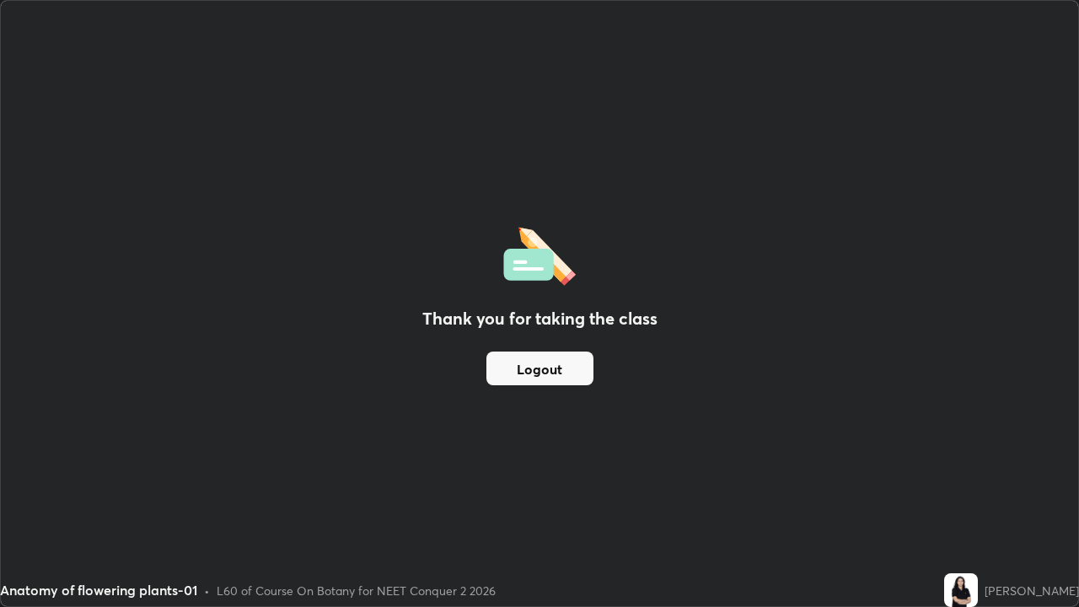
click at [581, 378] on button "Logout" at bounding box center [539, 368] width 107 height 34
click at [575, 380] on button "Logout" at bounding box center [539, 368] width 107 height 34
